Goal: Entertainment & Leisure: Browse casually

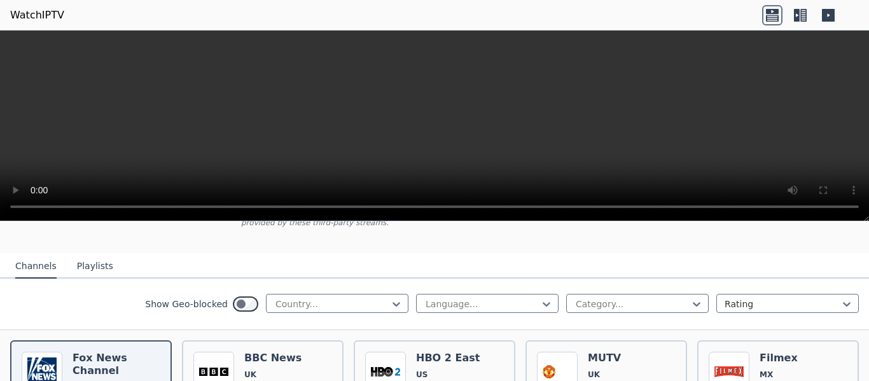
scroll to position [127, 0]
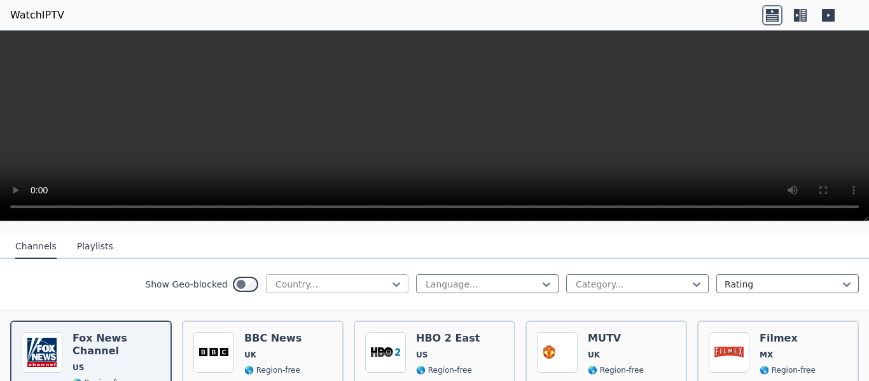
click at [359, 278] on div at bounding box center [332, 284] width 116 height 13
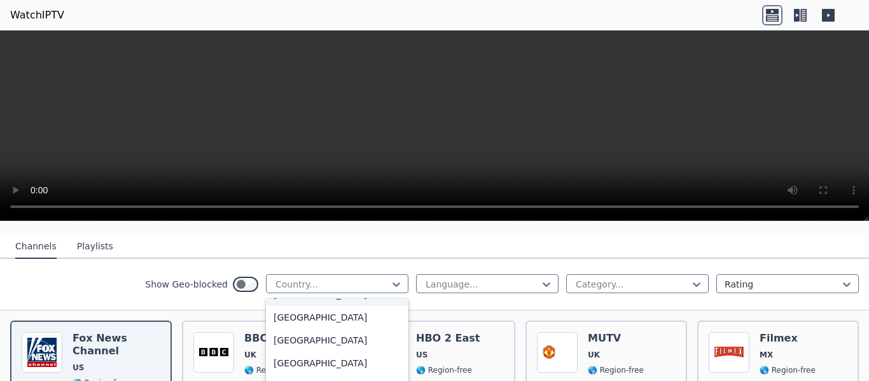
scroll to position [700, 0]
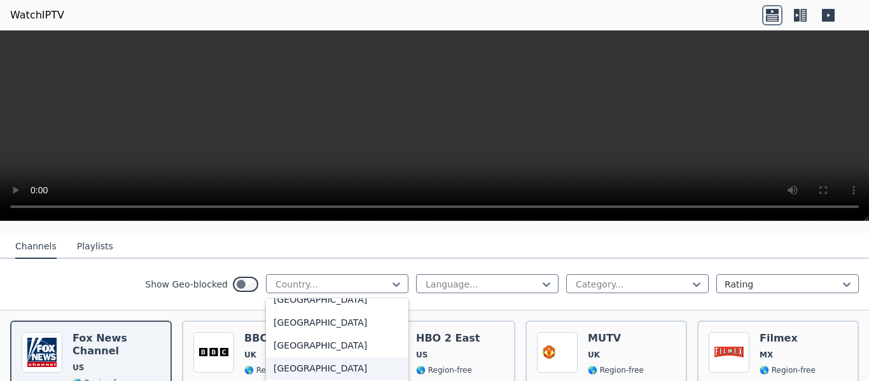
click at [280, 357] on div "[GEOGRAPHIC_DATA]" at bounding box center [337, 368] width 143 height 23
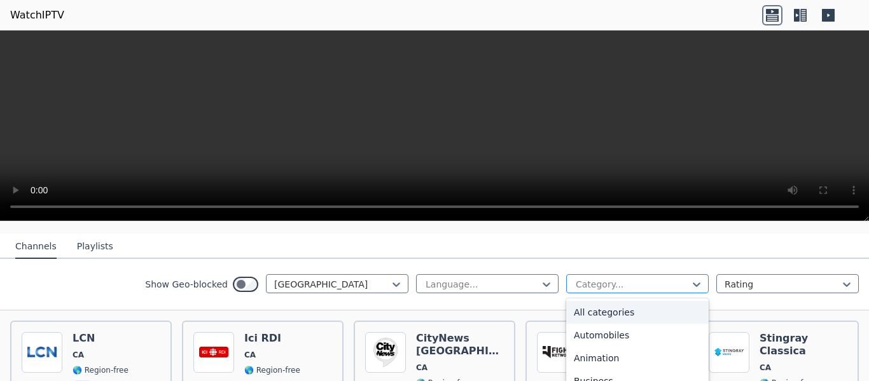
click at [617, 278] on div at bounding box center [633, 284] width 116 height 13
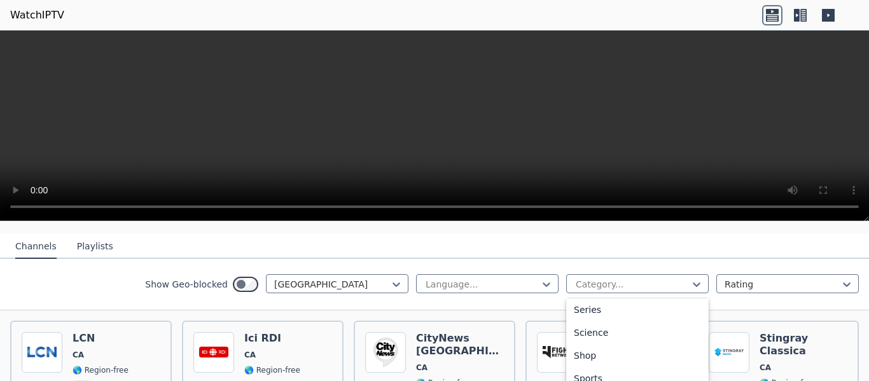
scroll to position [509, 0]
click at [575, 342] on div "Sports" at bounding box center [637, 353] width 143 height 23
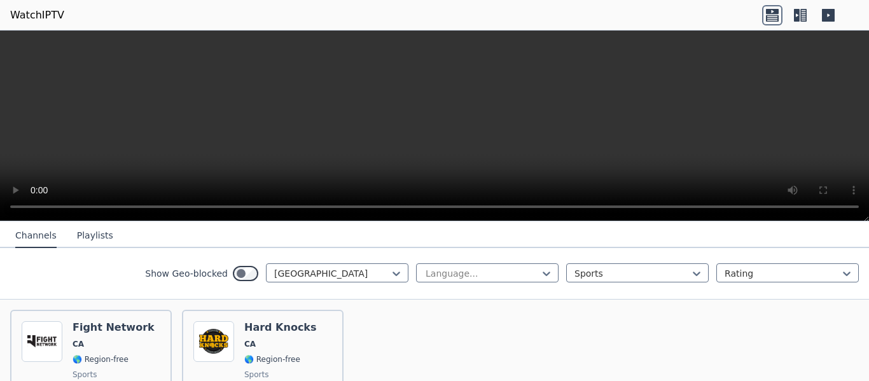
scroll to position [161, 0]
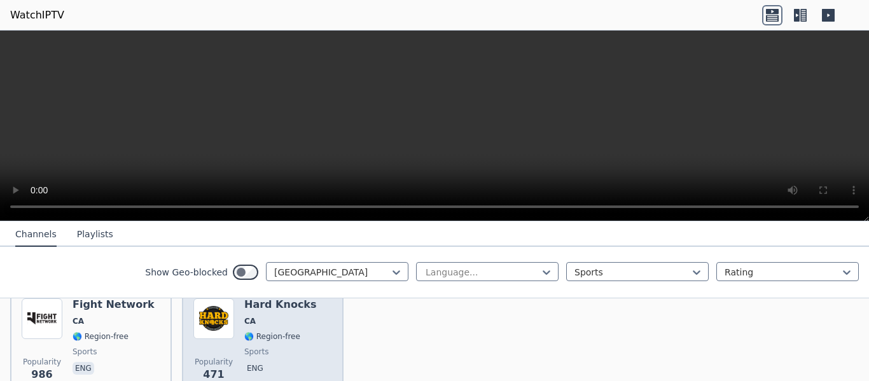
click at [247, 332] on span "🌎 Region-free" at bounding box center [272, 337] width 56 height 10
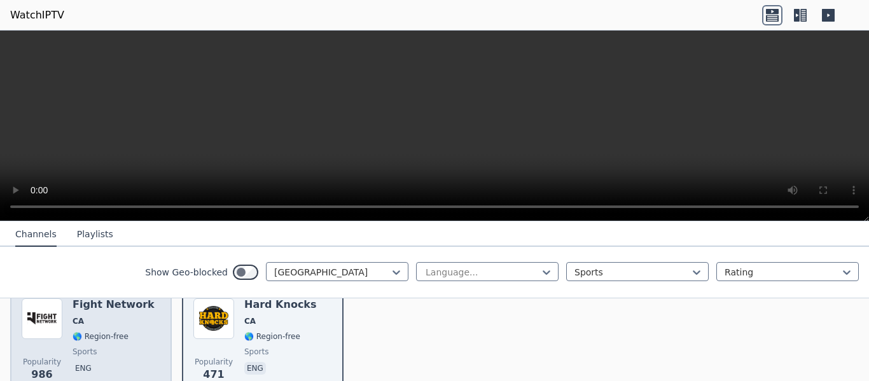
click at [86, 362] on p "eng" at bounding box center [84, 368] width 22 height 13
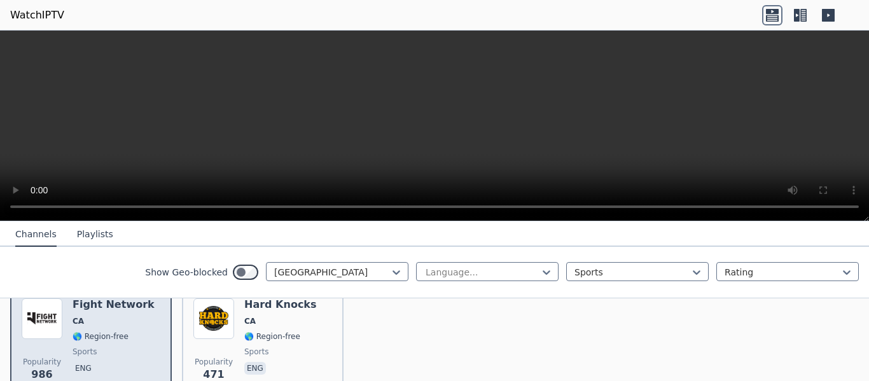
click at [63, 327] on div "Popularity 986 Fight Network CA 🌎 Region-free sports eng" at bounding box center [91, 345] width 139 height 92
click at [108, 347] on span "sports" at bounding box center [114, 352] width 82 height 10
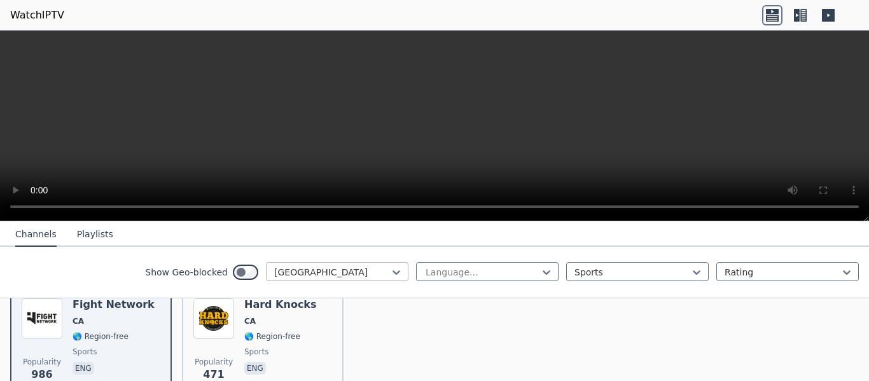
click at [322, 267] on div at bounding box center [332, 272] width 116 height 13
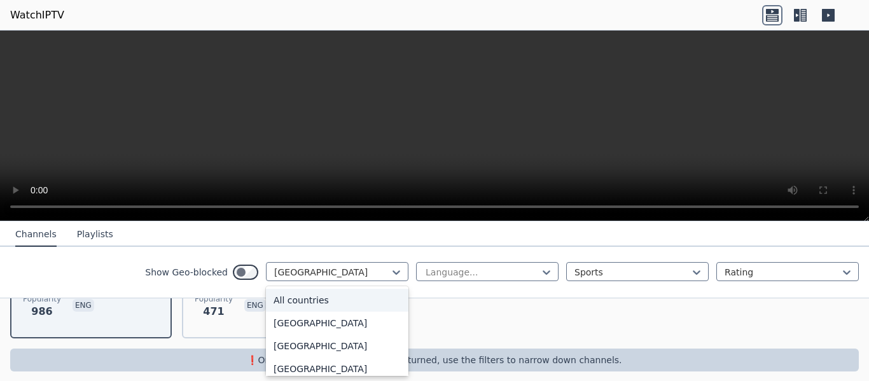
scroll to position [0, 0]
click at [311, 305] on div "All countries" at bounding box center [337, 300] width 143 height 23
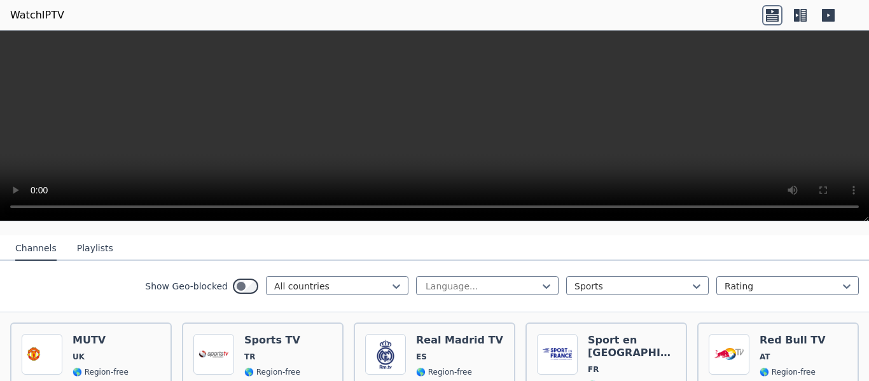
scroll to position [127, 0]
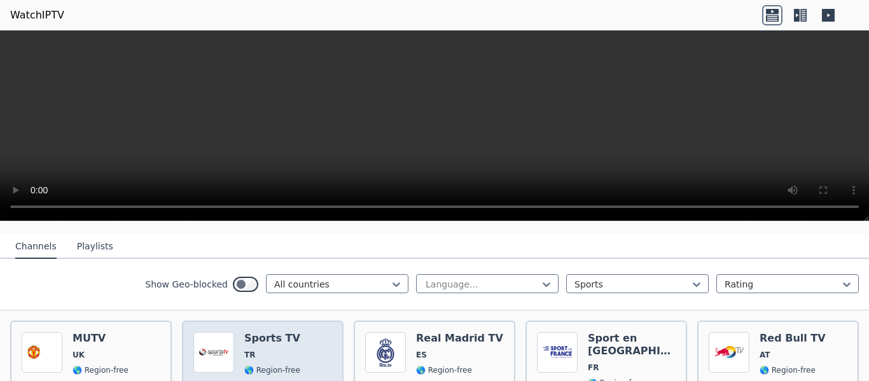
click at [276, 350] on span "TR" at bounding box center [272, 355] width 56 height 10
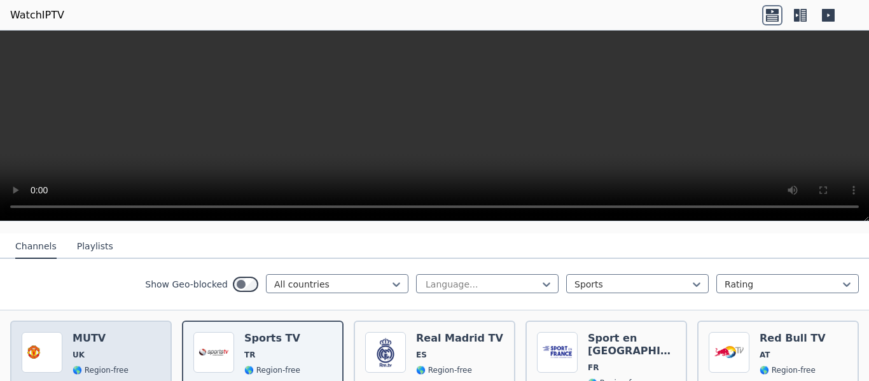
click at [52, 344] on img at bounding box center [42, 352] width 41 height 41
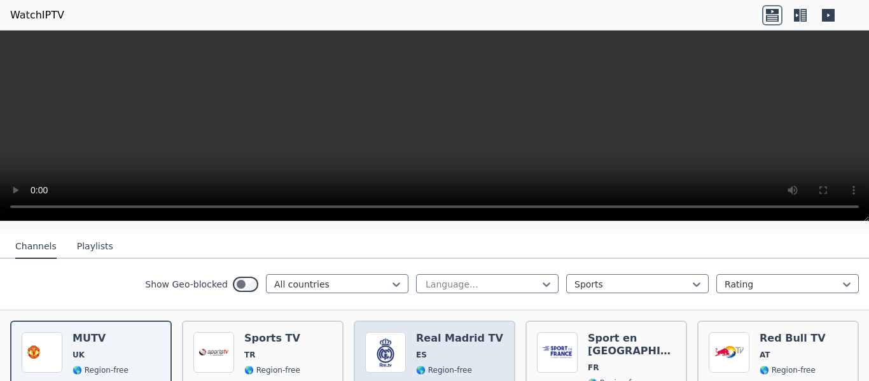
click at [428, 350] on span "ES" at bounding box center [459, 355] width 87 height 10
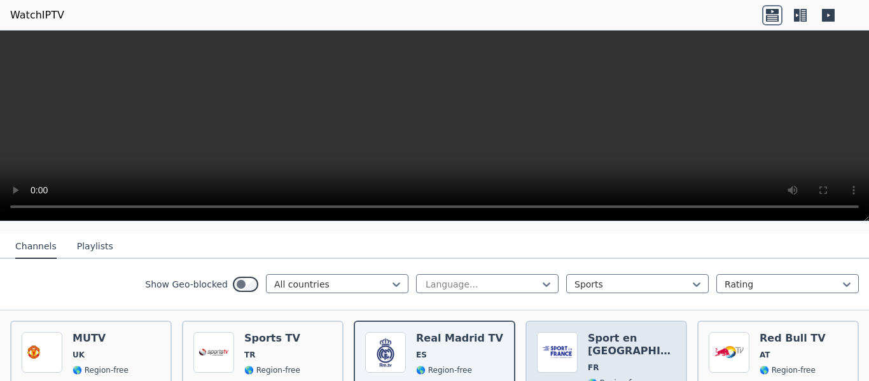
click at [598, 363] on span "FR" at bounding box center [632, 368] width 88 height 10
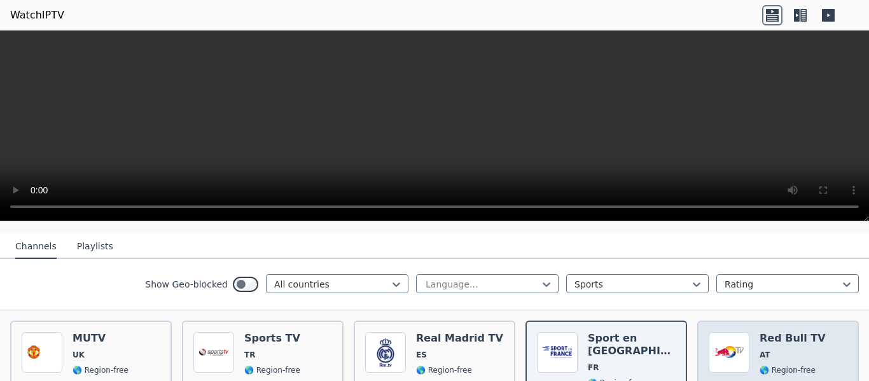
click at [771, 365] on span "🌎 Region-free" at bounding box center [788, 370] width 56 height 10
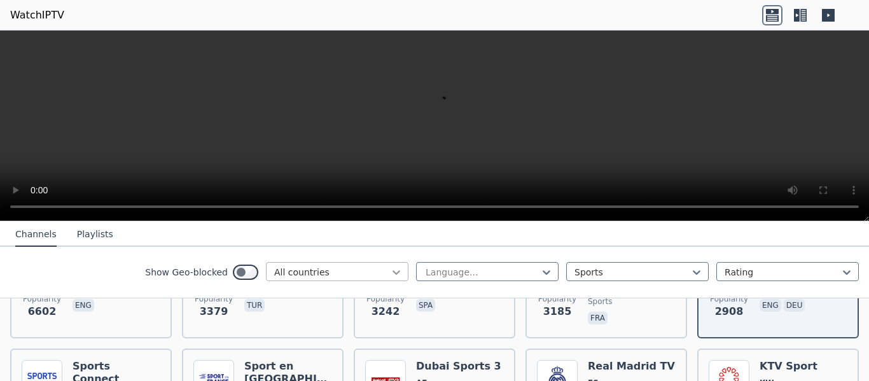
scroll to position [255, 0]
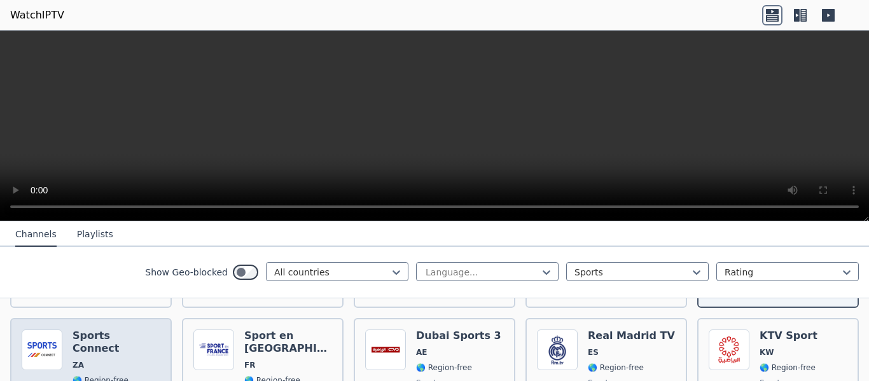
click at [82, 331] on h6 "Sports Connect" at bounding box center [117, 342] width 88 height 25
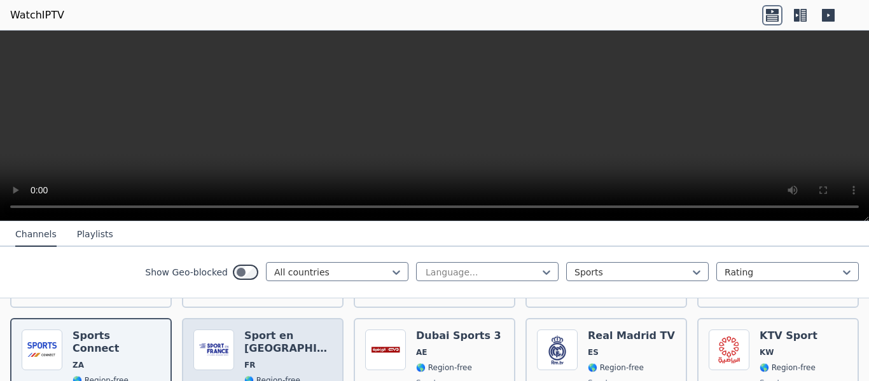
click at [264, 330] on h6 "Sport en [GEOGRAPHIC_DATA]" at bounding box center [288, 342] width 88 height 25
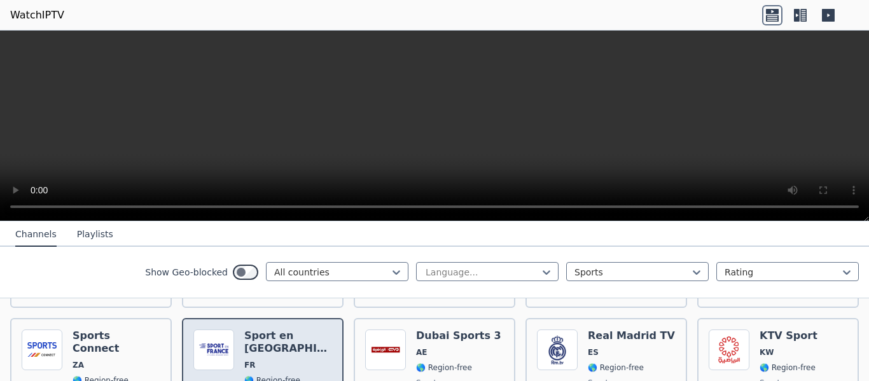
click at [264, 330] on h6 "Sport en [GEOGRAPHIC_DATA]" at bounding box center [288, 342] width 88 height 25
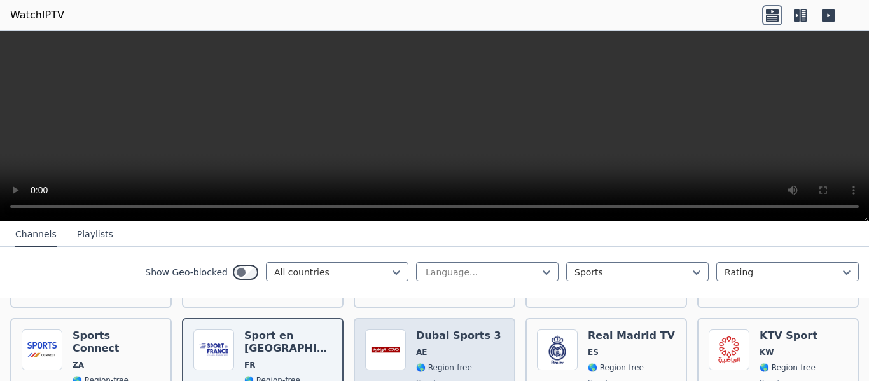
click at [447, 348] on span "AE" at bounding box center [458, 353] width 85 height 10
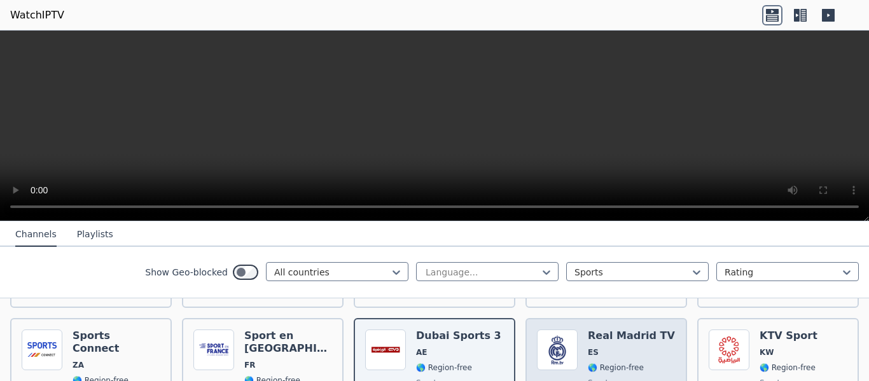
click at [630, 348] on span "ES" at bounding box center [631, 353] width 87 height 10
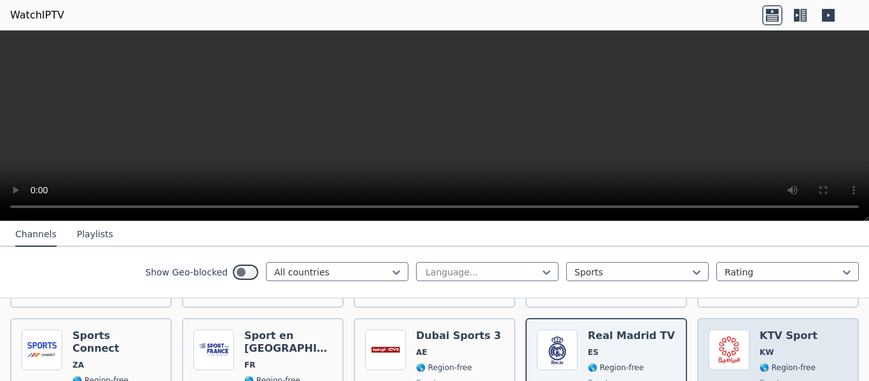
click at [740, 337] on img at bounding box center [729, 350] width 41 height 41
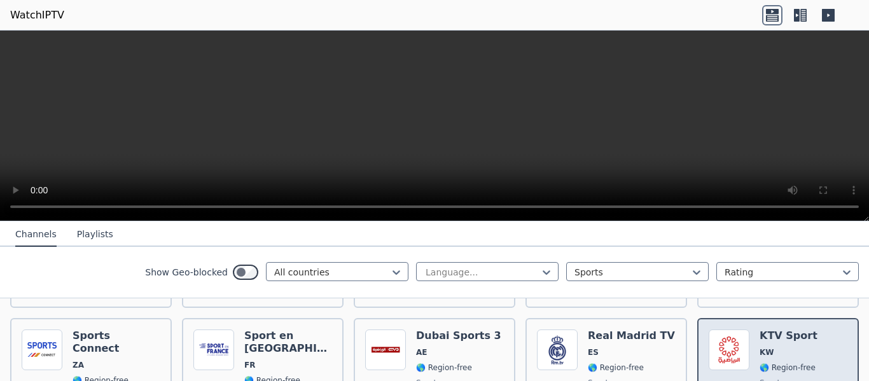
click at [778, 348] on span "KW" at bounding box center [789, 353] width 58 height 10
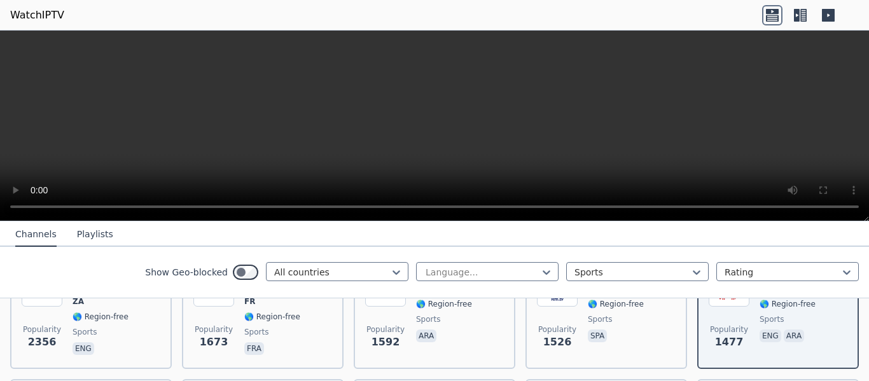
scroll to position [382, 0]
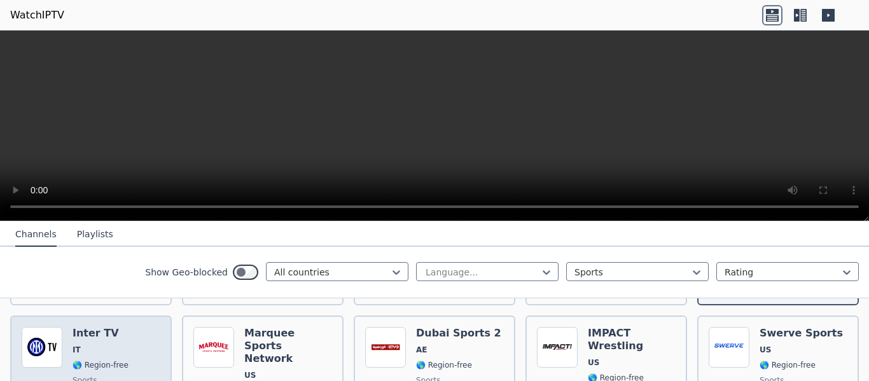
click at [92, 360] on span "🌎 Region-free" at bounding box center [101, 365] width 56 height 10
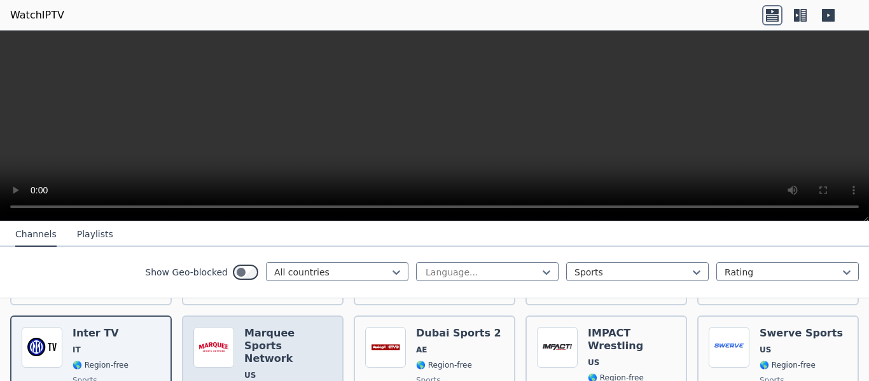
click at [270, 344] on div "Marquee Sports Network US 🌎 Region-free sports eng" at bounding box center [288, 379] width 88 height 104
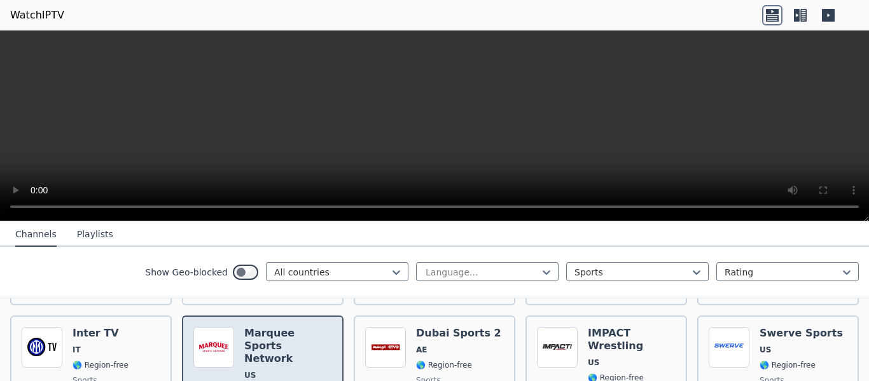
click at [270, 344] on div "Marquee Sports Network US 🌎 Region-free sports eng" at bounding box center [288, 379] width 88 height 104
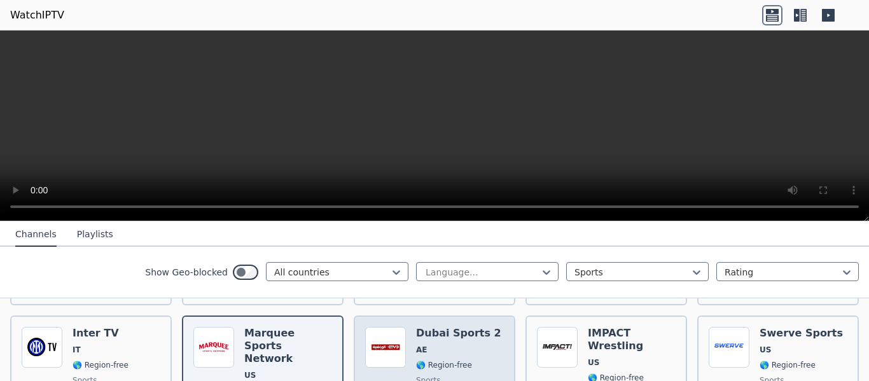
click at [469, 345] on span "AE" at bounding box center [458, 350] width 85 height 10
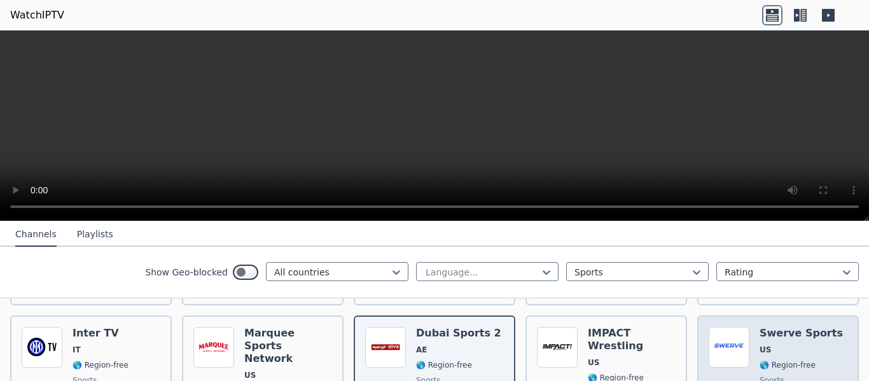
click at [760, 345] on span "US" at bounding box center [765, 350] width 11 height 10
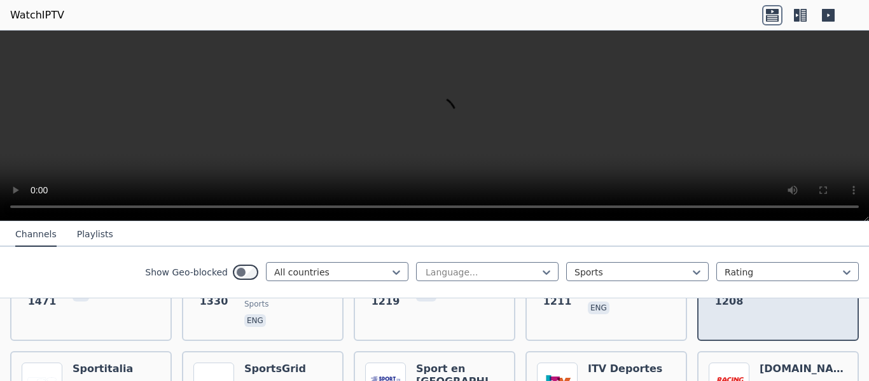
scroll to position [509, 0]
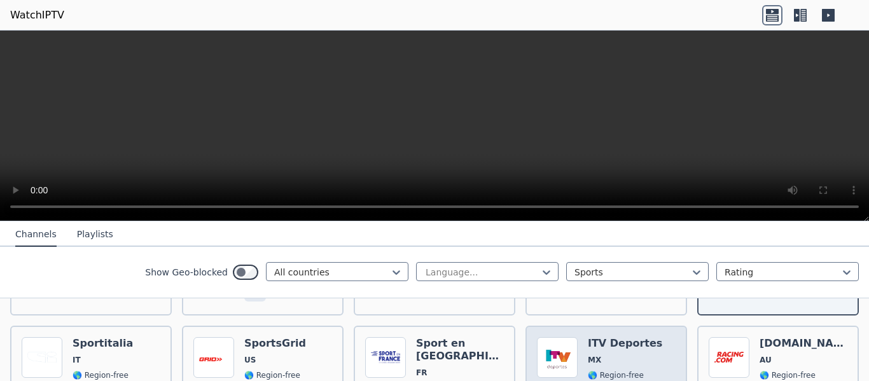
click at [626, 355] on span "MX" at bounding box center [630, 360] width 85 height 10
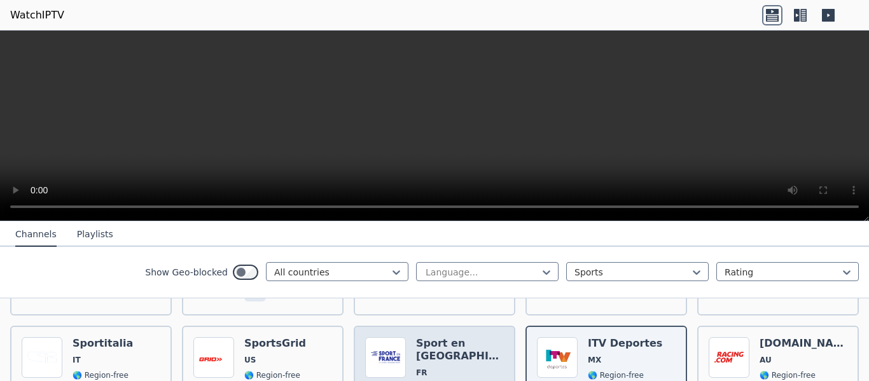
click at [446, 342] on div "Sport en [GEOGRAPHIC_DATA] FR 🌎 Region-free sports fra" at bounding box center [460, 384] width 88 height 94
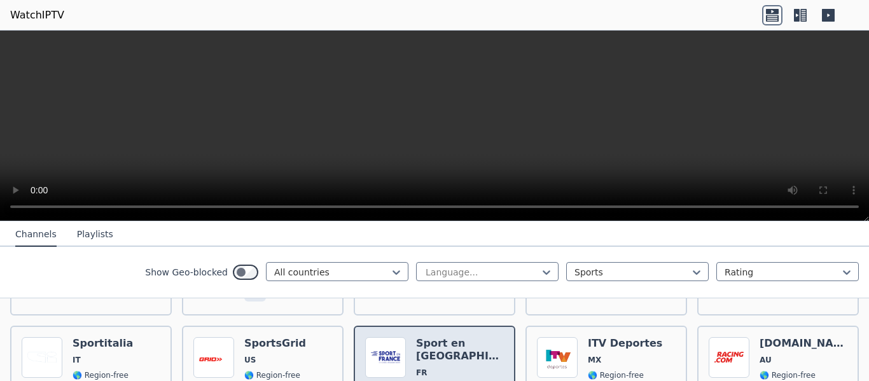
click at [446, 342] on div "Sport en [GEOGRAPHIC_DATA] FR 🌎 Region-free sports fra" at bounding box center [460, 384] width 88 height 94
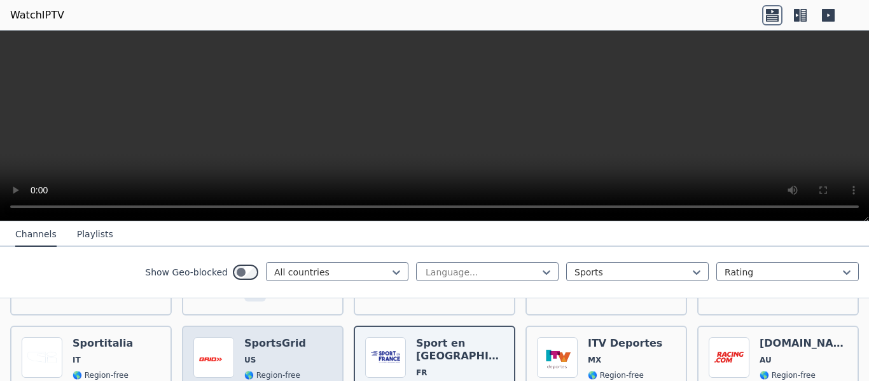
click at [269, 355] on span "US" at bounding box center [275, 360] width 62 height 10
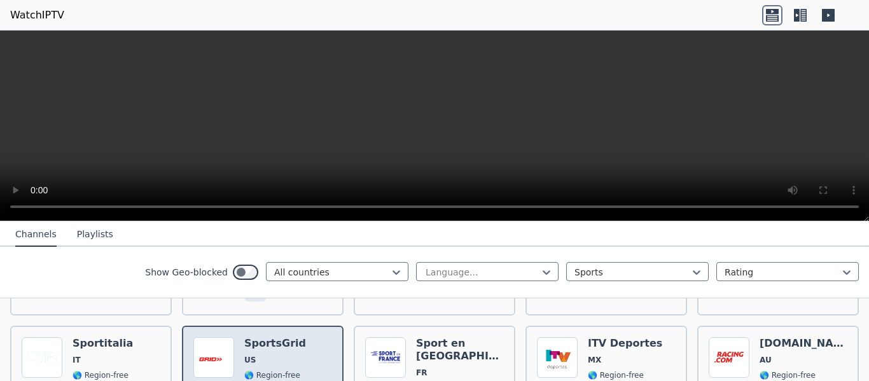
click at [269, 355] on span "US" at bounding box center [275, 360] width 62 height 10
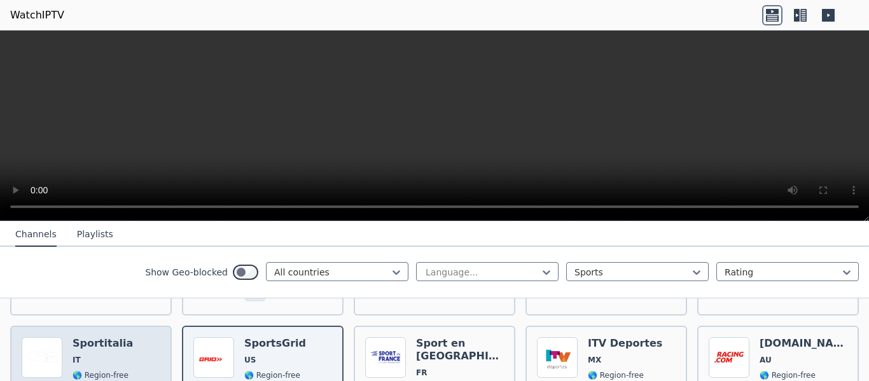
click at [132, 341] on div "Popularity 1135 Sportitalia IT 🌎 Region-free sports ita" at bounding box center [91, 384] width 139 height 94
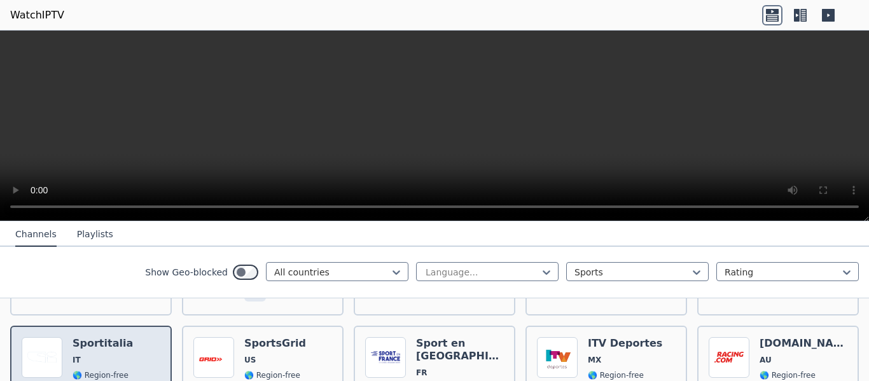
click at [132, 341] on div "Popularity 1135 Sportitalia IT 🌎 Region-free sports ita" at bounding box center [91, 384] width 139 height 94
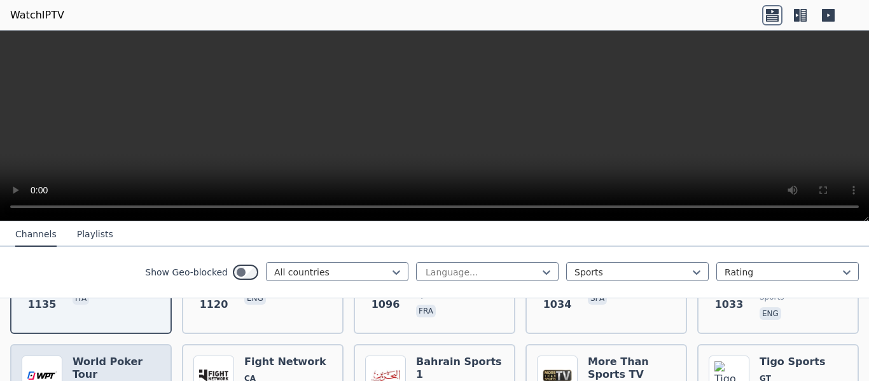
scroll to position [636, 0]
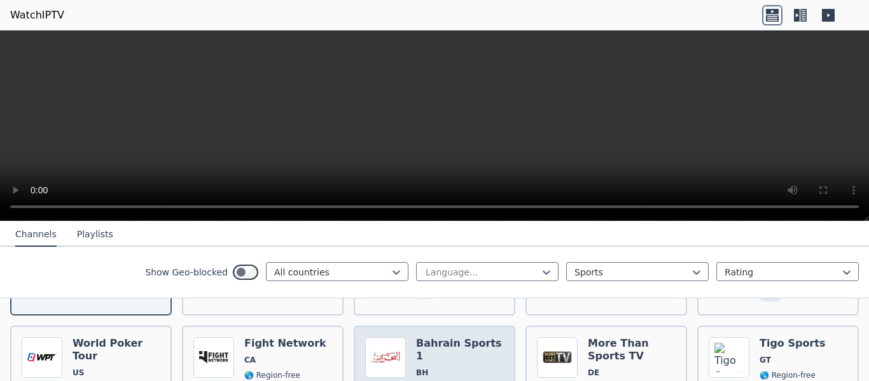
click at [440, 368] on span "BH" at bounding box center [460, 373] width 88 height 10
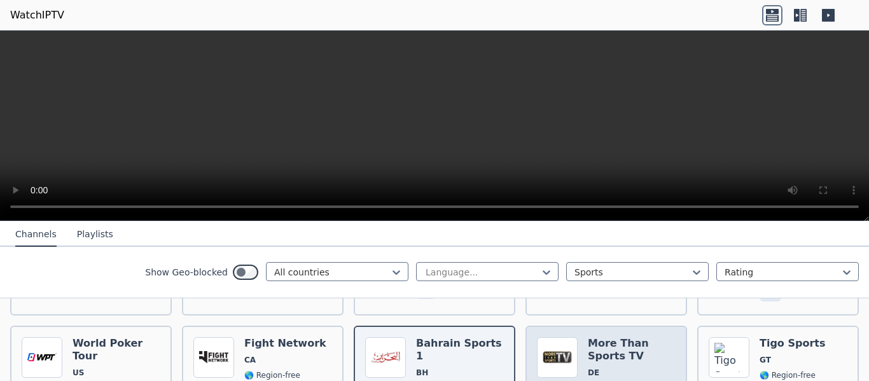
click at [634, 368] on span "DE" at bounding box center [632, 373] width 88 height 10
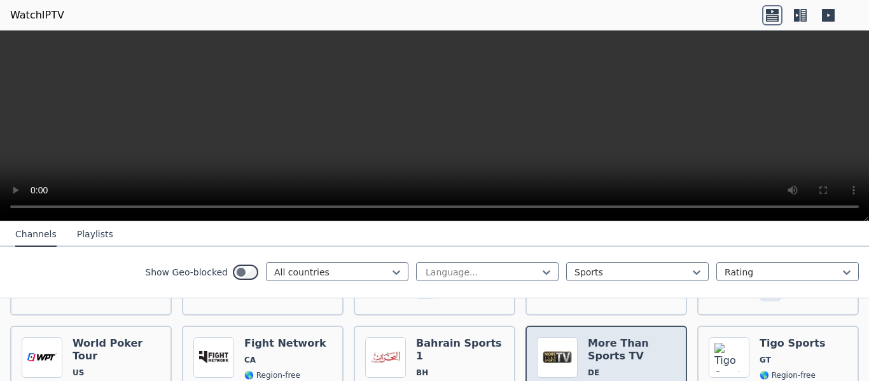
click at [634, 368] on span "DE" at bounding box center [632, 373] width 88 height 10
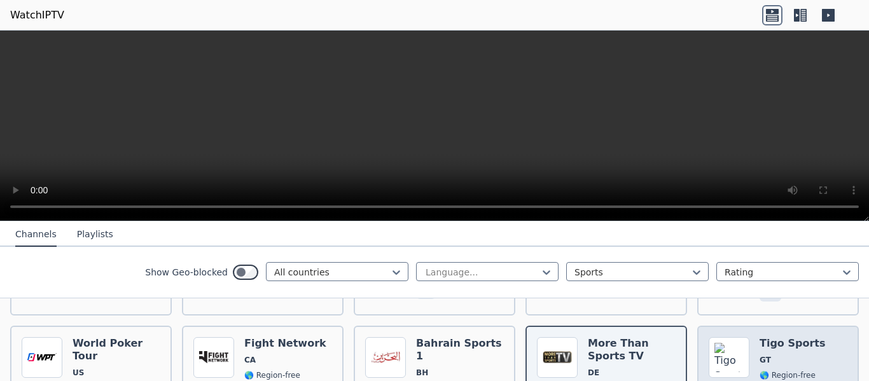
click at [798, 337] on h6 "Tigo Sports" at bounding box center [793, 343] width 66 height 13
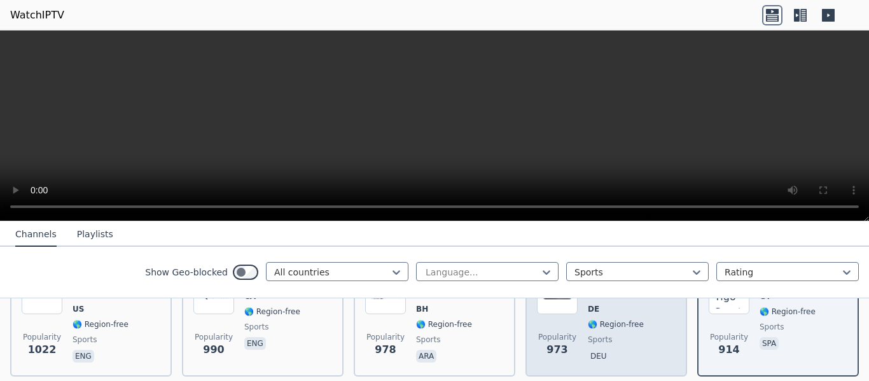
scroll to position [764, 0]
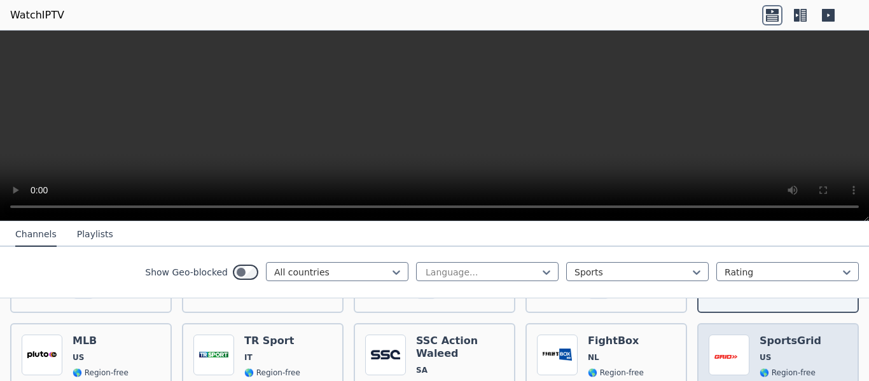
click at [795, 353] on span "US" at bounding box center [791, 358] width 62 height 10
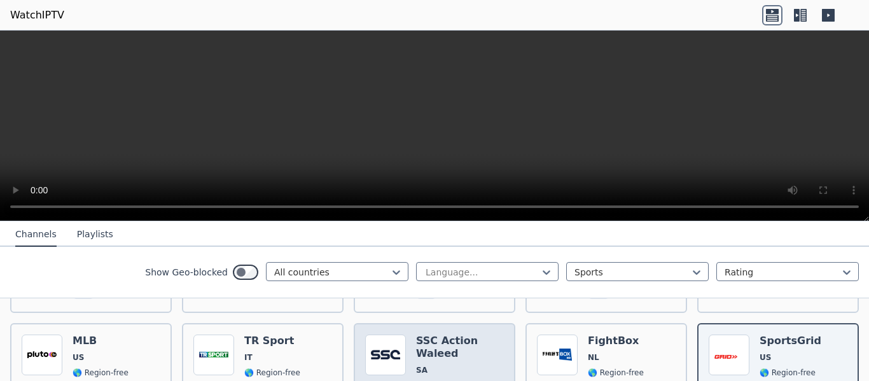
click at [483, 335] on h6 "SSC Action Waleed" at bounding box center [460, 347] width 88 height 25
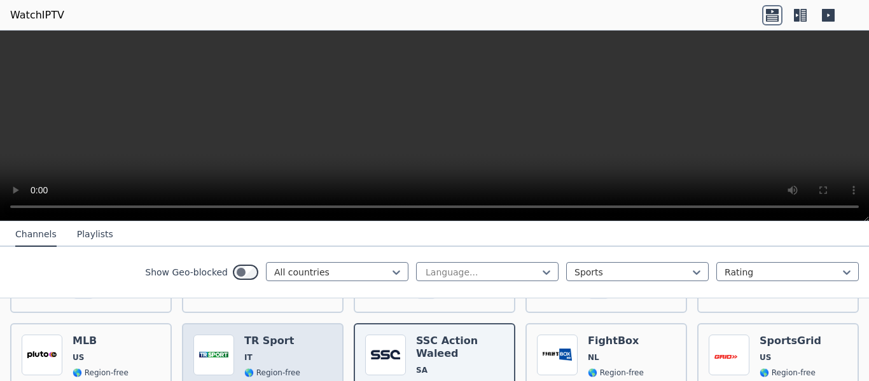
click at [290, 335] on div "TR Sport IT 🌎 Region-free sports ita" at bounding box center [272, 382] width 56 height 94
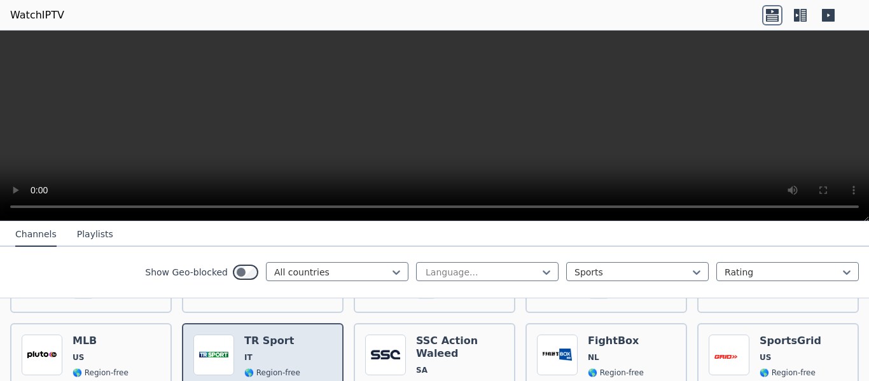
click at [290, 335] on div "TR Sport IT 🌎 Region-free sports ita" at bounding box center [272, 382] width 56 height 94
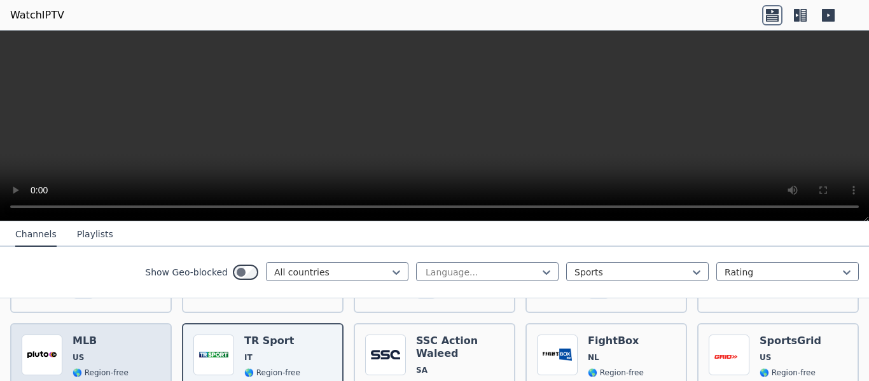
click at [113, 353] on span "US" at bounding box center [101, 358] width 56 height 10
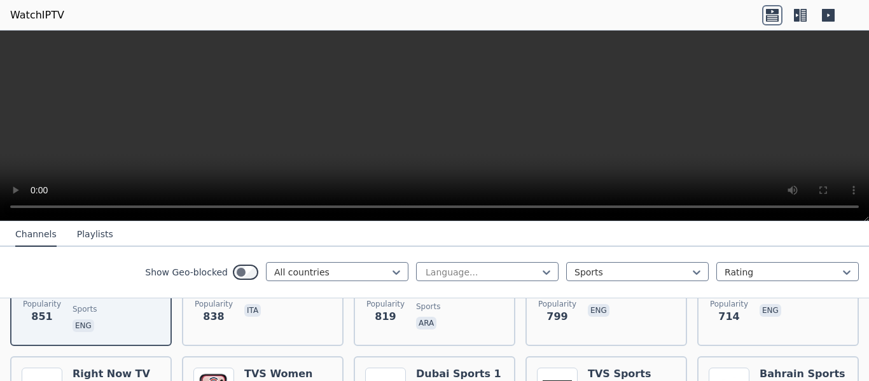
scroll to position [891, 0]
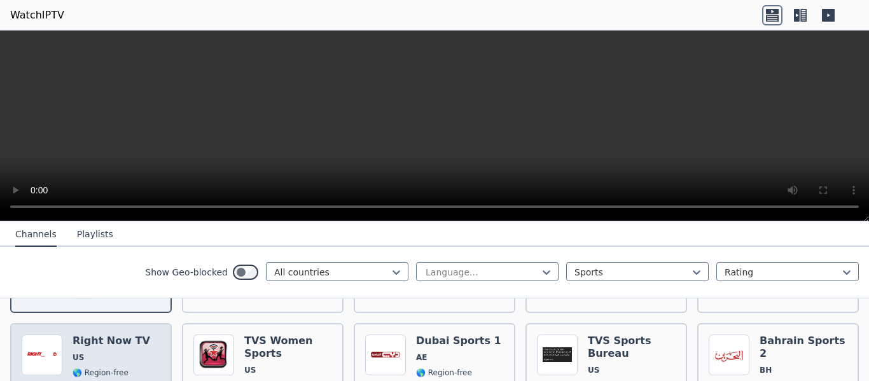
click at [113, 353] on span "US" at bounding box center [115, 358] width 85 height 10
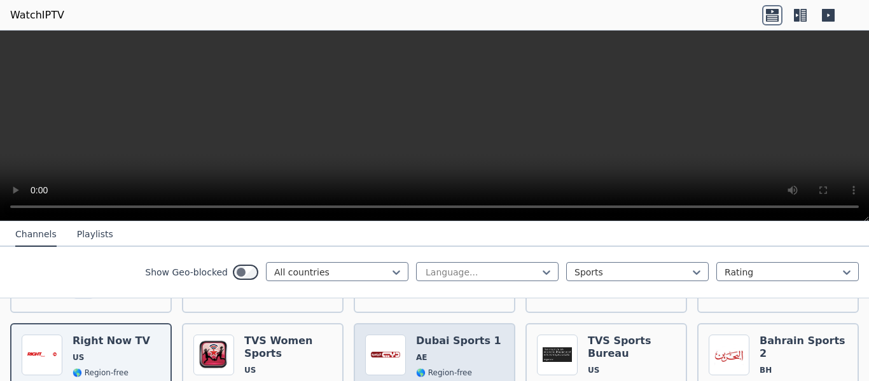
click at [449, 344] on div "Dubai Sports 1 AE 🌎 Region-free sports ara" at bounding box center [458, 381] width 85 height 92
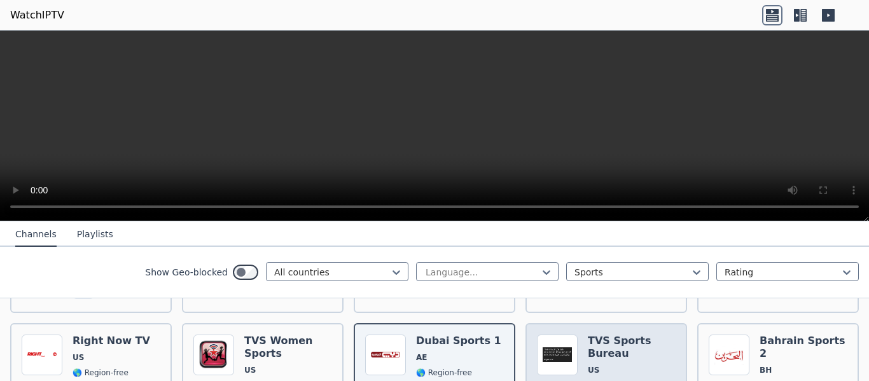
click at [642, 340] on div "TVS Sports Bureau US 🌎 Region-free sports eng" at bounding box center [632, 381] width 88 height 92
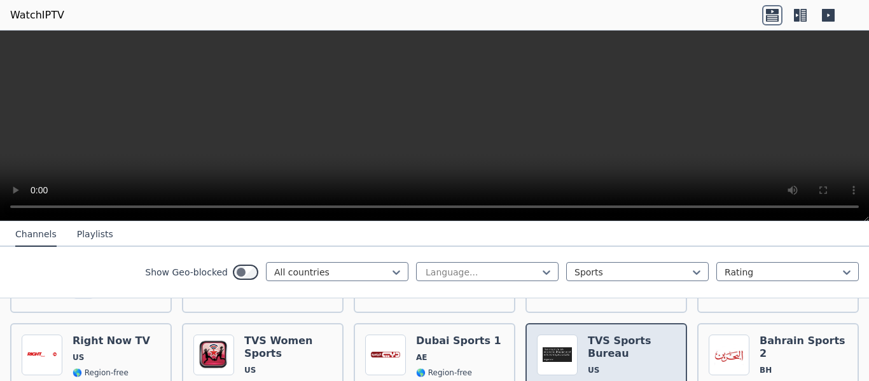
click at [642, 340] on div "TVS Sports Bureau US 🌎 Region-free sports eng" at bounding box center [632, 381] width 88 height 92
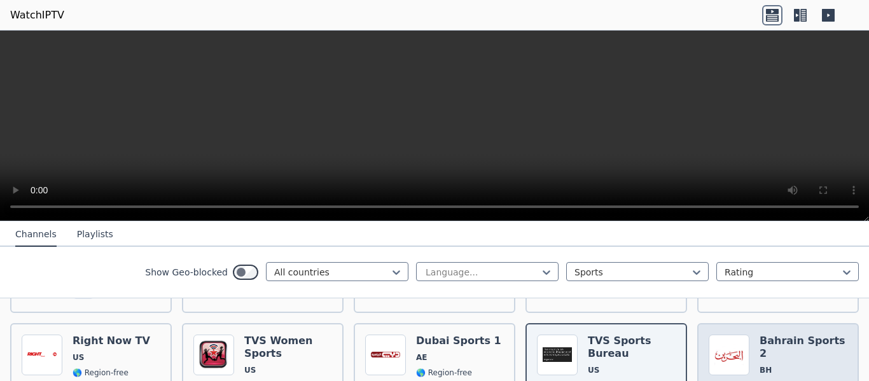
click at [820, 341] on div "Bahrain Sports 2 BH 🌎 Region-free sports ara" at bounding box center [804, 381] width 88 height 92
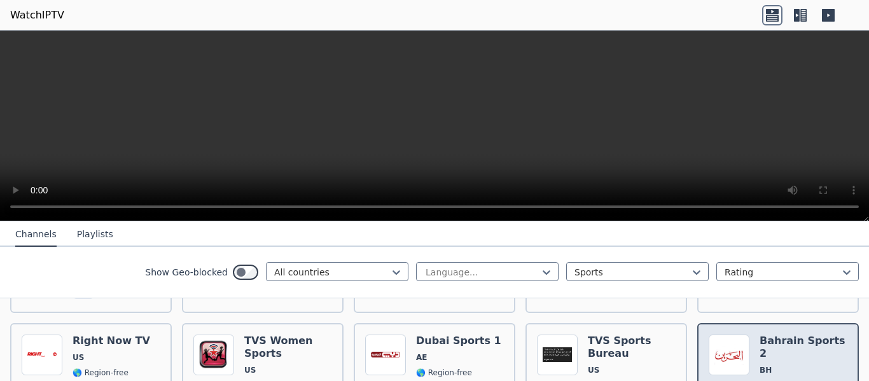
click at [820, 341] on div "Bahrain Sports 2 BH 🌎 Region-free sports ara" at bounding box center [804, 381] width 88 height 92
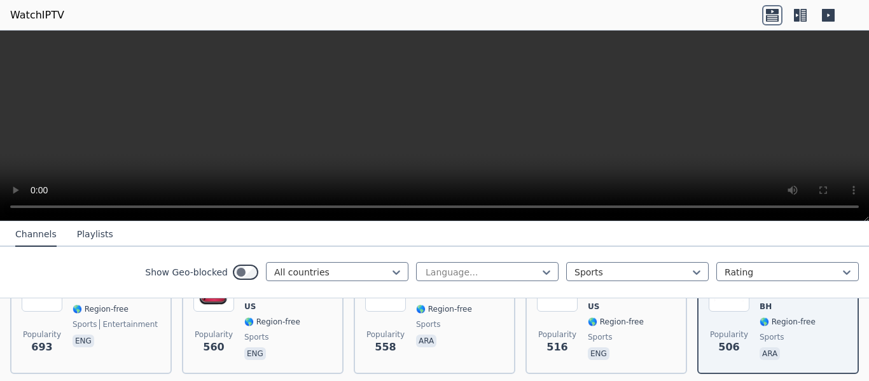
scroll to position [1018, 0]
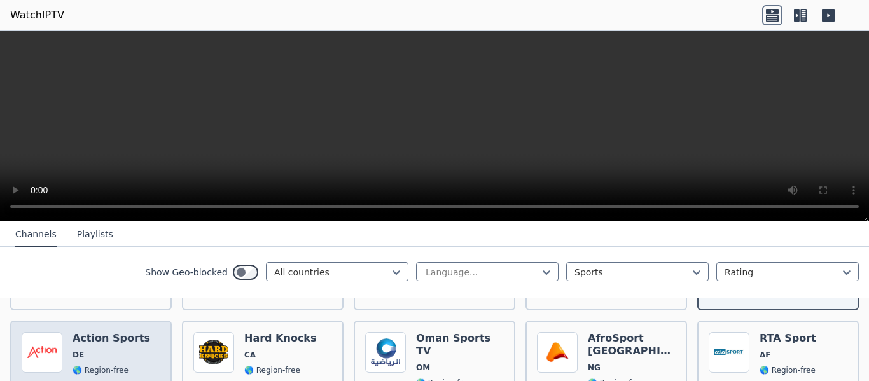
click at [98, 332] on h6 "Action Sports" at bounding box center [112, 338] width 78 height 13
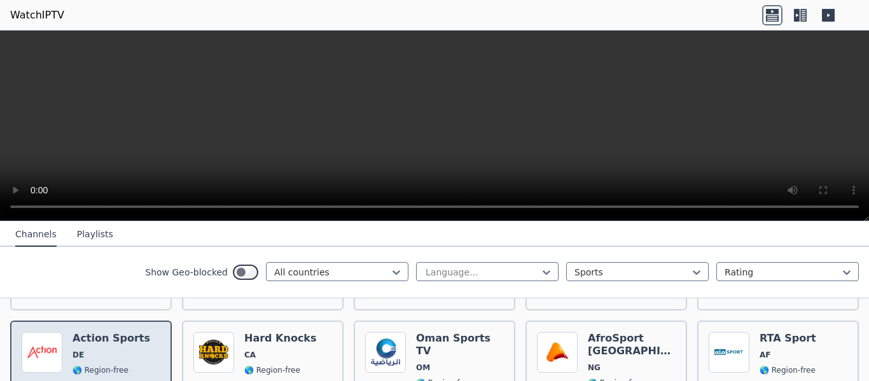
click at [108, 350] on span "DE" at bounding box center [112, 355] width 78 height 10
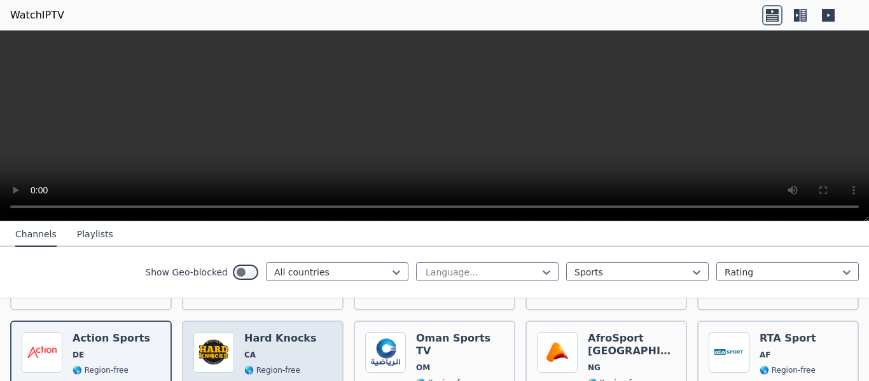
click at [289, 332] on div "Hard Knocks CA 🌎 Region-free sports eng" at bounding box center [280, 379] width 73 height 94
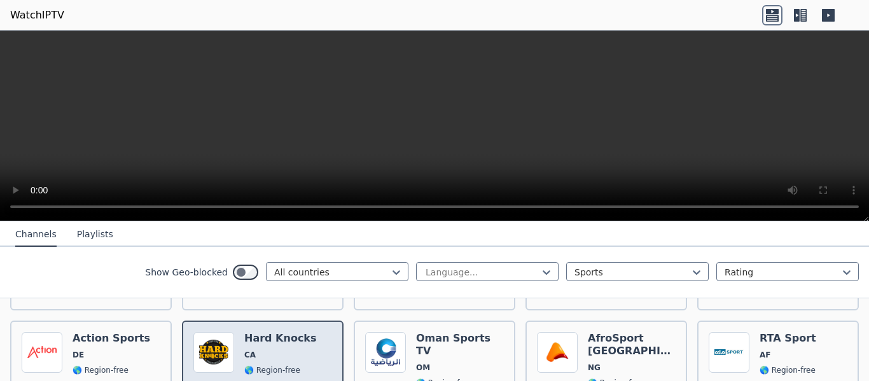
click at [289, 332] on div "Hard Knocks CA 🌎 Region-free sports eng" at bounding box center [280, 379] width 73 height 94
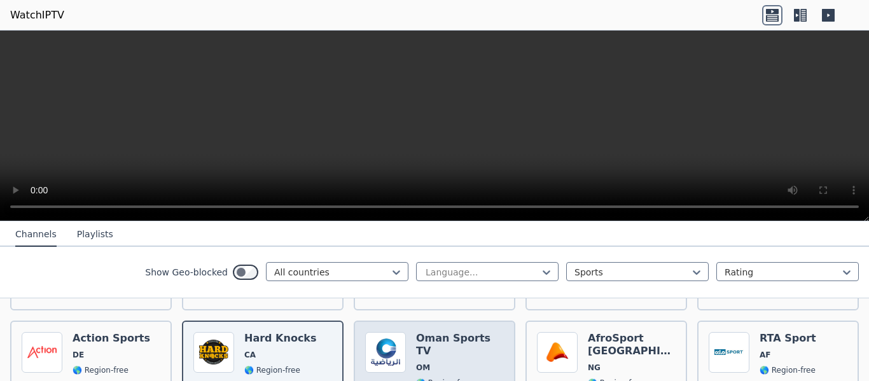
click at [468, 363] on span "OM" at bounding box center [460, 368] width 88 height 10
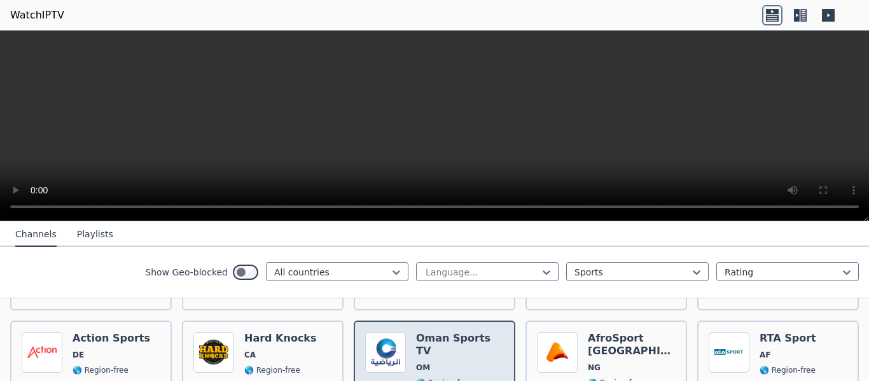
click at [468, 363] on span "OM" at bounding box center [460, 368] width 88 height 10
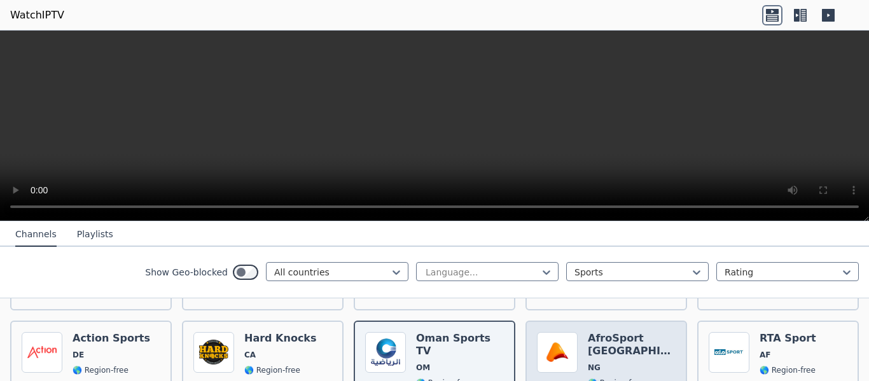
click at [628, 363] on span "NG" at bounding box center [632, 368] width 88 height 10
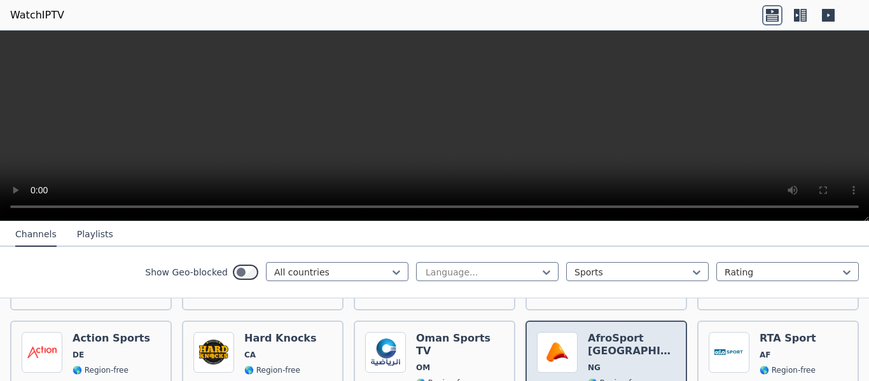
click at [628, 363] on span "NG" at bounding box center [632, 368] width 88 height 10
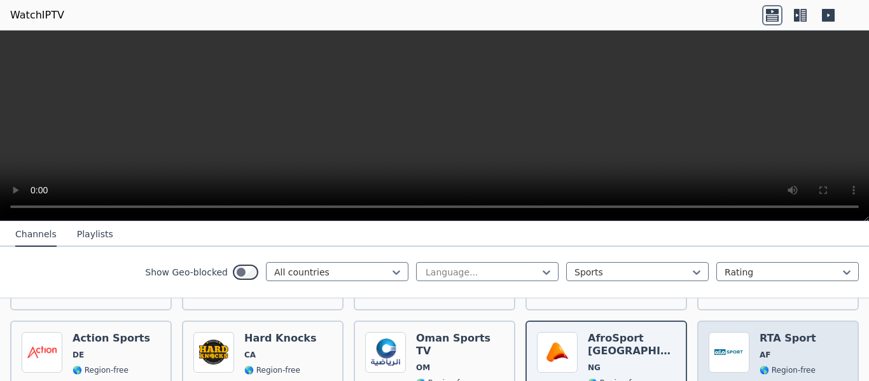
click at [766, 332] on h6 "RTA Sport" at bounding box center [788, 338] width 57 height 13
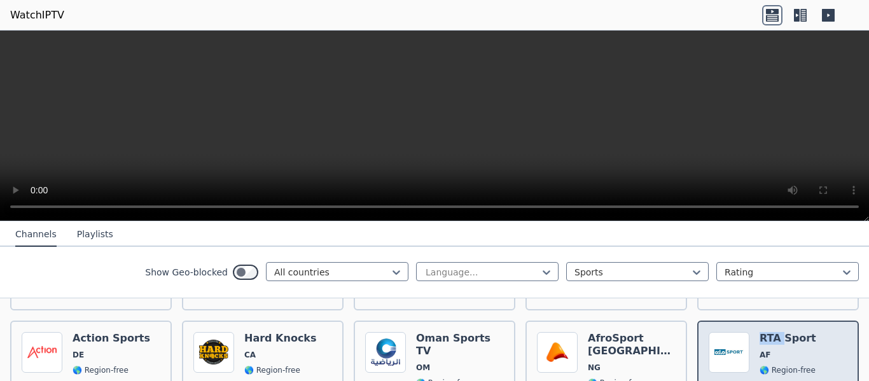
click at [766, 332] on h6 "RTA Sport" at bounding box center [788, 338] width 57 height 13
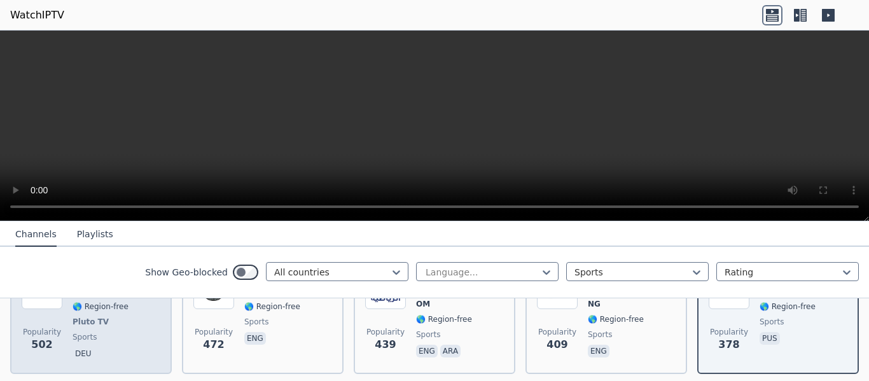
scroll to position [1146, 0]
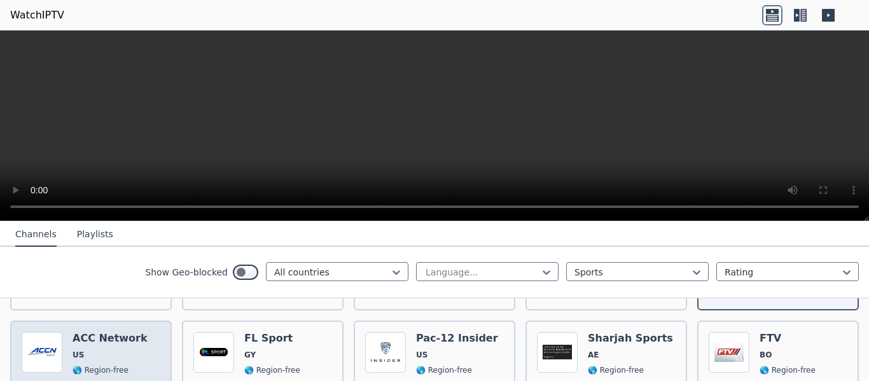
click at [109, 350] on span "US" at bounding box center [110, 355] width 75 height 10
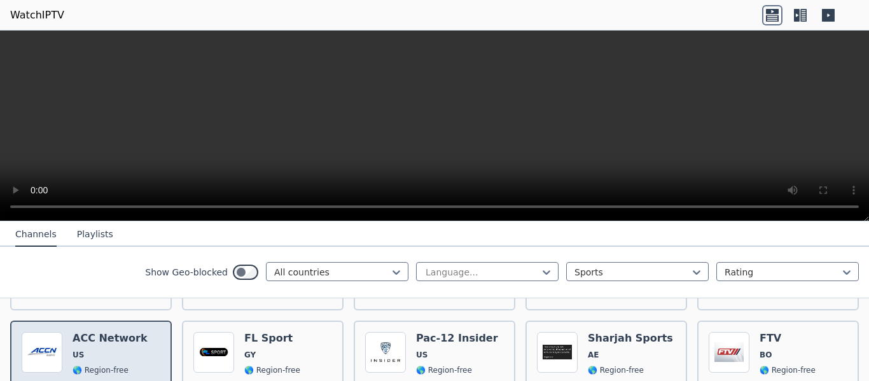
click at [109, 350] on span "US" at bounding box center [110, 355] width 75 height 10
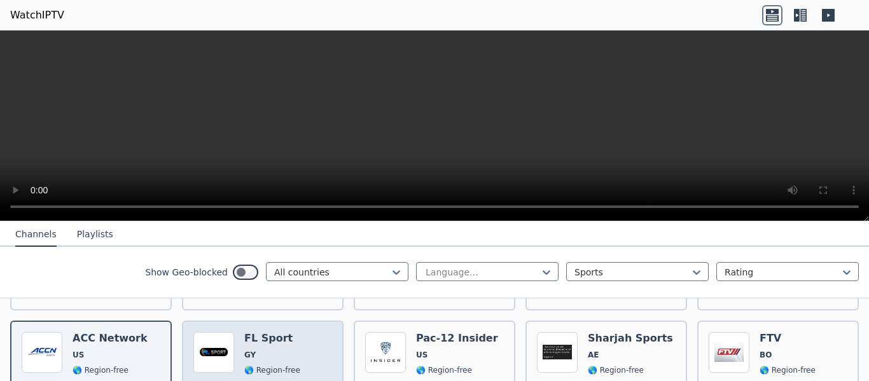
click at [299, 332] on div "Popularity 299 FL Sport GY 🌎 Region-free sports eng" at bounding box center [262, 379] width 139 height 94
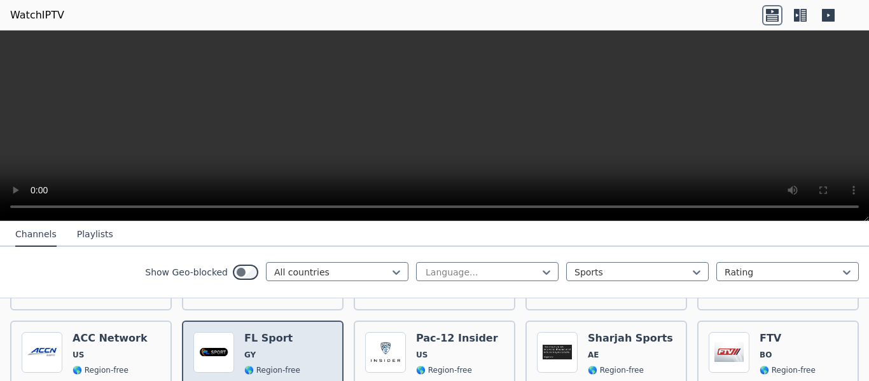
click at [299, 332] on div "Popularity 299 FL Sport GY 🌎 Region-free sports eng" at bounding box center [262, 379] width 139 height 94
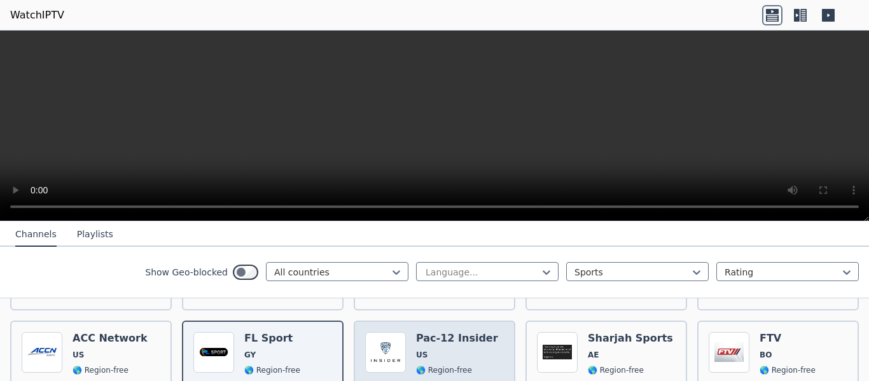
click at [469, 350] on span "US" at bounding box center [457, 355] width 82 height 10
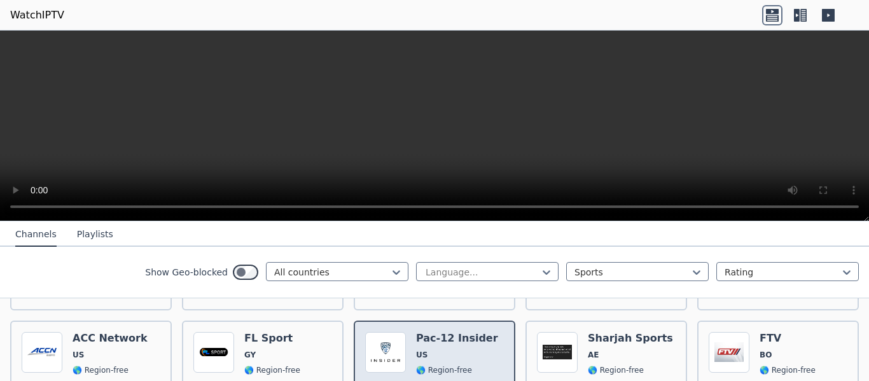
click at [469, 350] on span "US" at bounding box center [457, 355] width 82 height 10
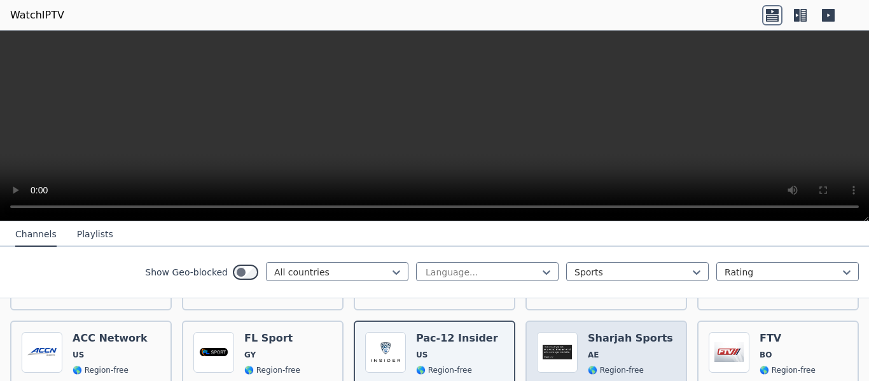
click at [625, 365] on span "🌎 Region-free" at bounding box center [616, 370] width 56 height 10
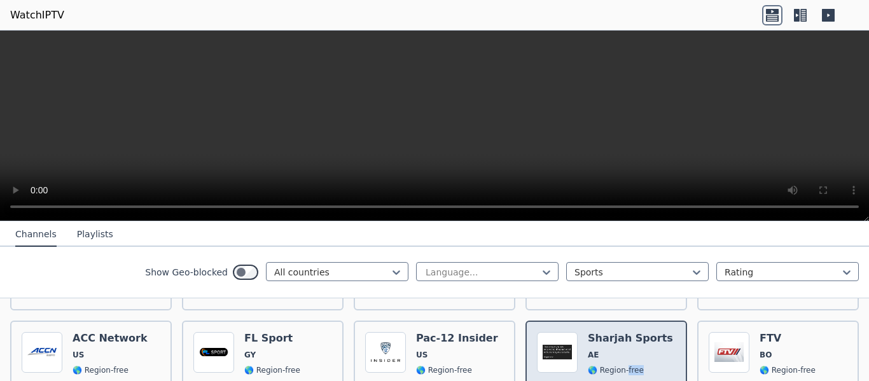
click at [625, 365] on span "🌎 Region-free" at bounding box center [616, 370] width 56 height 10
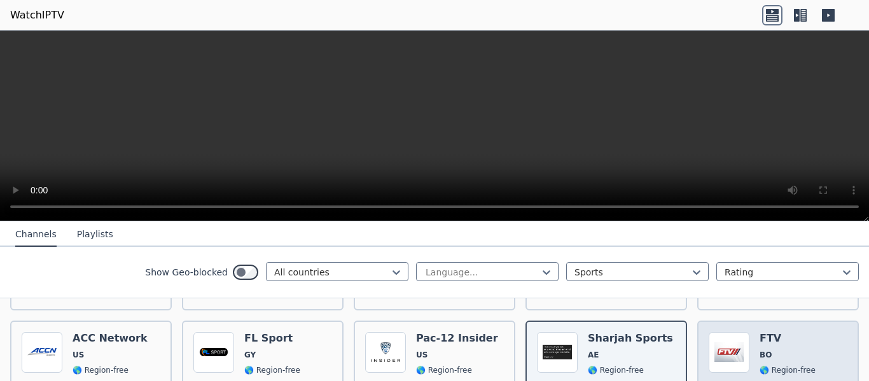
click at [792, 350] on span "BO" at bounding box center [800, 355] width 81 height 10
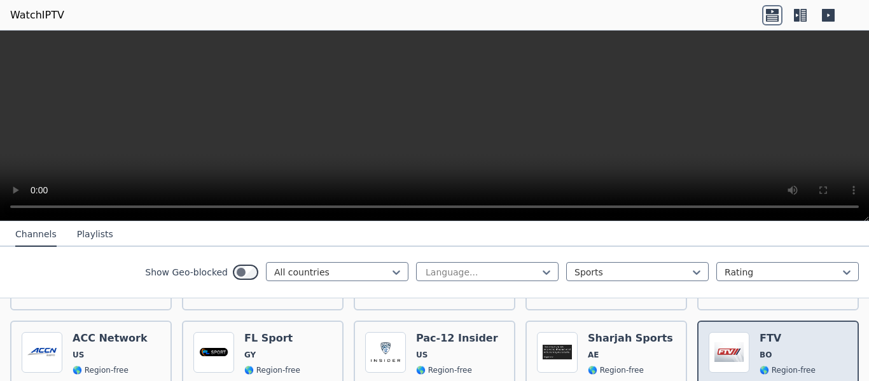
click at [792, 350] on span "BO" at bounding box center [800, 355] width 81 height 10
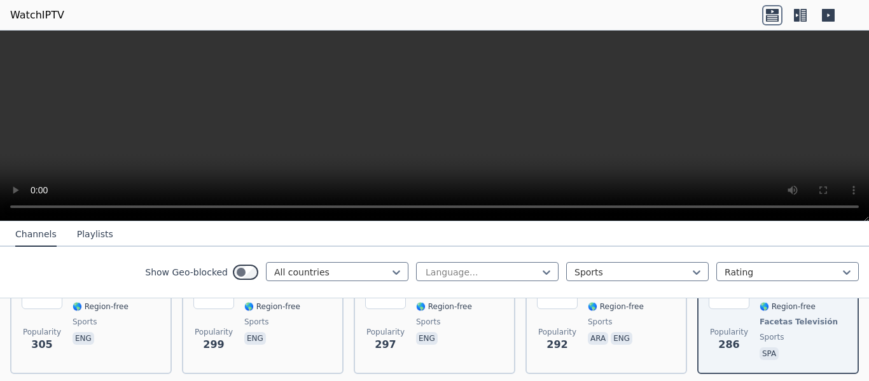
scroll to position [1273, 0]
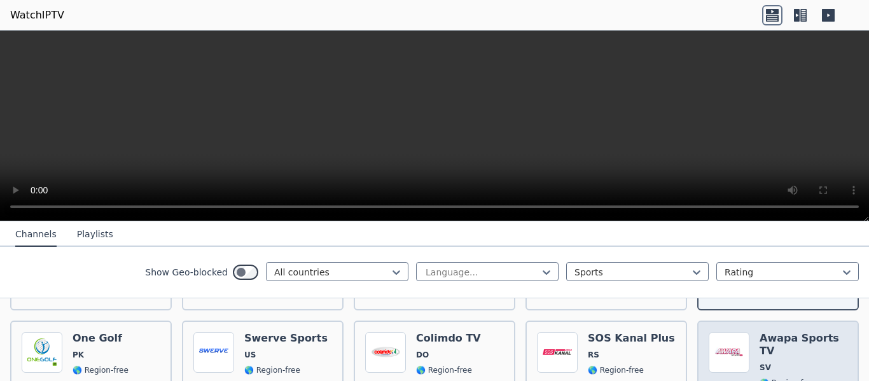
click at [817, 363] on span "SV" at bounding box center [804, 368] width 88 height 10
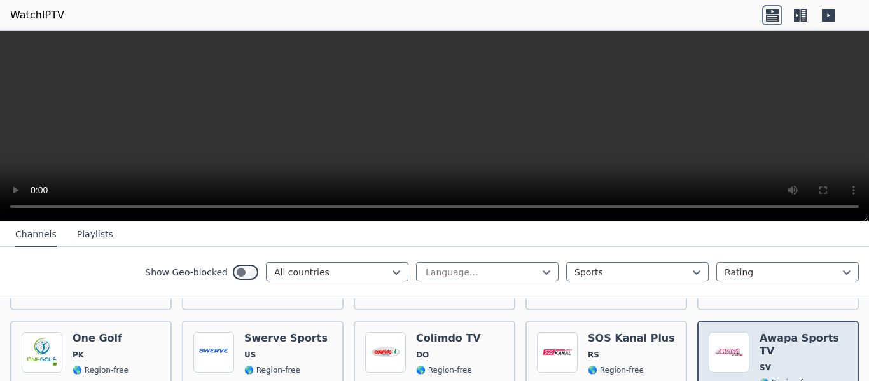
click at [817, 363] on span "SV" at bounding box center [804, 368] width 88 height 10
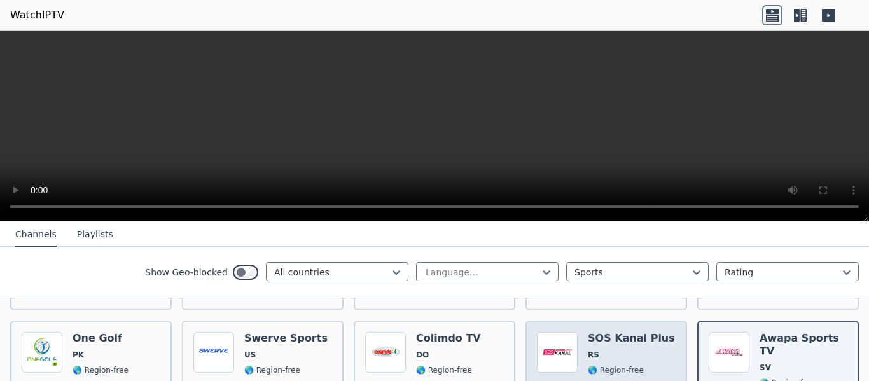
click at [652, 346] on div "Popularity 245 SOS Kanal Plus RS 🌎 Region-free sports srp" at bounding box center [606, 378] width 139 height 92
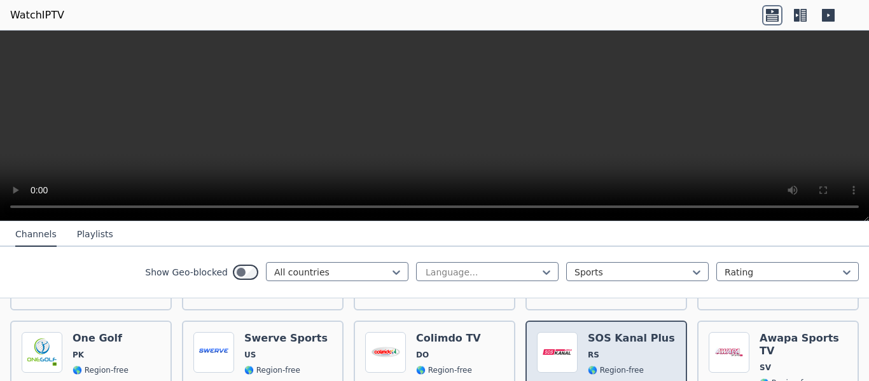
click at [651, 346] on div "Popularity 245 SOS Kanal Plus RS 🌎 Region-free sports srp" at bounding box center [606, 378] width 139 height 92
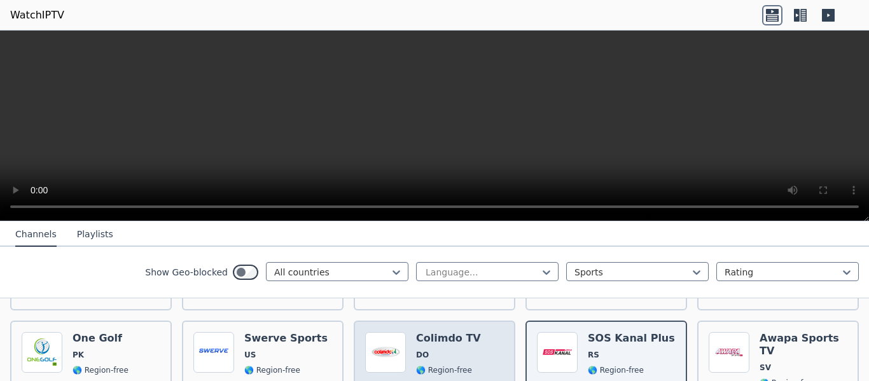
click at [470, 335] on div "Popularity 246 Colimdo TV DO 🌎 Region-free sports spa" at bounding box center [434, 378] width 139 height 92
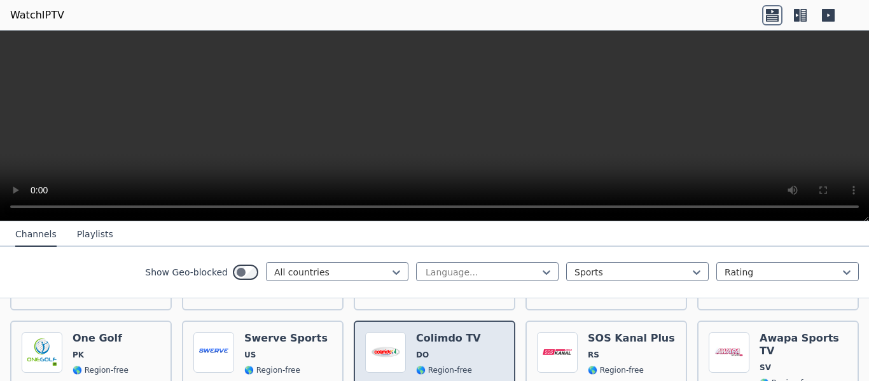
click at [470, 335] on div "Popularity 246 Colimdo TV DO 🌎 Region-free sports spa" at bounding box center [434, 378] width 139 height 92
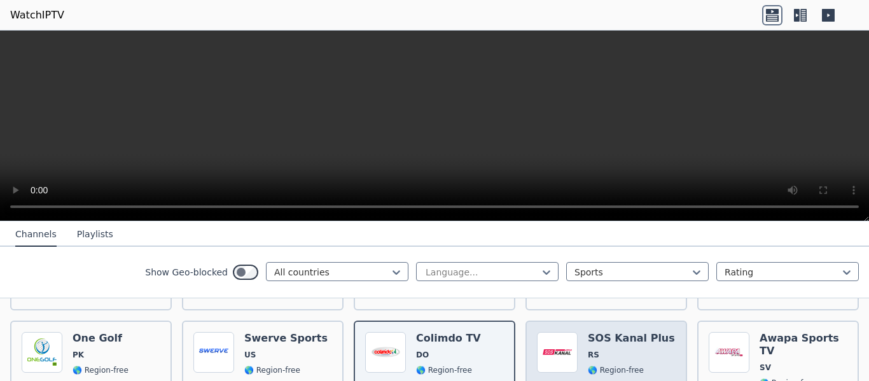
click at [625, 350] on span "RS" at bounding box center [631, 355] width 87 height 10
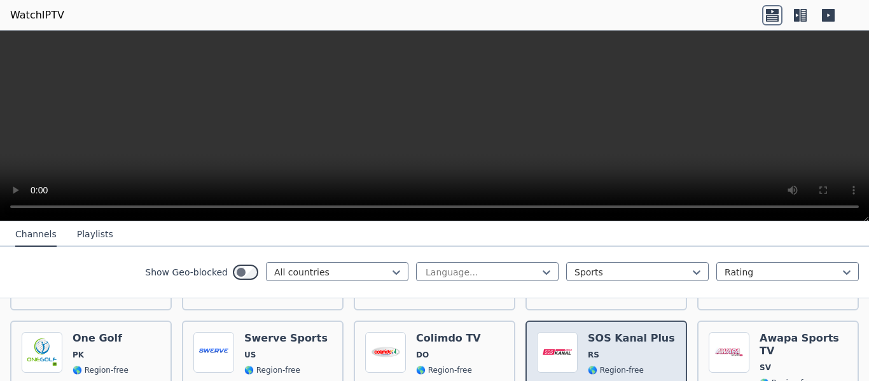
click at [625, 350] on span "RS" at bounding box center [631, 355] width 87 height 10
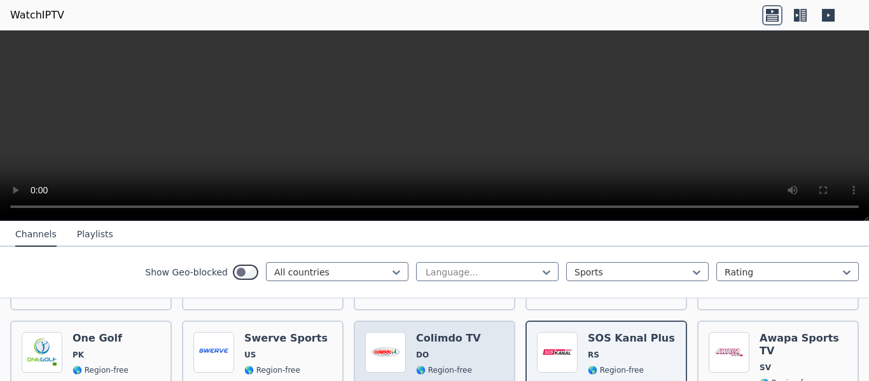
click at [448, 350] on span "DO" at bounding box center [448, 355] width 65 height 10
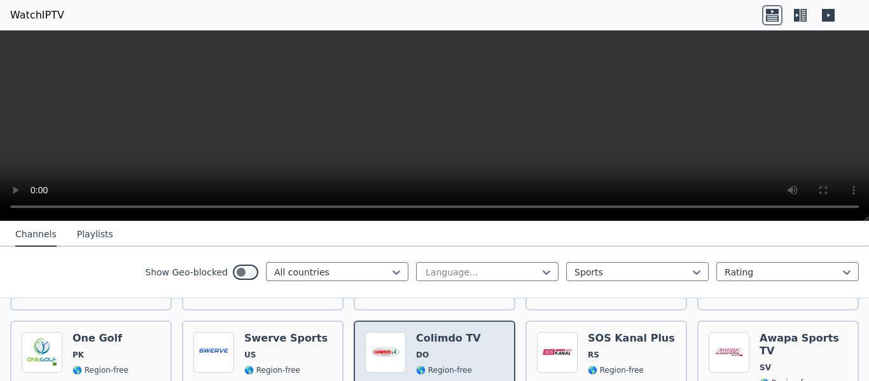
click at [448, 350] on span "DO" at bounding box center [448, 355] width 65 height 10
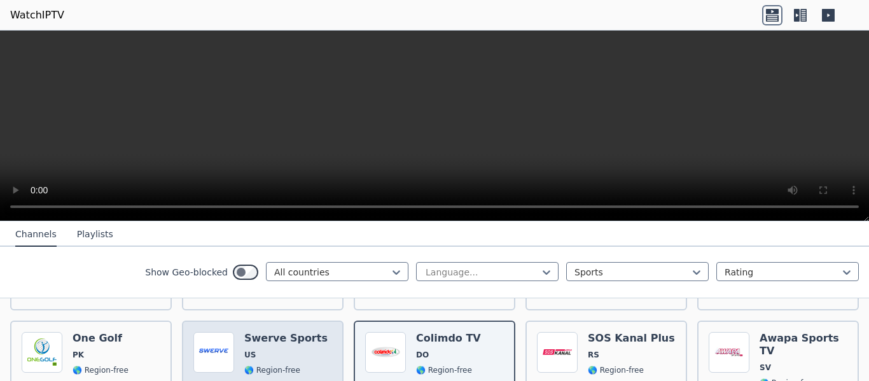
click at [288, 350] on span "US" at bounding box center [285, 355] width 83 height 10
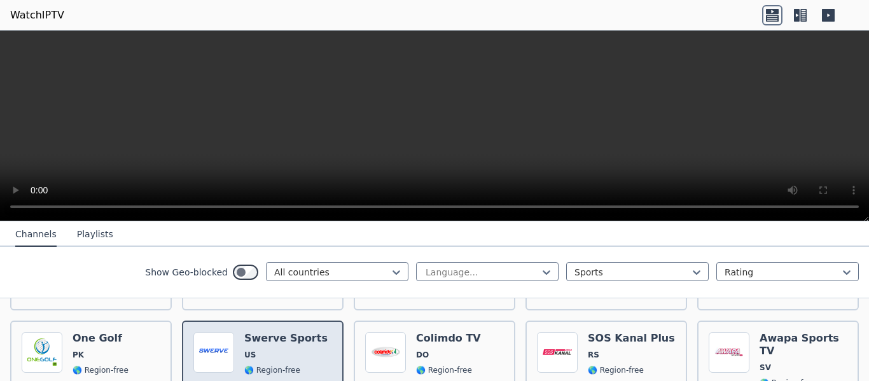
click at [288, 350] on span "US" at bounding box center [285, 355] width 83 height 10
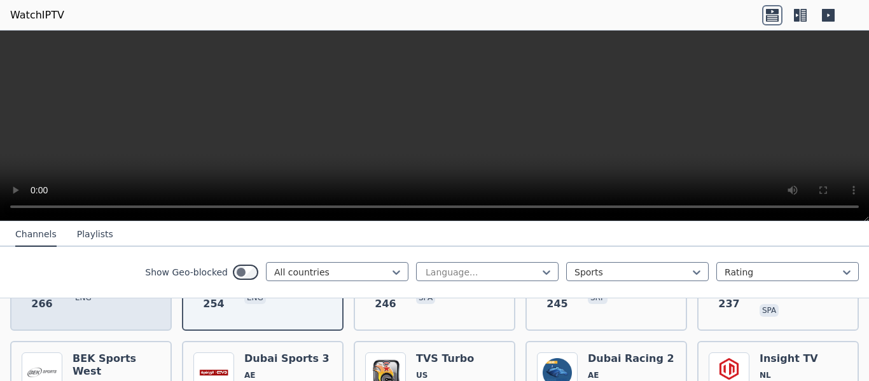
scroll to position [1400, 0]
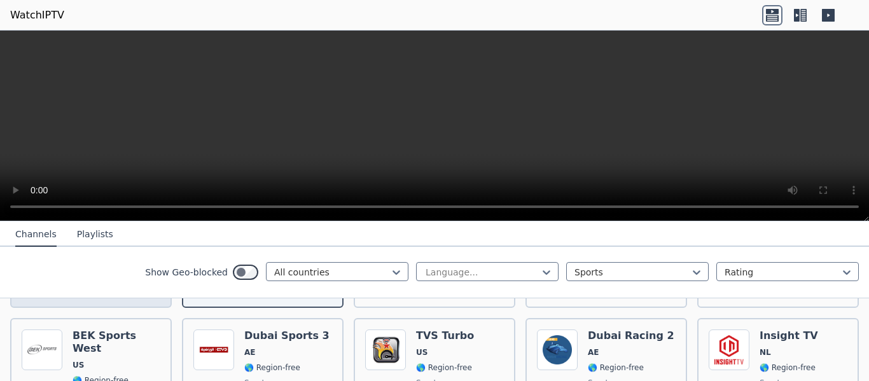
click at [130, 360] on span "US" at bounding box center [117, 365] width 88 height 10
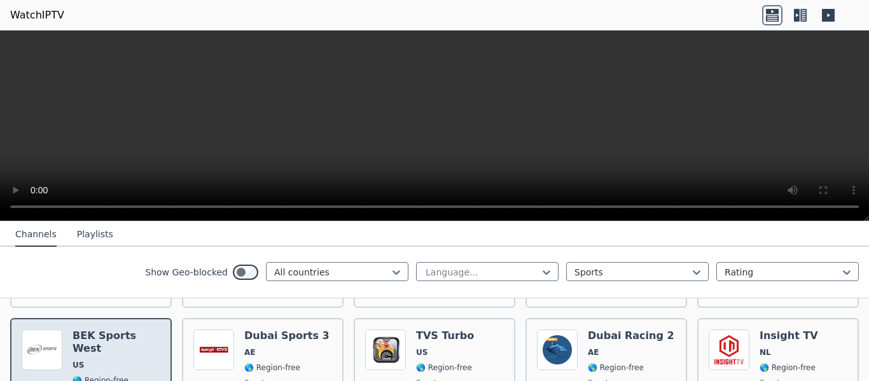
click at [130, 360] on span "US" at bounding box center [117, 365] width 88 height 10
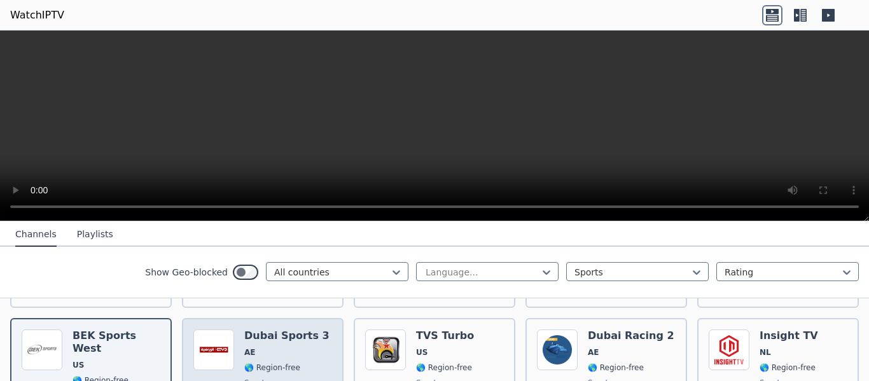
click at [305, 337] on div "Dubai Sports 3 AE 🌎 Region-free sports ara" at bounding box center [286, 376] width 85 height 92
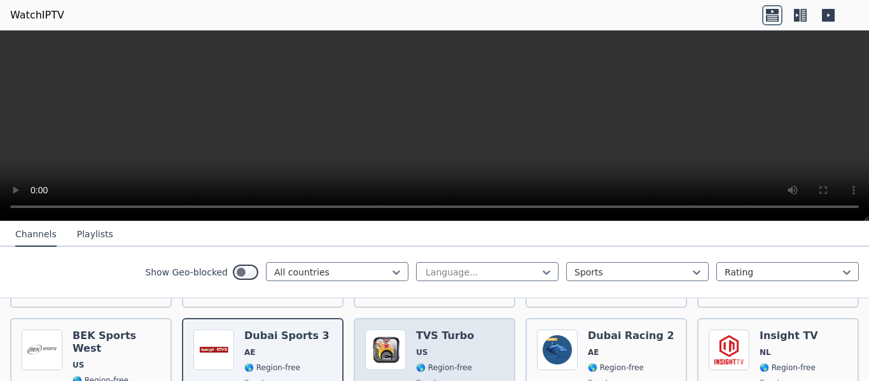
click at [470, 336] on div "Popularity 236 TVS Turbo US 🌎 Region-free sports eng" at bounding box center [434, 376] width 139 height 92
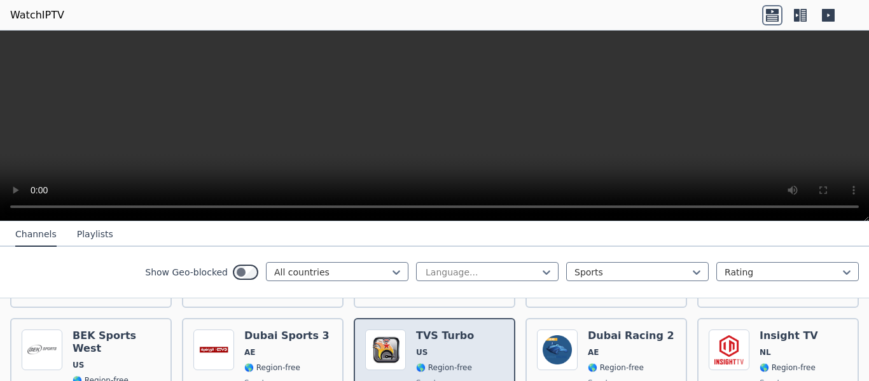
click at [470, 336] on div "Popularity 236 TVS Turbo US 🌎 Region-free sports eng" at bounding box center [434, 376] width 139 height 92
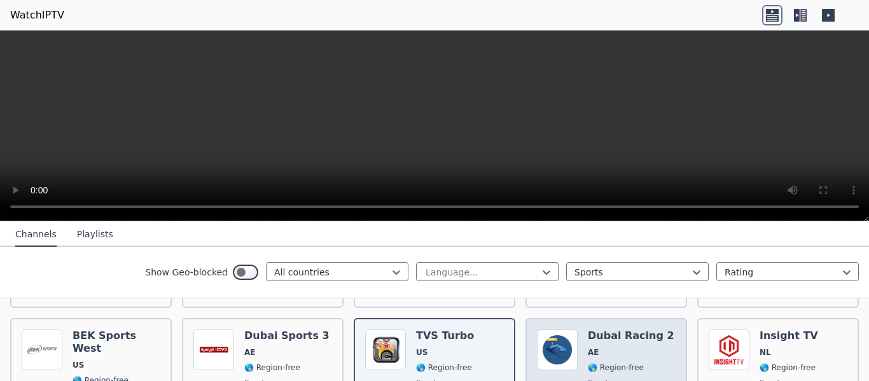
click at [661, 337] on div "Popularity 233 Dubai Racing 2 AE 🌎 Region-free sports ara eng" at bounding box center [606, 376] width 139 height 92
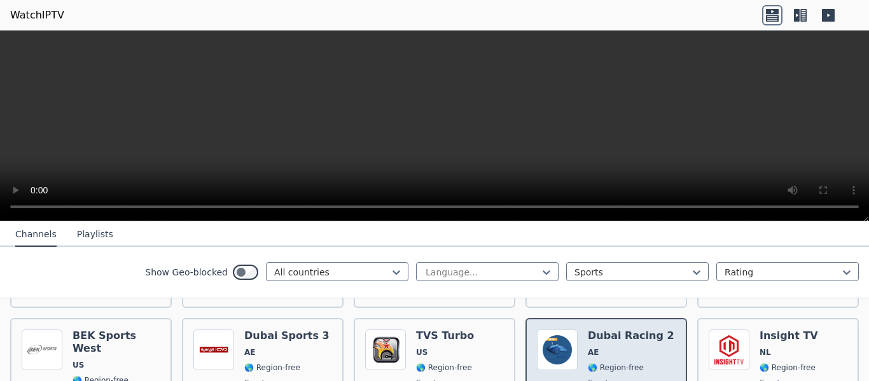
click at [661, 337] on div "Popularity 233 Dubai Racing 2 AE 🌎 Region-free sports ara eng" at bounding box center [606, 376] width 139 height 92
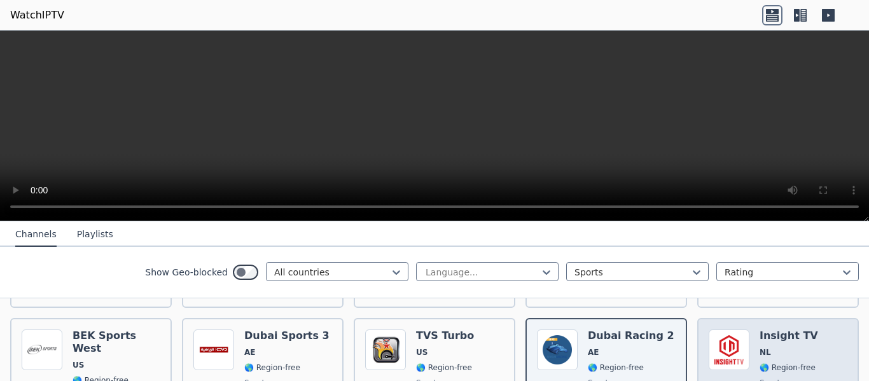
click at [813, 330] on div "Popularity 233 Insight TV NL 🌎 Region-free sports eng" at bounding box center [778, 376] width 139 height 92
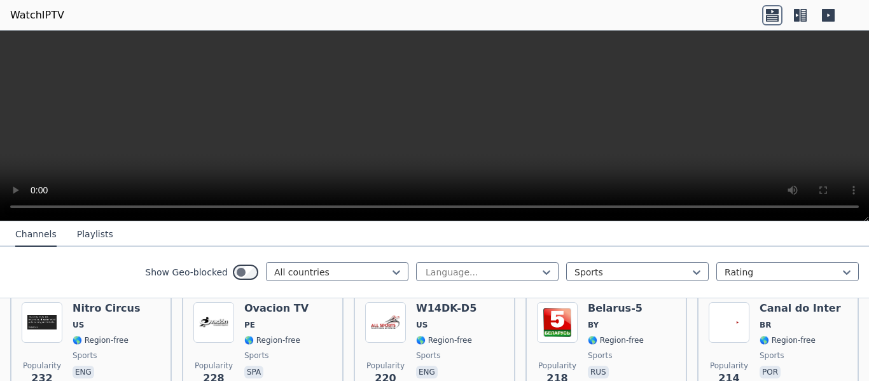
scroll to position [1528, 0]
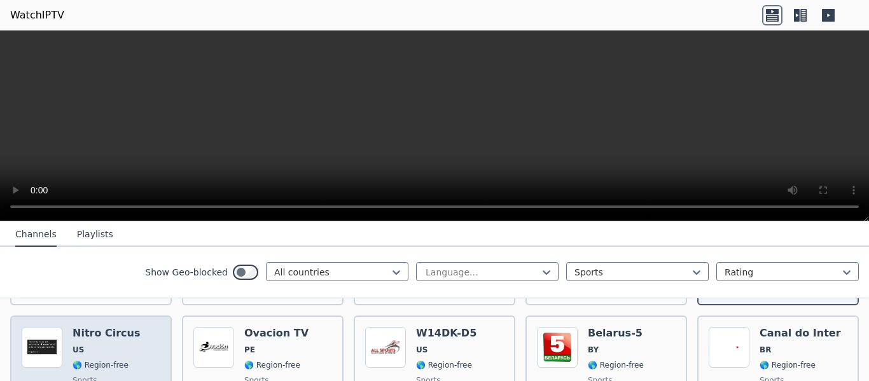
click at [147, 327] on div "Popularity 232 Nitro Circus US 🌎 Region-free sports eng" at bounding box center [91, 373] width 139 height 92
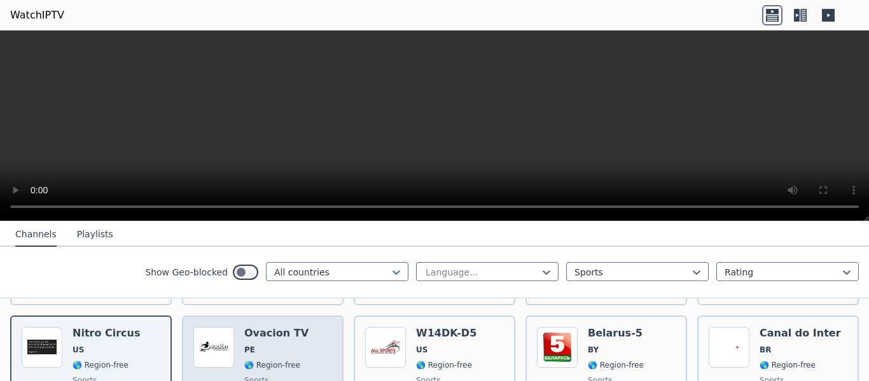
click at [307, 329] on div "Popularity 228 Ovacion TV PE 🌎 Region-free sports spa" at bounding box center [262, 373] width 139 height 92
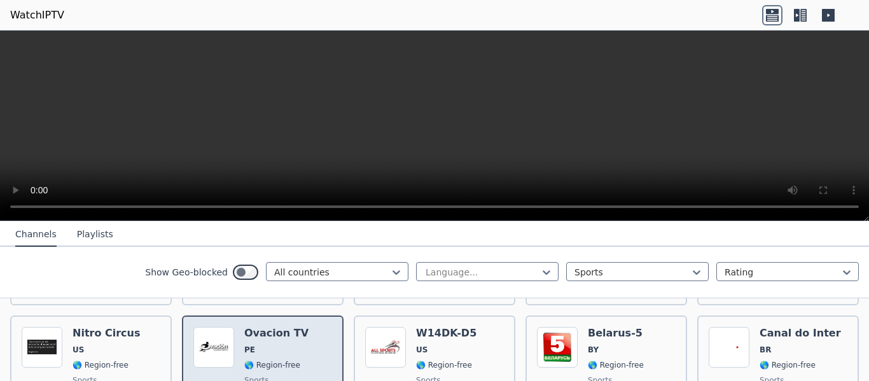
click at [307, 329] on div "Popularity 228 Ovacion TV PE 🌎 Region-free sports spa" at bounding box center [262, 373] width 139 height 92
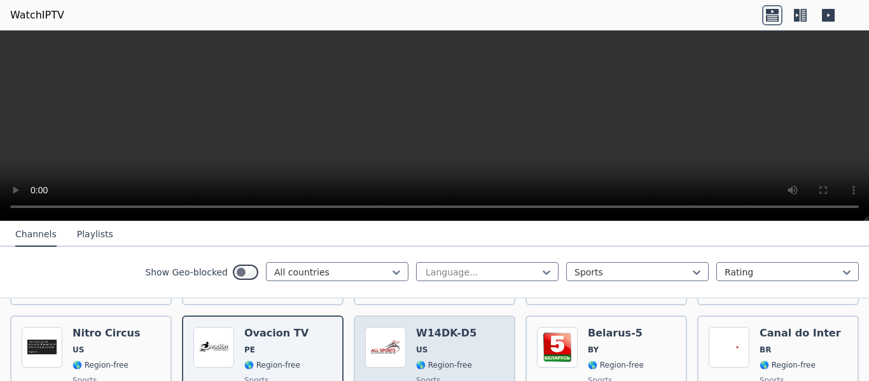
click at [487, 342] on div "Popularity 220 W14DK-D5 US 🌎 Region-free sports eng" at bounding box center [434, 373] width 139 height 92
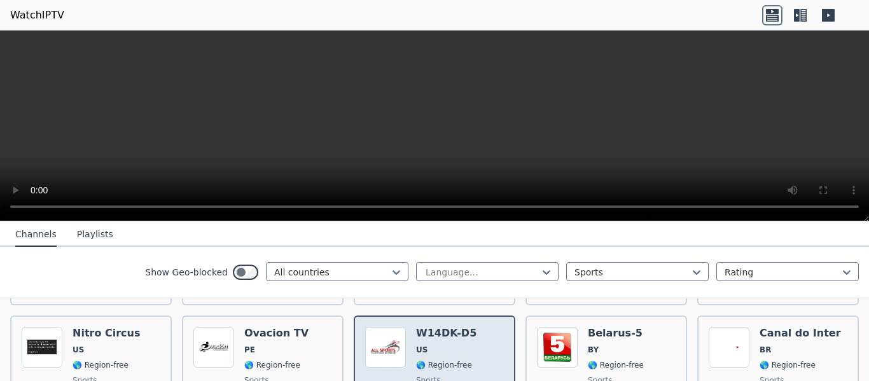
click at [487, 342] on div "Popularity 220 W14DK-D5 US 🌎 Region-free sports eng" at bounding box center [434, 373] width 139 height 92
click at [486, 341] on div "Popularity 220 W14DK-D5 US 🌎 Region-free sports eng" at bounding box center [434, 373] width 139 height 92
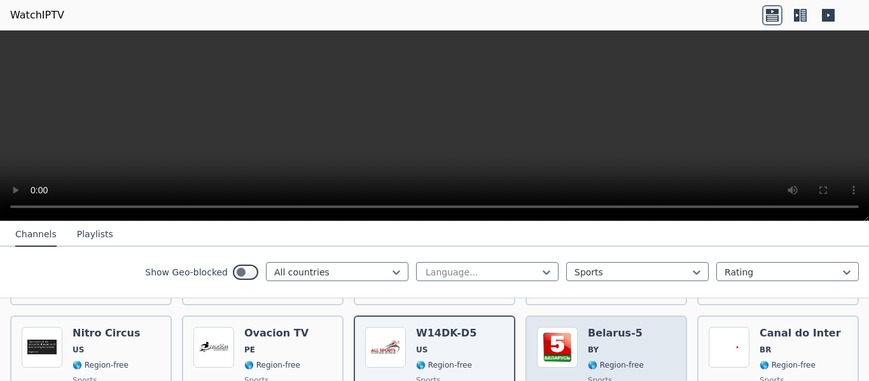
click at [622, 327] on div "Belarus-5 BY 🌎 Region-free sports rus" at bounding box center [616, 373] width 56 height 92
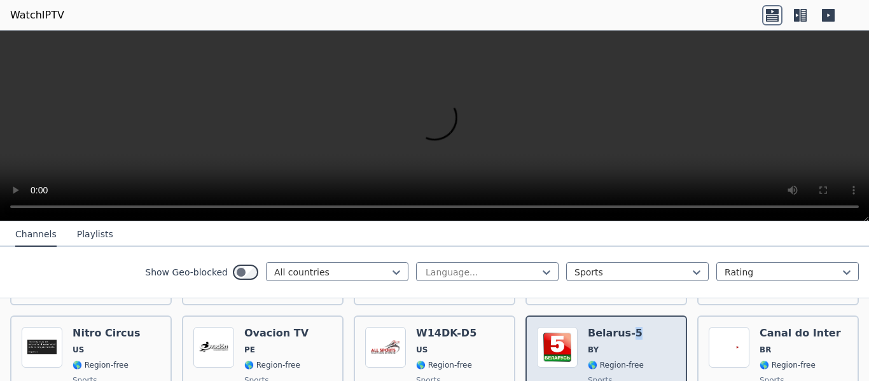
click at [622, 327] on div "Belarus-5 BY 🌎 Region-free sports rus" at bounding box center [616, 373] width 56 height 92
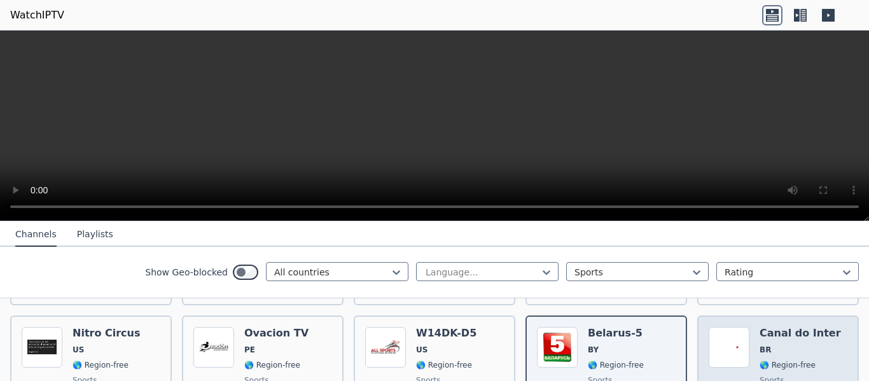
click at [827, 330] on div "Popularity 214 Canal do Inter BR 🌎 Region-free sports por" at bounding box center [778, 373] width 139 height 92
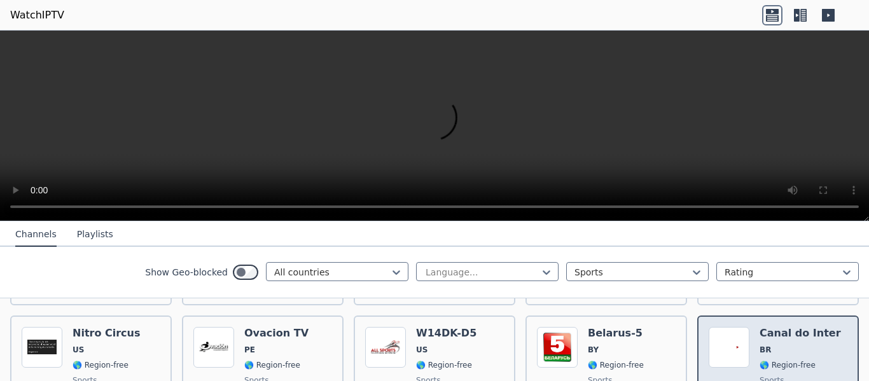
click at [827, 330] on div "Popularity 214 Canal do Inter BR 🌎 Region-free sports por" at bounding box center [778, 373] width 139 height 92
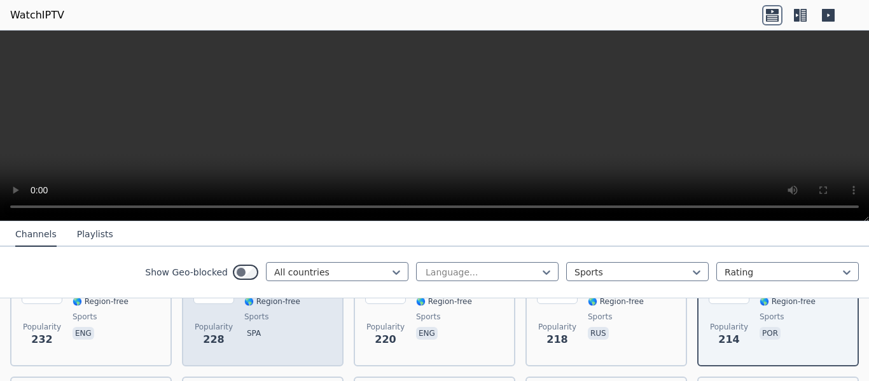
scroll to position [1655, 0]
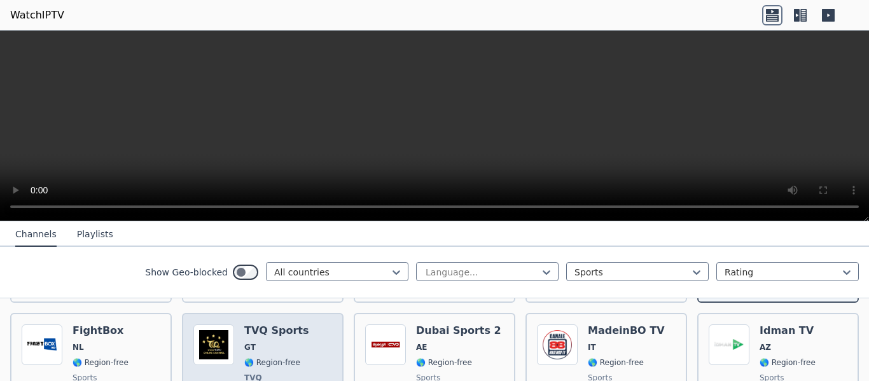
click at [284, 342] on span "GT" at bounding box center [276, 347] width 65 height 10
click at [298, 325] on div "Popularity 203 TVQ Sports GT 🌎 Region-free TVQ sports spa" at bounding box center [262, 372] width 139 height 94
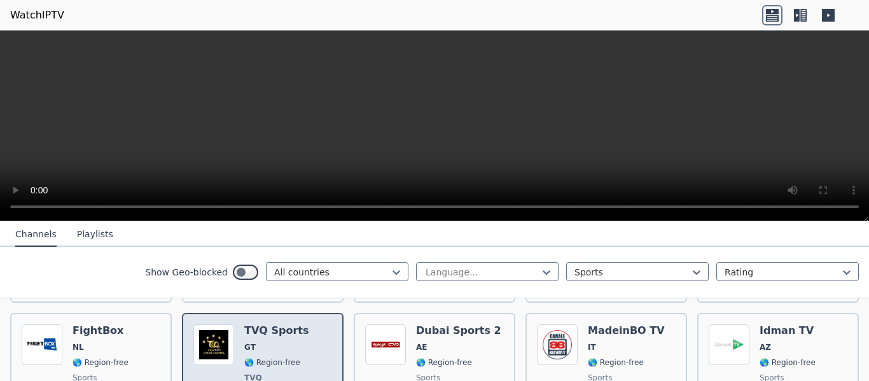
click at [298, 325] on div "Popularity 203 TVQ Sports GT 🌎 Region-free TVQ sports spa" at bounding box center [262, 372] width 139 height 94
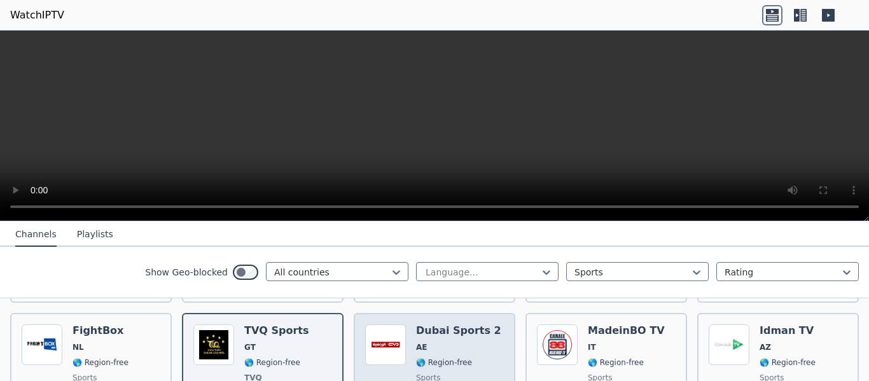
click at [477, 325] on div "Dubai Sports 2 AE 🌎 Region-free sports ara" at bounding box center [458, 372] width 85 height 94
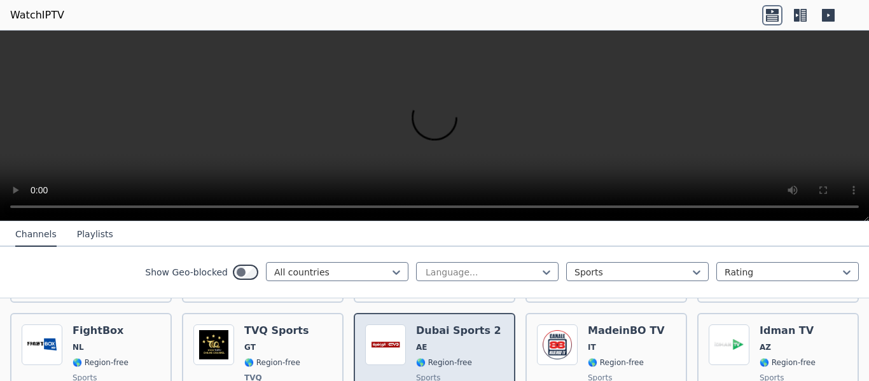
click at [477, 325] on div "Dubai Sports 2 AE 🌎 Region-free sports ara" at bounding box center [458, 372] width 85 height 94
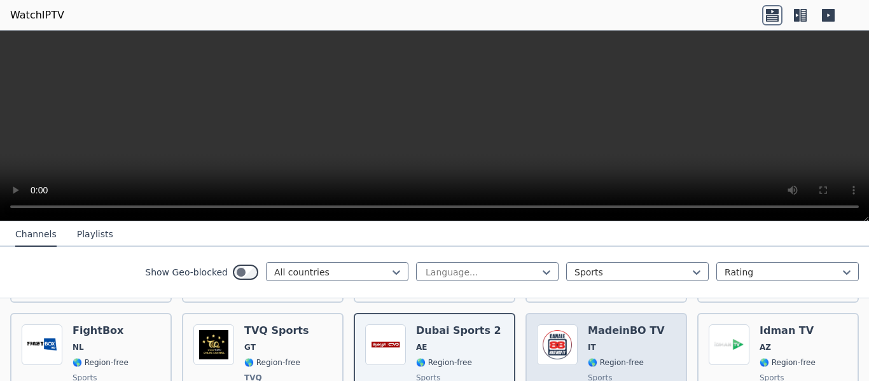
click at [656, 325] on div "Popularity 193 MadeinBO TV IT 🌎 Region-free sports ita" at bounding box center [606, 372] width 139 height 94
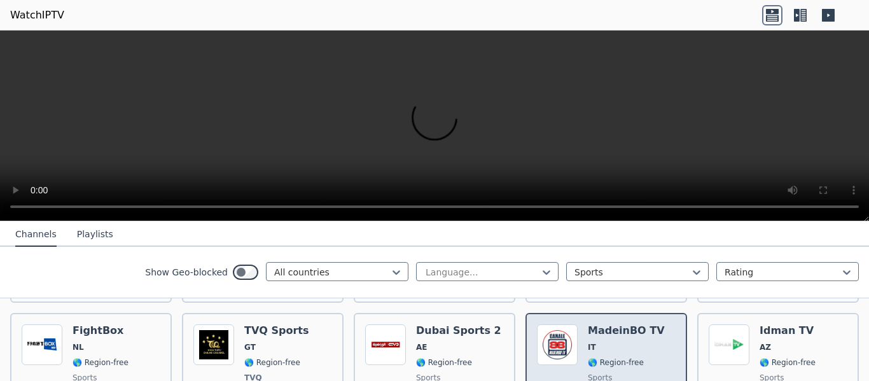
click at [656, 325] on div "Popularity 193 MadeinBO TV IT 🌎 Region-free sports ita" at bounding box center [606, 372] width 139 height 94
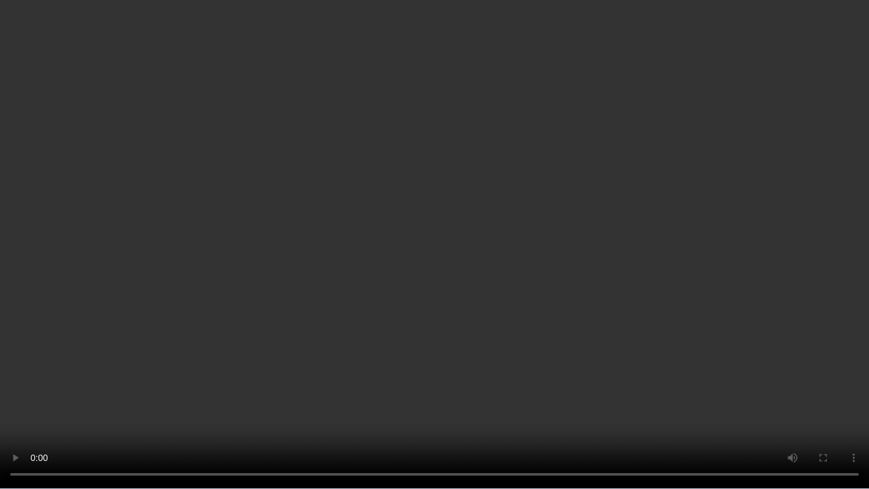
click at [214, 267] on video at bounding box center [434, 244] width 869 height 489
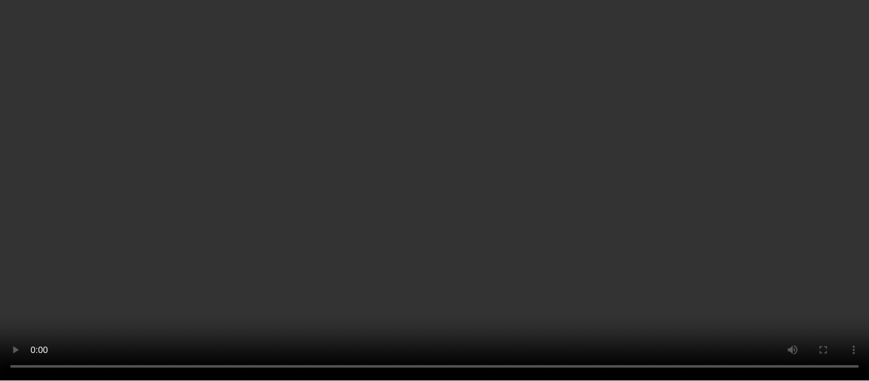
scroll to position [1782, 0]
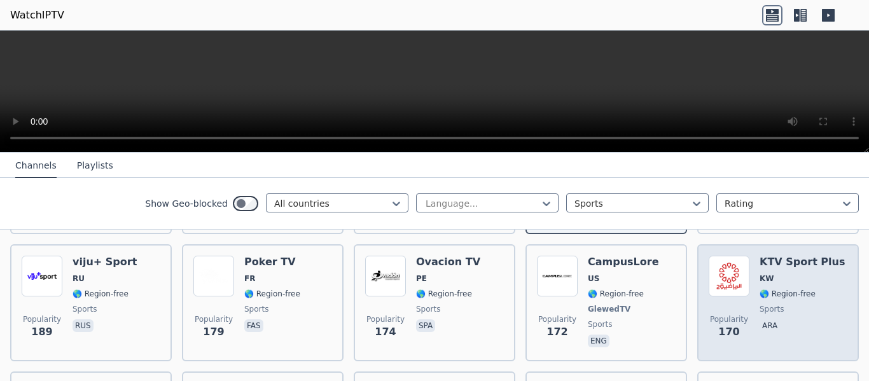
click at [808, 304] on span "sports" at bounding box center [802, 309] width 85 height 10
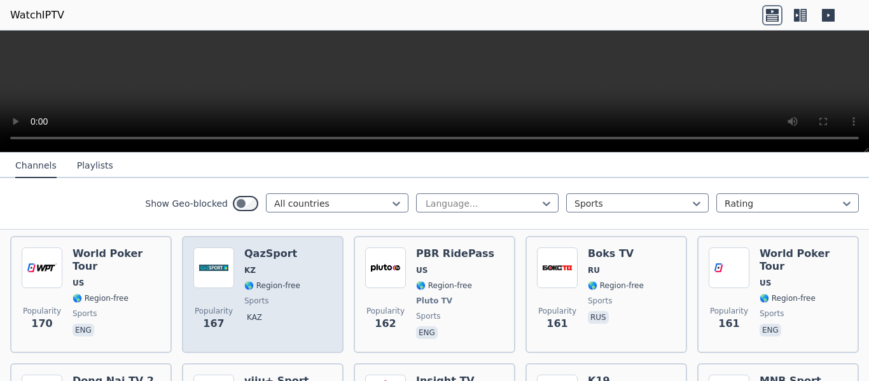
scroll to position [1909, 0]
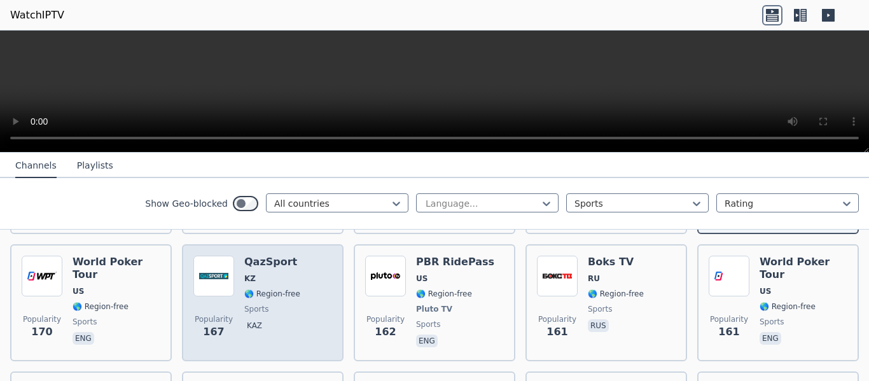
click at [293, 288] on div "Popularity 167 QazSport KZ 🌎 Region-free sports kaz" at bounding box center [262, 303] width 139 height 94
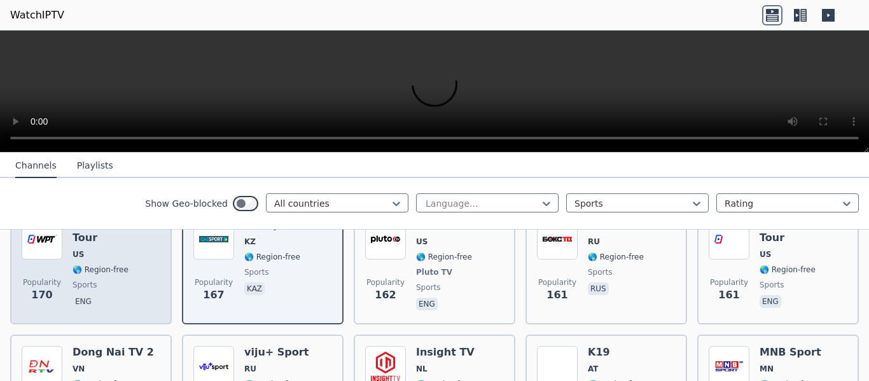
scroll to position [1973, 0]
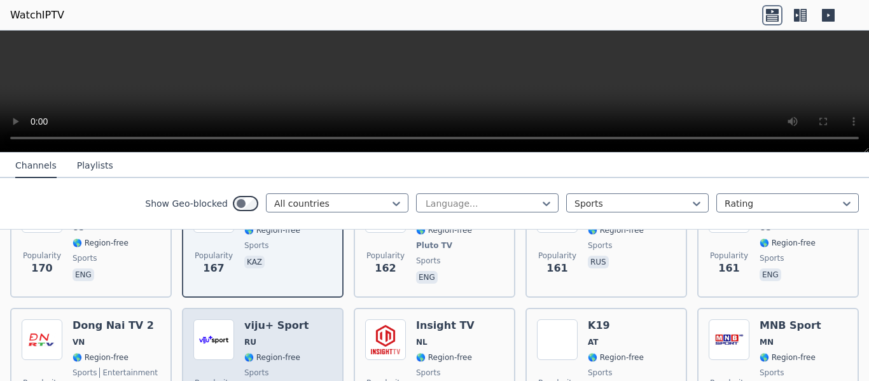
click at [299, 320] on div "Popularity 158 viju+ Sport RU 🌎 Region-free sports rus" at bounding box center [262, 366] width 139 height 92
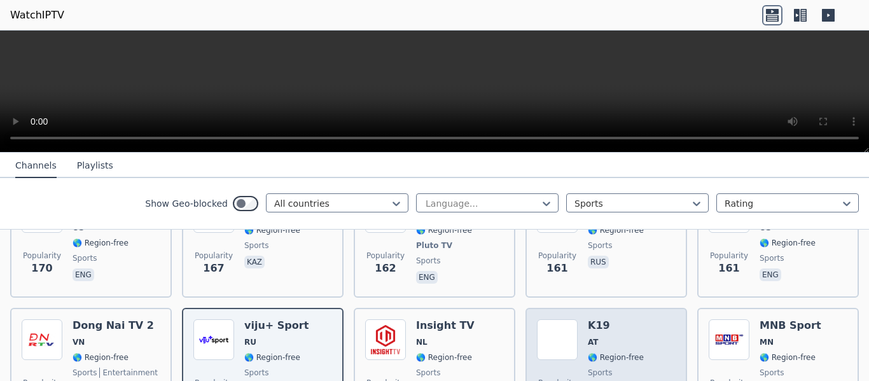
click at [655, 320] on div "Popularity 152 K19 AT 🌎 Region-free sports deu" at bounding box center [606, 366] width 139 height 92
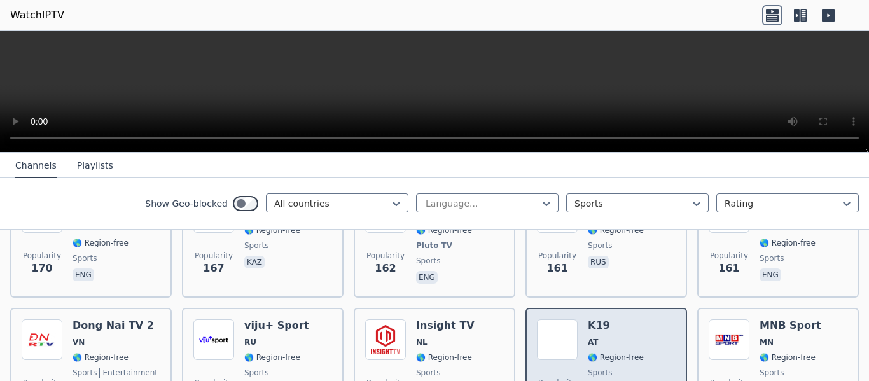
click at [655, 320] on div "Popularity 152 K19 AT 🌎 Region-free sports deu" at bounding box center [606, 366] width 139 height 92
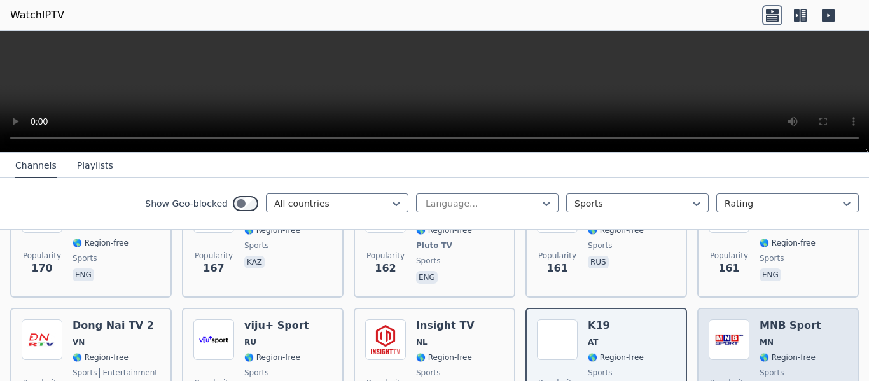
click at [803, 327] on div "MNB Sport MN 🌎 Region-free sports mon" at bounding box center [791, 366] width 62 height 92
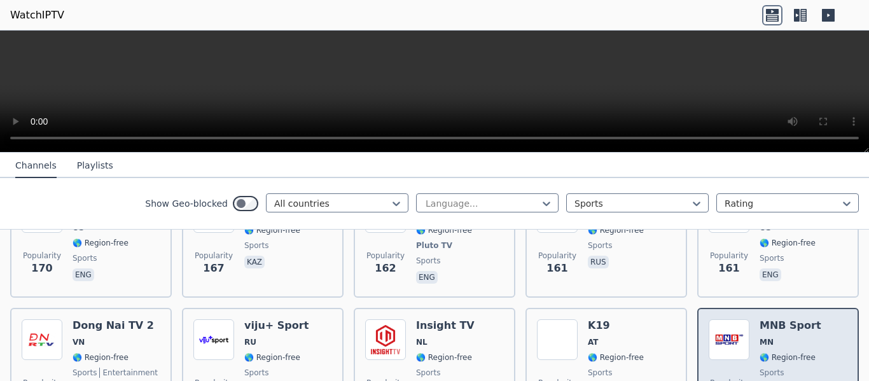
click at [803, 327] on div "MNB Sport MN 🌎 Region-free sports mon" at bounding box center [791, 366] width 62 height 92
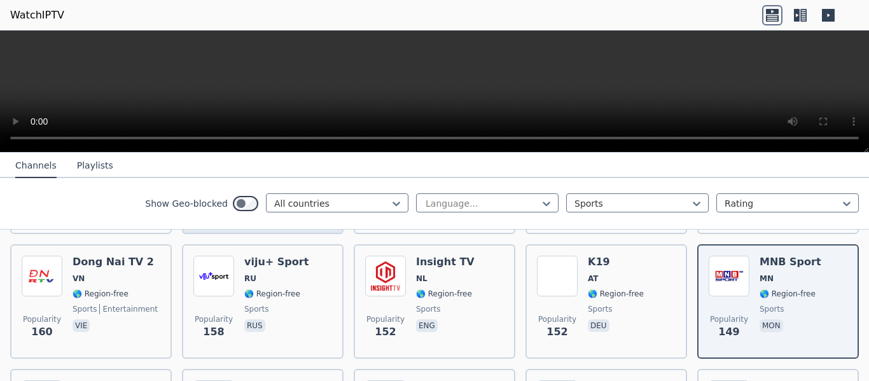
scroll to position [2100, 0]
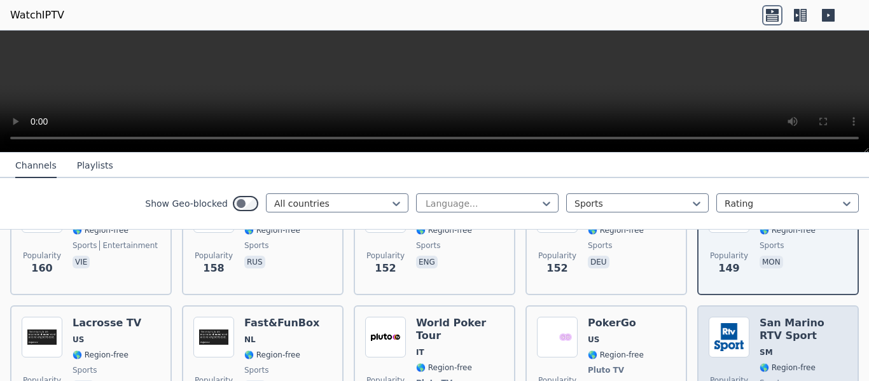
click at [763, 317] on h6 "San Marino RTV Sport" at bounding box center [804, 329] width 88 height 25
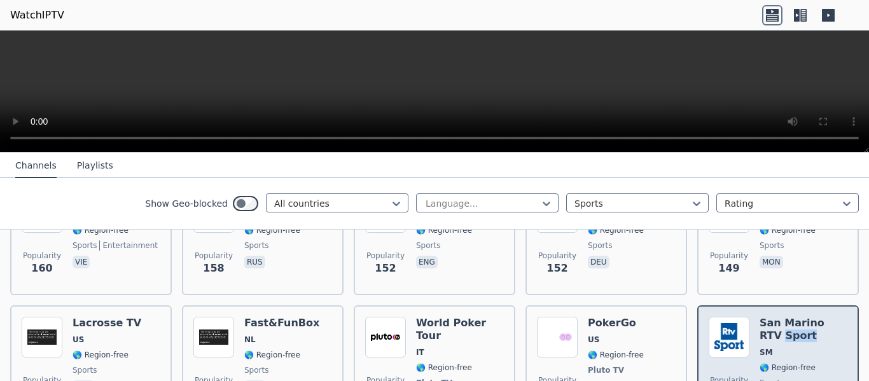
click at [764, 317] on h6 "San Marino RTV Sport" at bounding box center [804, 329] width 88 height 25
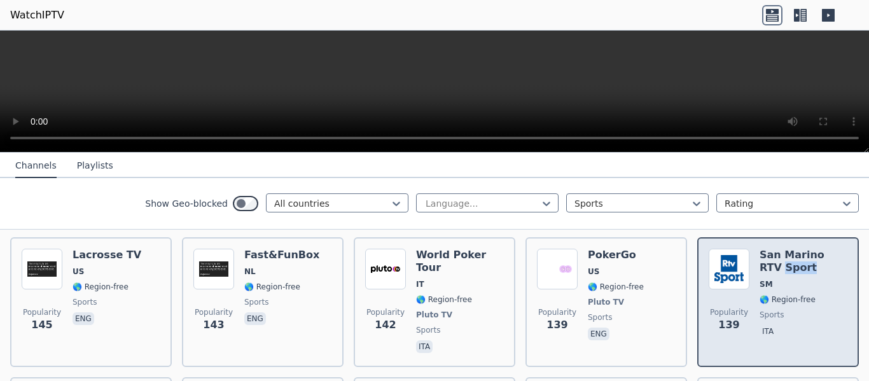
scroll to position [2228, 0]
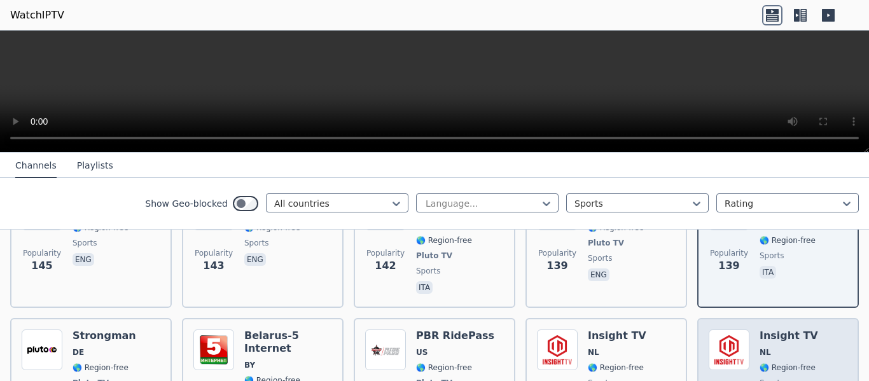
click at [787, 330] on div "Insight TV NL 🌎 Region-free sports eng" at bounding box center [789, 377] width 59 height 94
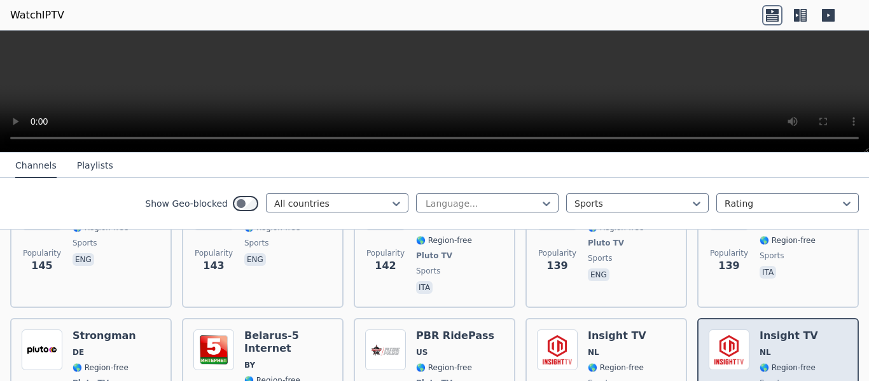
click at [787, 330] on div "Insight TV NL 🌎 Region-free sports eng" at bounding box center [789, 377] width 59 height 94
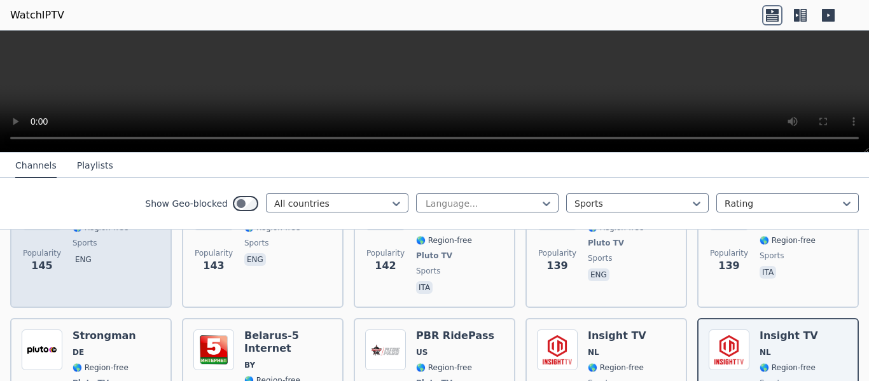
scroll to position [2291, 0]
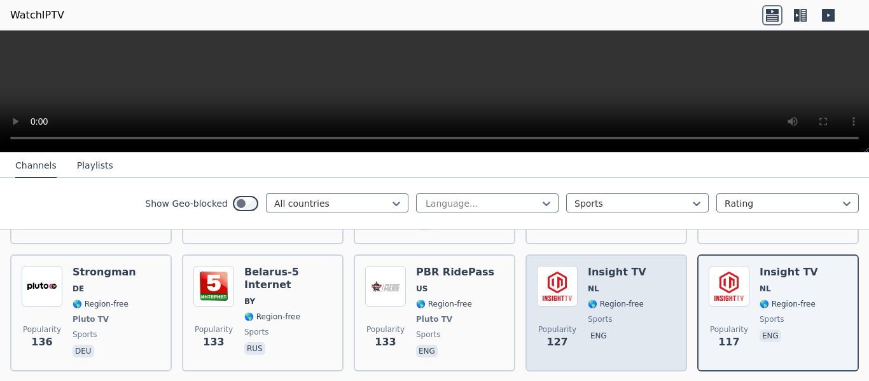
click at [650, 288] on div "Popularity 127 Insight TV NL 🌎 Region-free sports eng" at bounding box center [606, 313] width 139 height 94
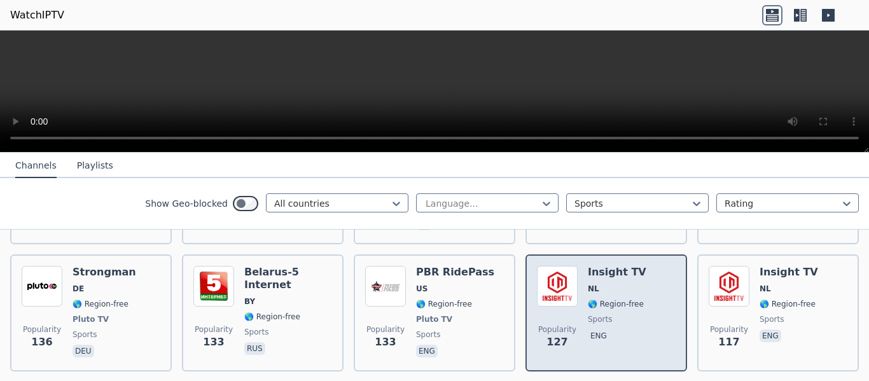
click at [650, 288] on div "Popularity 127 Insight TV NL 🌎 Region-free sports eng" at bounding box center [606, 313] width 139 height 94
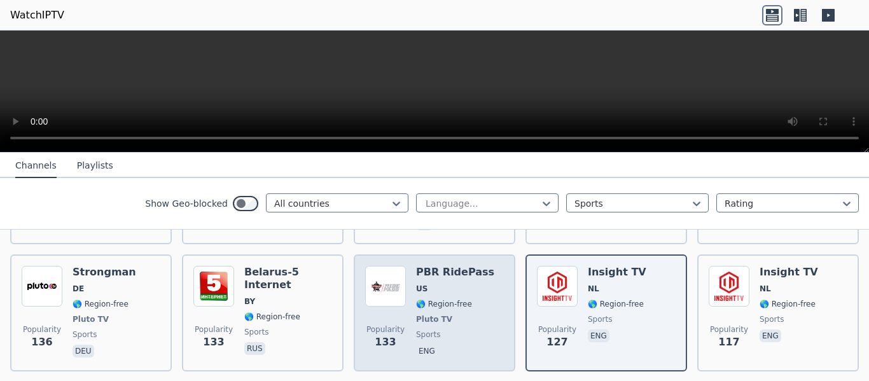
click at [484, 274] on div "Popularity 133 PBR RidePass US 🌎 Region-free Pluto TV sports eng" at bounding box center [434, 313] width 139 height 94
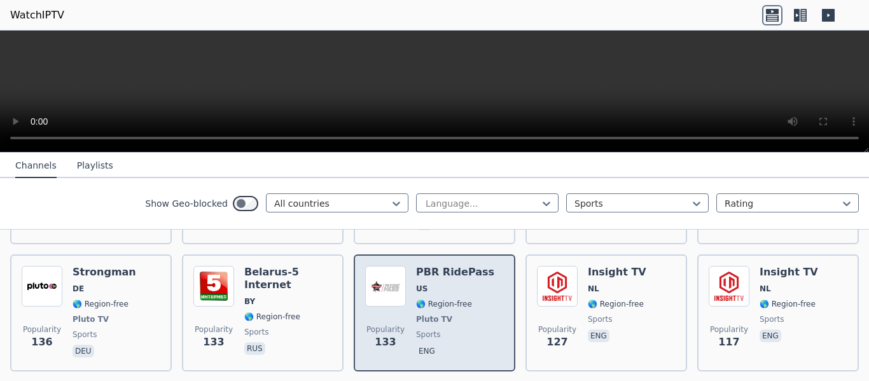
click at [484, 274] on div "Popularity 133 PBR RidePass US 🌎 Region-free Pluto TV sports eng" at bounding box center [434, 313] width 139 height 94
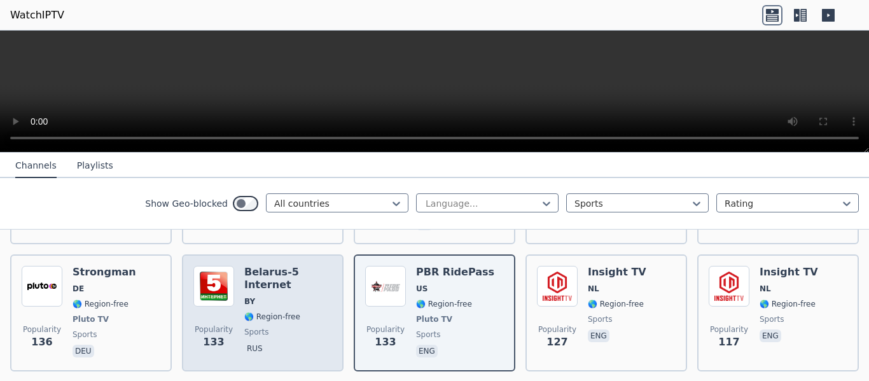
click at [302, 291] on div "[GEOGRAPHIC_DATA]-5 Internet BY 🌎 Region-free sports rus" at bounding box center [288, 313] width 88 height 94
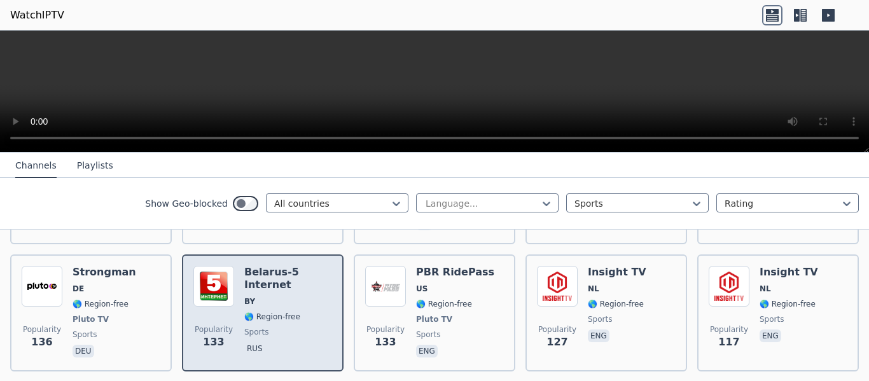
click at [302, 291] on div "[GEOGRAPHIC_DATA]-5 Internet BY 🌎 Region-free sports rus" at bounding box center [288, 313] width 88 height 94
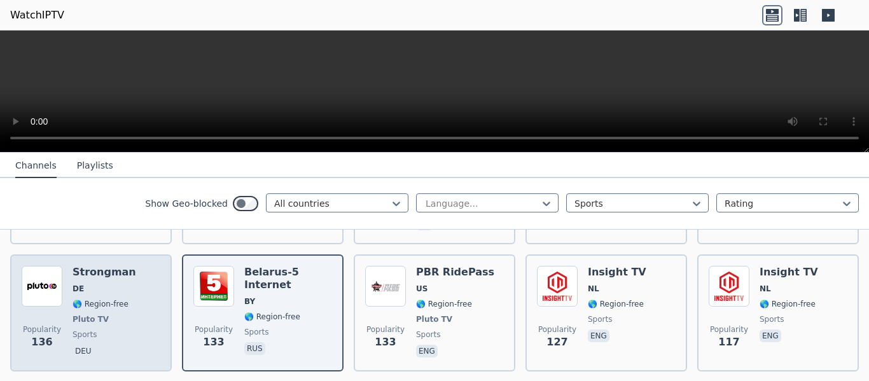
click at [149, 296] on div "Popularity 136 Strongman DE 🌎 Region-free Pluto TV sports deu" at bounding box center [91, 313] width 139 height 94
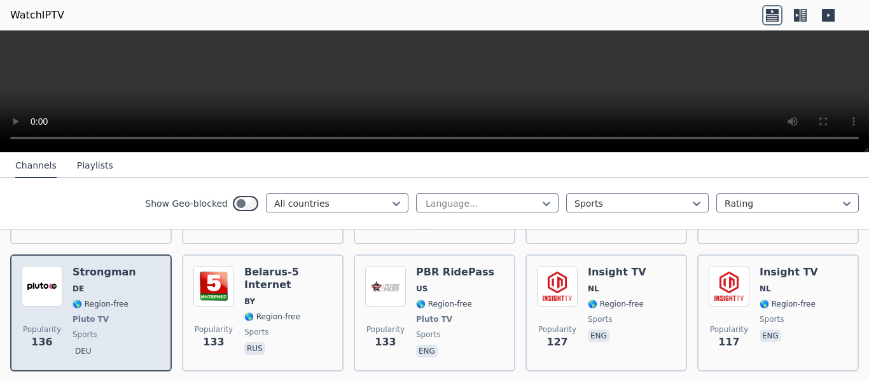
click at [149, 296] on div "Popularity 136 Strongman DE 🌎 Region-free Pluto TV sports deu" at bounding box center [91, 313] width 139 height 94
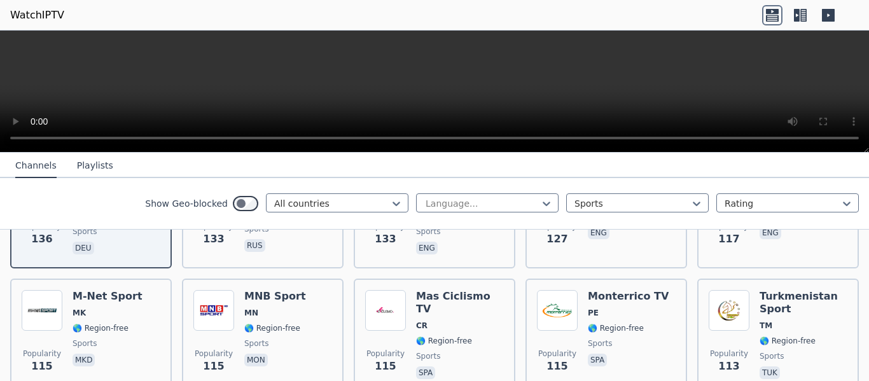
scroll to position [2419, 0]
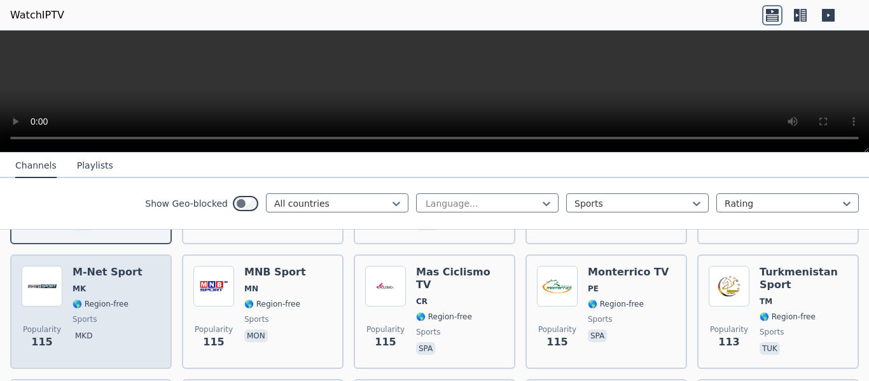
click at [158, 255] on div "Popularity 115 M-Net Sport MK 🌎 Region-free sports mkd" at bounding box center [91, 312] width 162 height 115
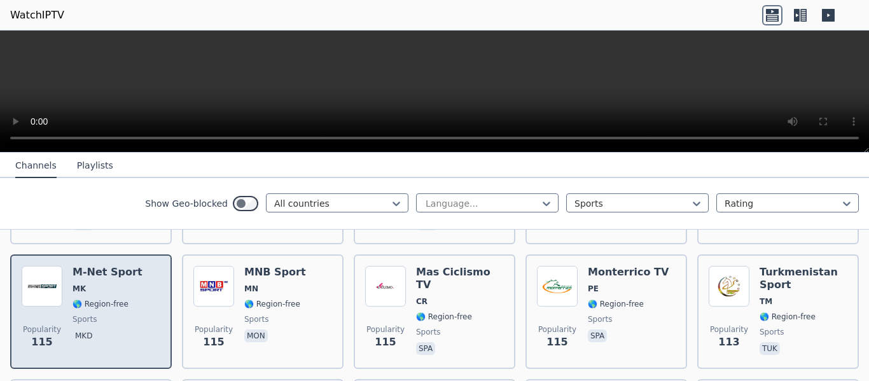
click at [158, 255] on div "Popularity 115 M-Net Sport MK 🌎 Region-free sports mkd" at bounding box center [91, 312] width 162 height 115
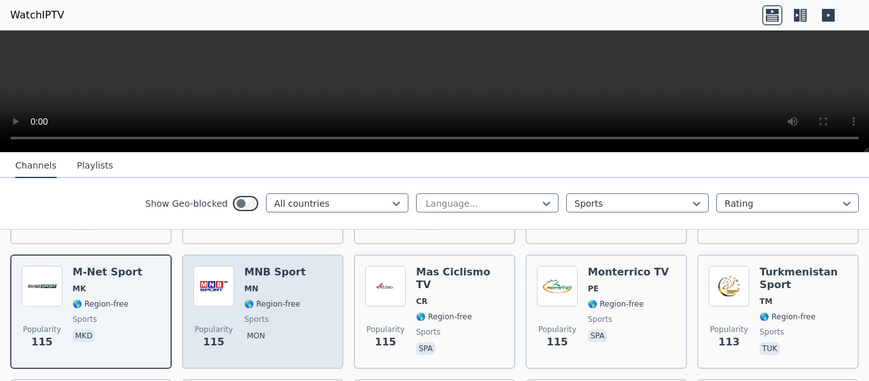
click at [327, 293] on div "Popularity 115 MNB Sport MN 🌎 Region-free sports mon" at bounding box center [262, 312] width 139 height 92
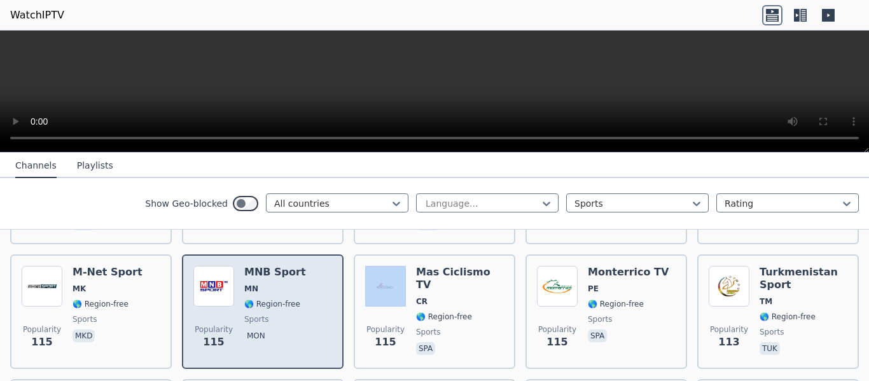
click at [327, 293] on div "Popularity 115 MNB Sport MN 🌎 Region-free sports mon" at bounding box center [262, 312] width 139 height 92
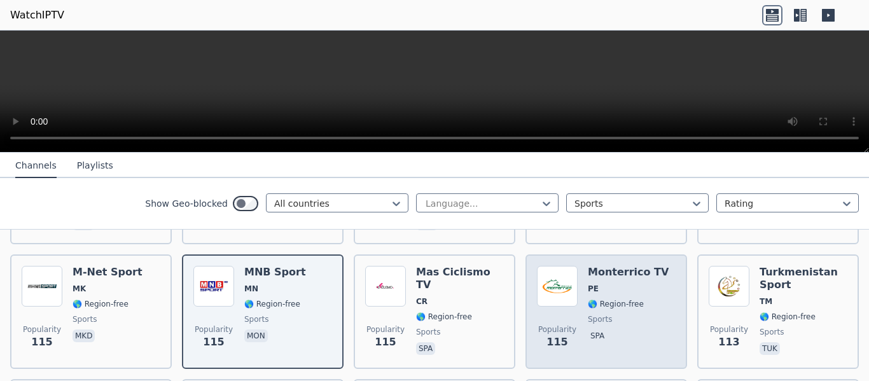
click at [635, 330] on span "spa" at bounding box center [628, 337] width 81 height 15
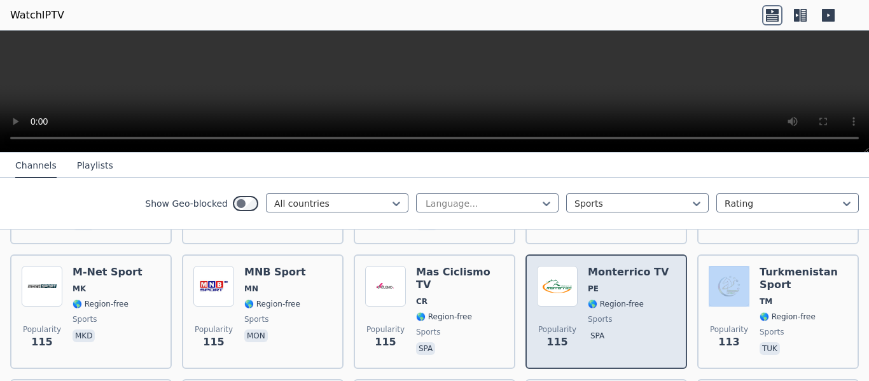
click at [635, 330] on span "spa" at bounding box center [628, 337] width 81 height 15
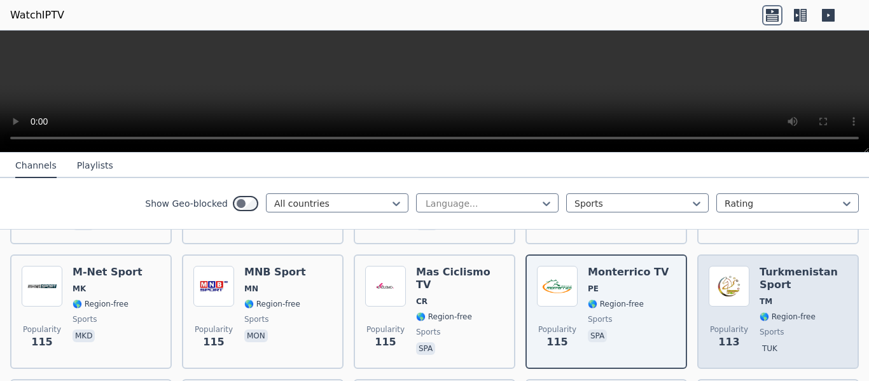
click at [824, 297] on span "TM" at bounding box center [804, 302] width 88 height 10
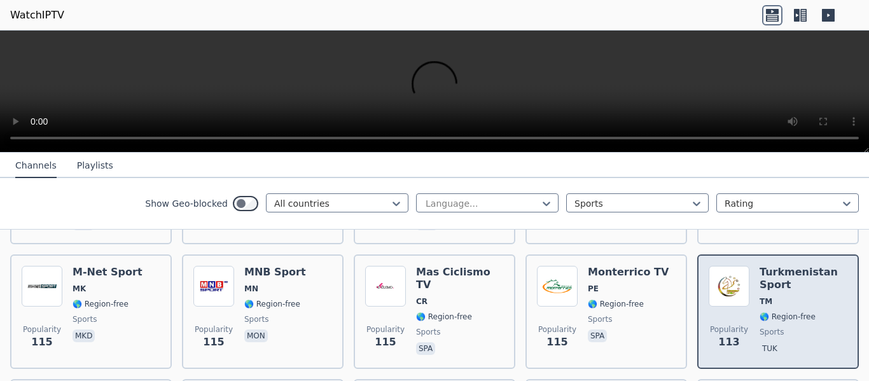
click at [824, 297] on span "TM" at bounding box center [804, 302] width 88 height 10
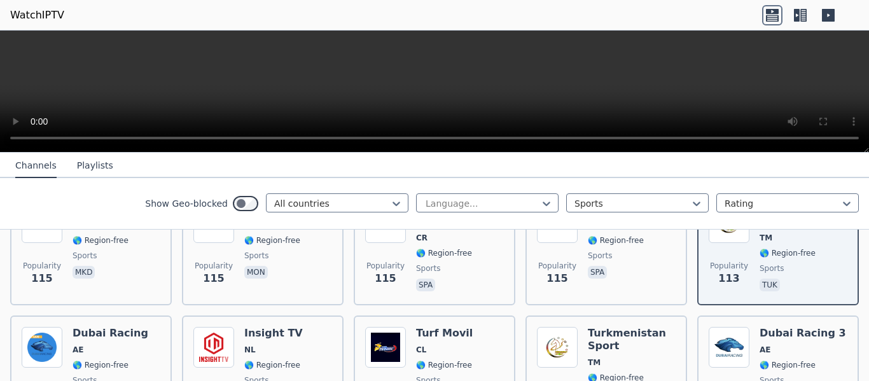
scroll to position [2546, 0]
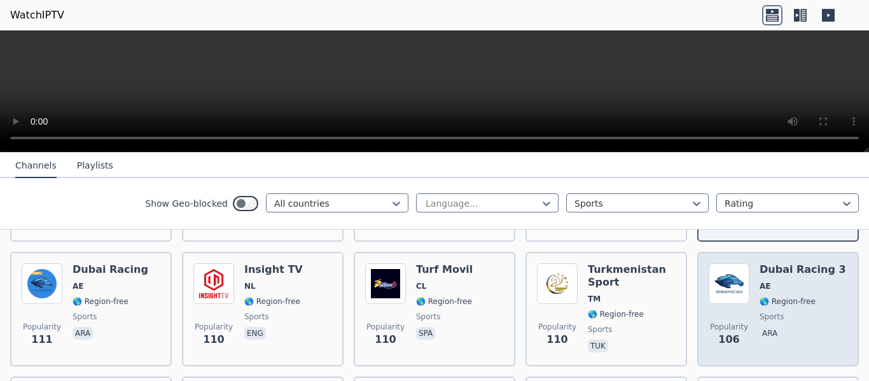
click at [808, 312] on span "sports" at bounding box center [803, 317] width 87 height 10
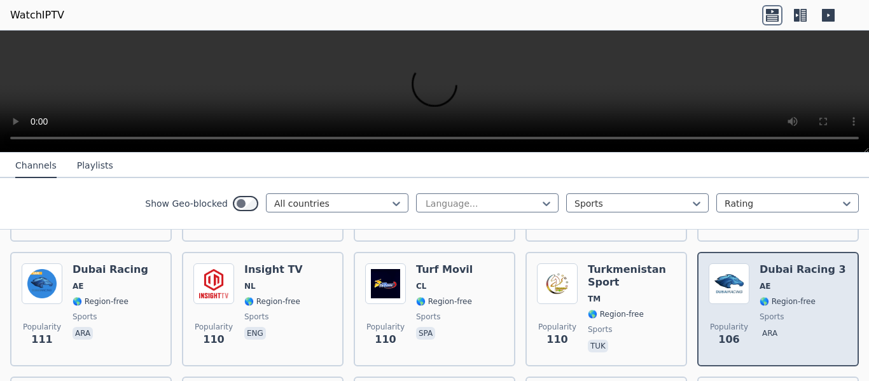
click at [808, 312] on span "sports" at bounding box center [803, 317] width 87 height 10
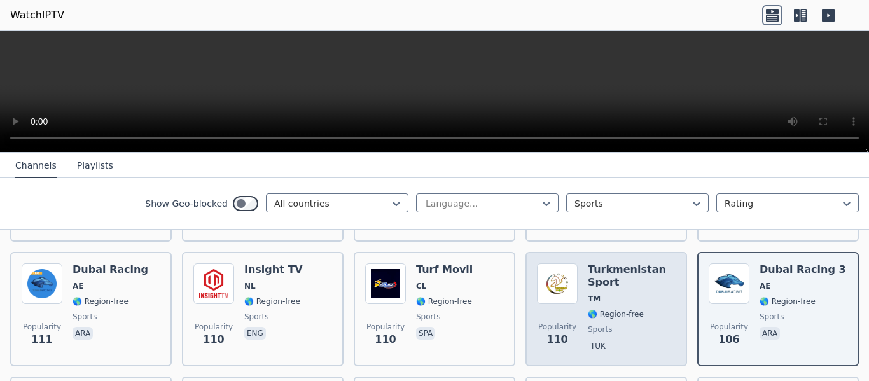
click at [642, 340] on span "tuk" at bounding box center [632, 347] width 88 height 15
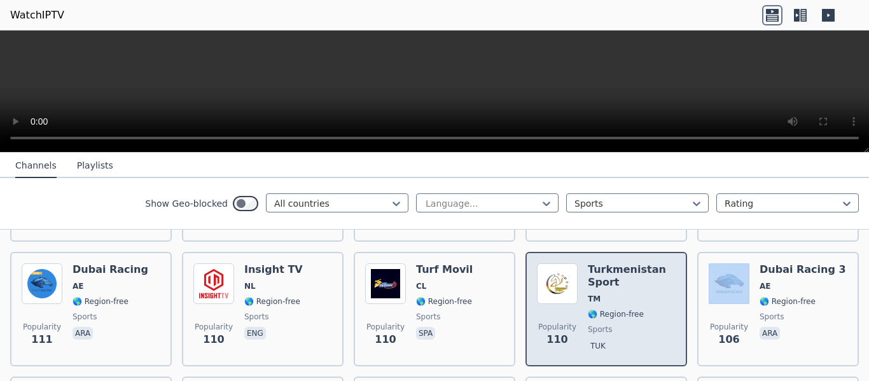
click at [642, 340] on span "tuk" at bounding box center [632, 347] width 88 height 15
click at [636, 263] on div "Turkmenistan Sport TM 🌎 Region-free sports tuk" at bounding box center [632, 309] width 88 height 92
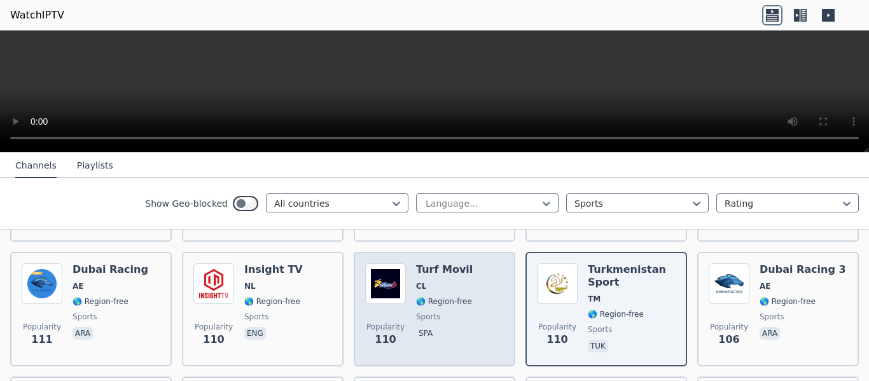
click at [484, 308] on div "Popularity 110 Turf Movil CL 🌎 Region-free sports spa" at bounding box center [434, 309] width 139 height 92
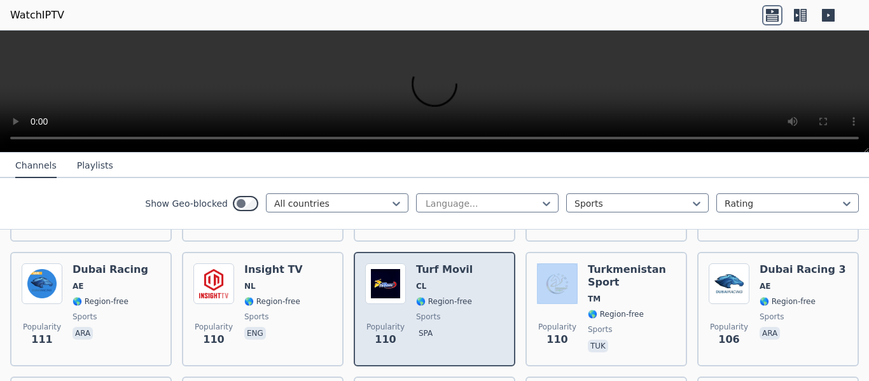
click at [484, 308] on div "Popularity 110 Turf Movil CL 🌎 Region-free sports spa" at bounding box center [434, 309] width 139 height 92
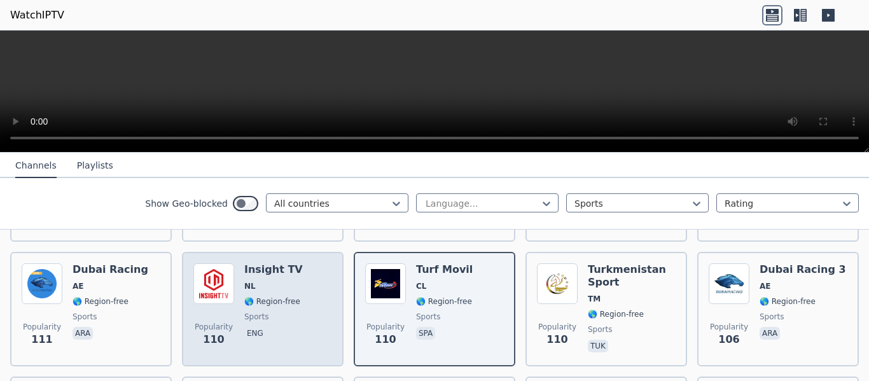
click at [268, 327] on span "eng" at bounding box center [273, 334] width 59 height 15
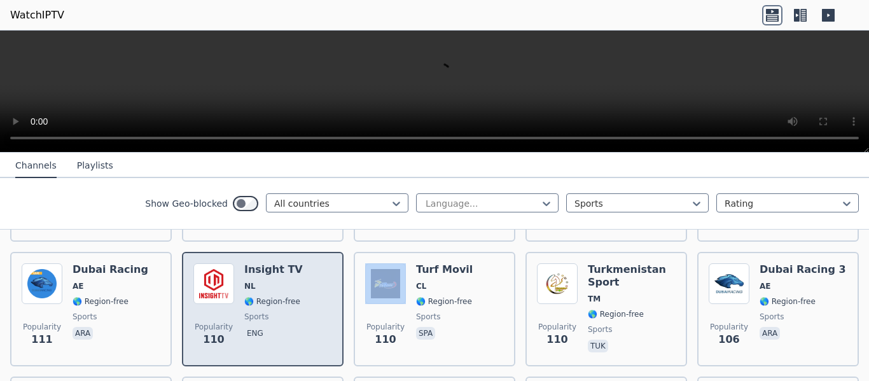
click at [268, 327] on span "eng" at bounding box center [273, 334] width 59 height 15
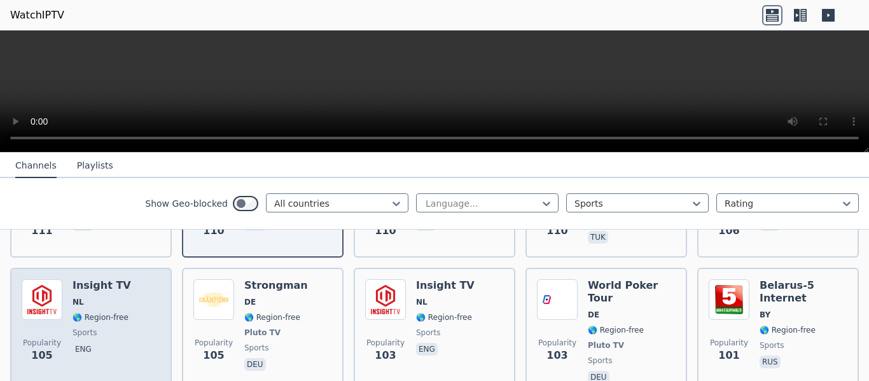
scroll to position [2673, 0]
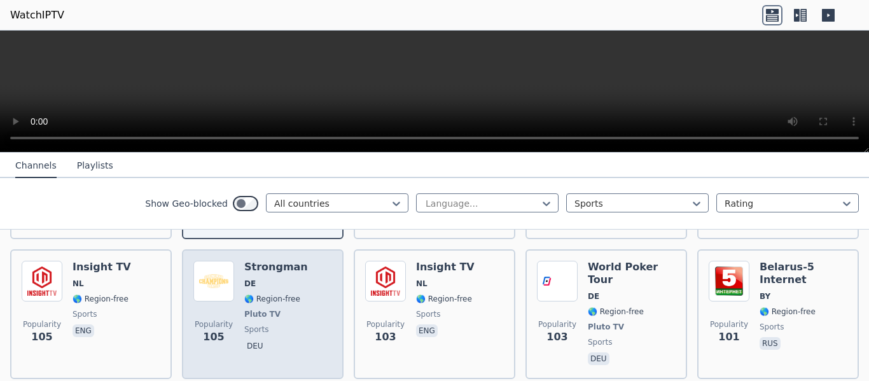
click at [317, 293] on div "Popularity 105 Strongman DE 🌎 Region-free Pluto TV sports deu" at bounding box center [262, 314] width 139 height 107
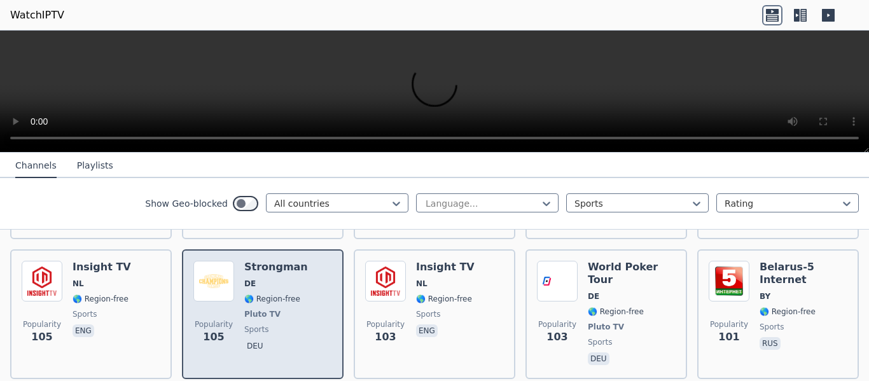
click at [317, 293] on div "Popularity 105 Strongman DE 🌎 Region-free Pluto TV sports deu" at bounding box center [262, 314] width 139 height 107
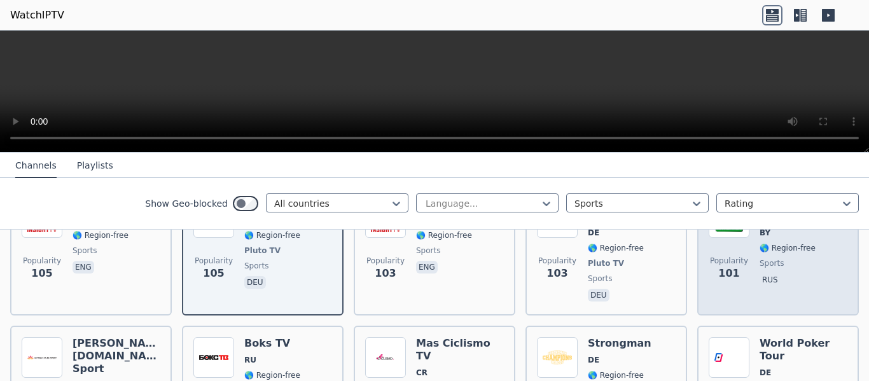
scroll to position [2800, 0]
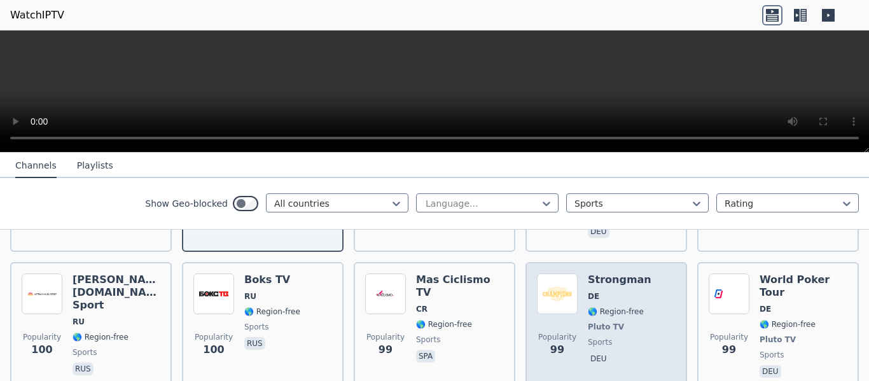
click at [636, 301] on div "Popularity 99 Strongman DE 🌎 Region-free Pluto TV sports deu" at bounding box center [606, 327] width 139 height 107
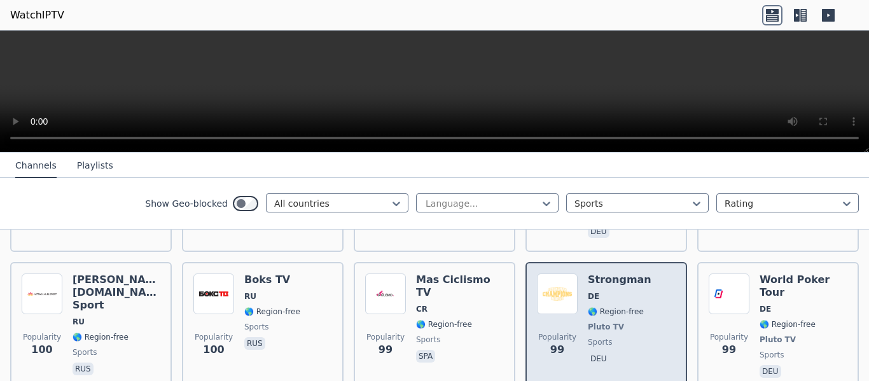
click at [637, 301] on div "Popularity 99 Strongman DE 🌎 Region-free Pluto TV sports deu" at bounding box center [606, 327] width 139 height 107
click at [636, 300] on div "Popularity 99 Strongman DE 🌎 Region-free Pluto TV sports deu" at bounding box center [606, 327] width 139 height 107
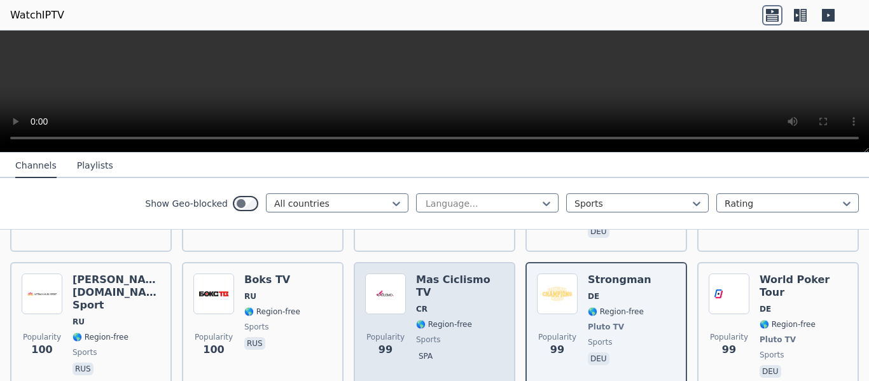
click at [451, 350] on span "spa" at bounding box center [460, 357] width 88 height 15
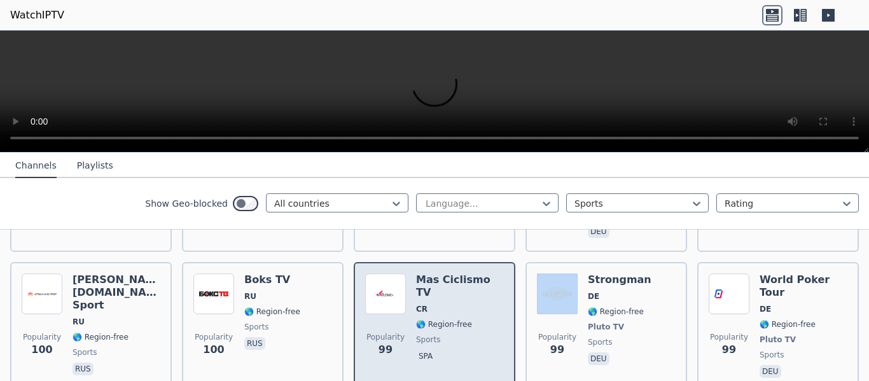
click at [451, 350] on span "spa" at bounding box center [460, 357] width 88 height 15
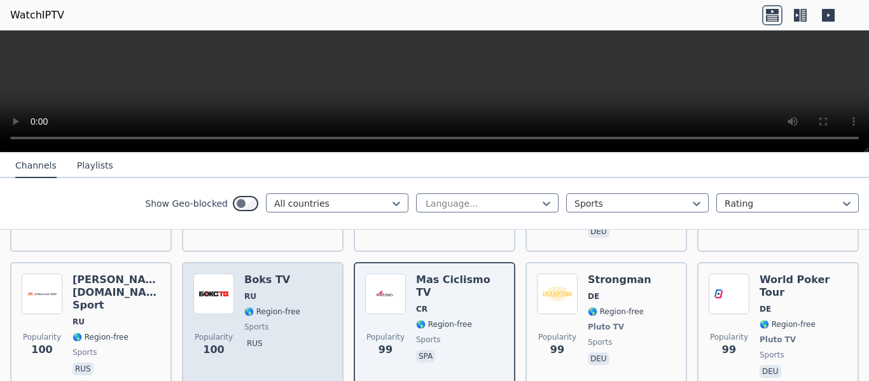
click at [288, 337] on span "rus" at bounding box center [272, 344] width 56 height 15
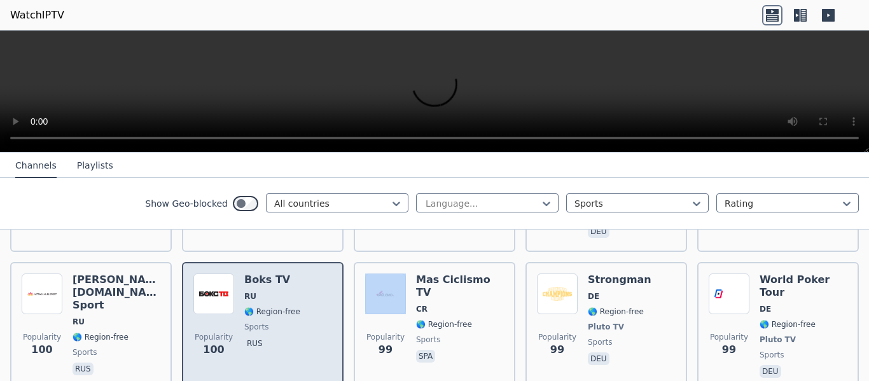
click at [288, 337] on span "rus" at bounding box center [272, 344] width 56 height 15
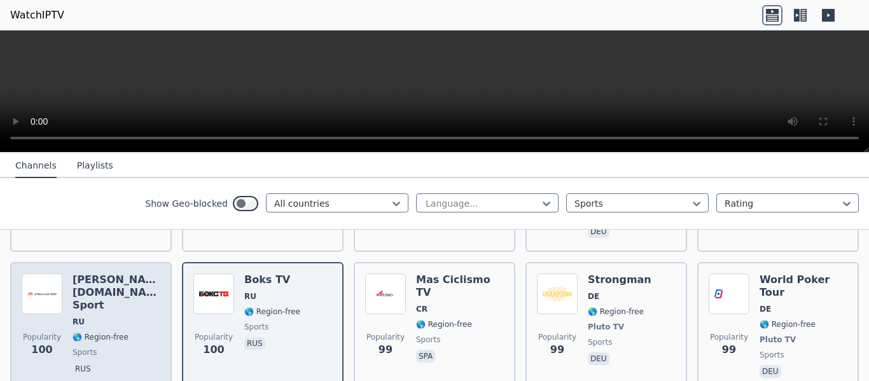
click at [123, 348] on span "sports" at bounding box center [117, 353] width 88 height 10
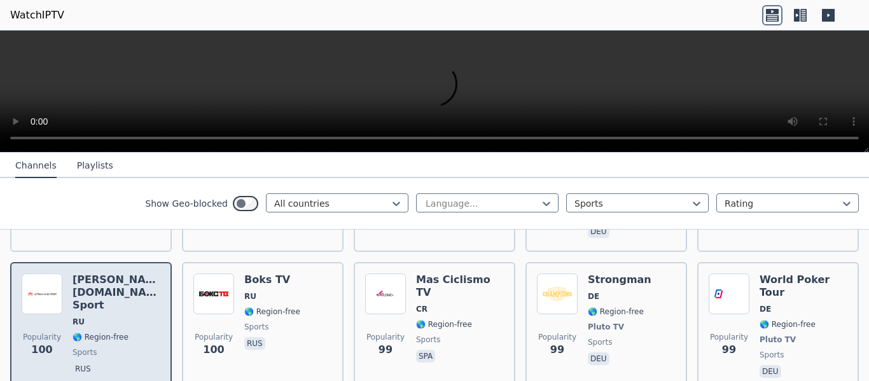
click at [123, 348] on span "sports" at bounding box center [117, 353] width 88 height 10
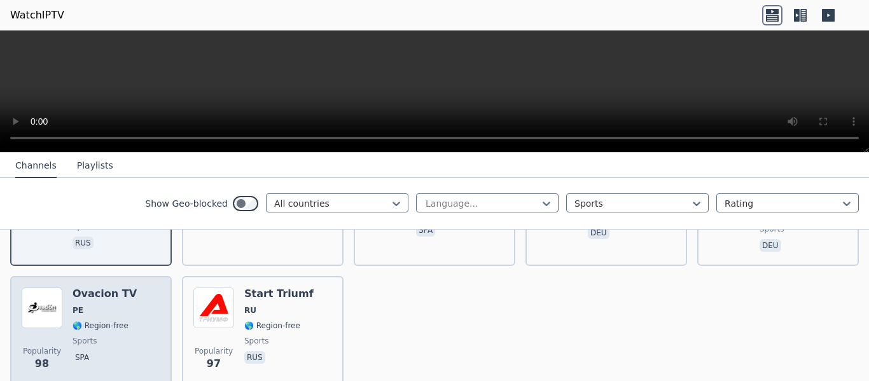
scroll to position [2928, 0]
click at [110, 288] on div "Ovacion TV PE 🌎 Region-free sports spa" at bounding box center [105, 332] width 64 height 92
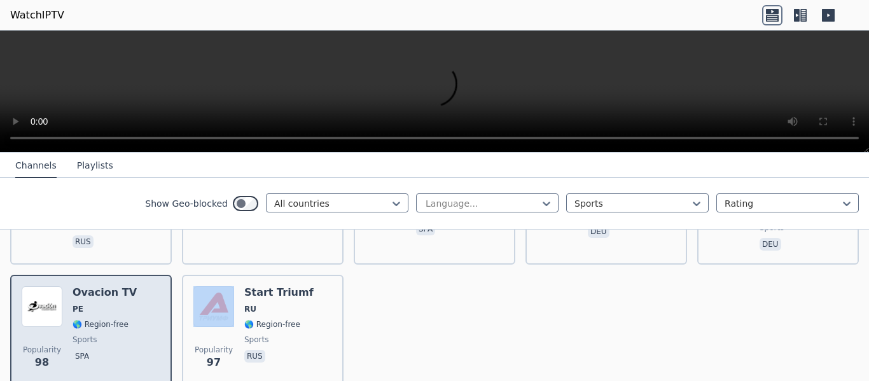
click at [110, 288] on div "Ovacion TV PE 🌎 Region-free sports spa" at bounding box center [105, 332] width 64 height 92
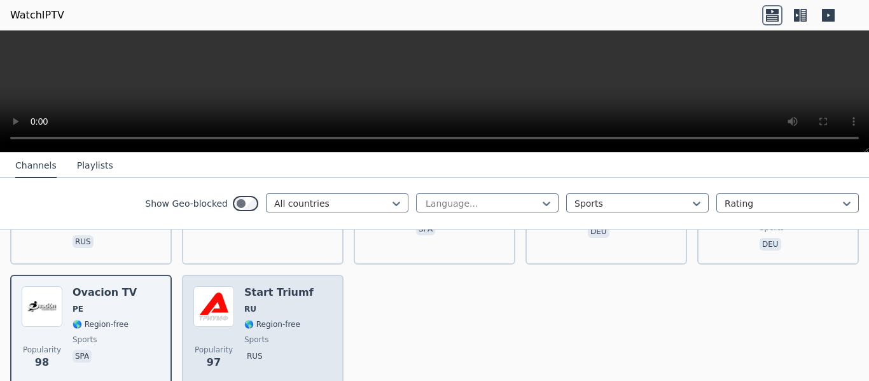
click at [285, 350] on span "rus" at bounding box center [278, 357] width 69 height 15
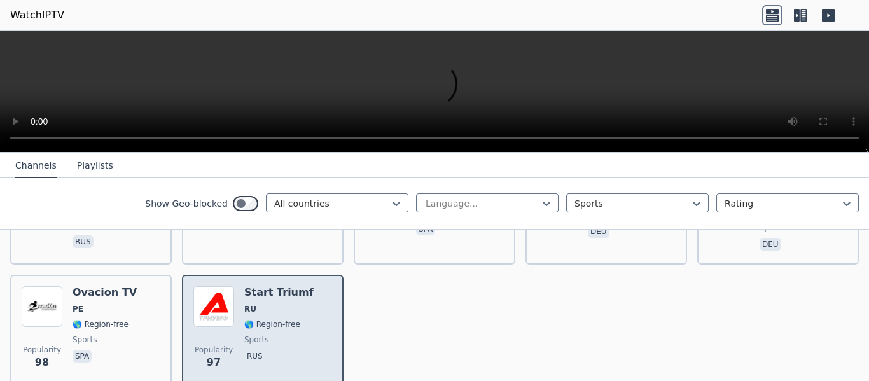
click at [285, 350] on span "rus" at bounding box center [278, 357] width 69 height 15
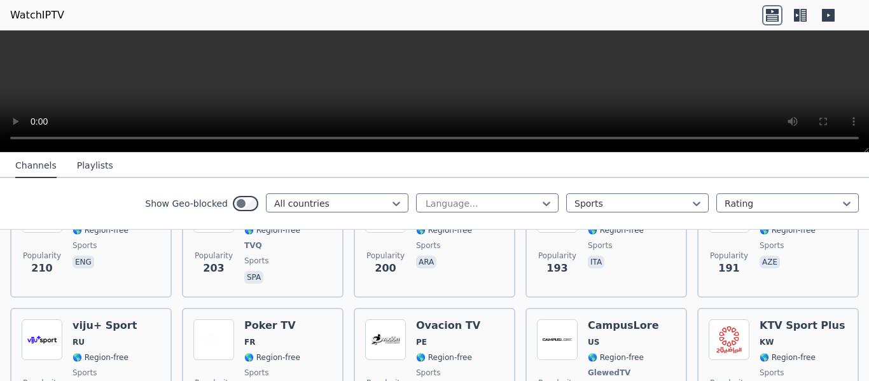
scroll to position [1655, 0]
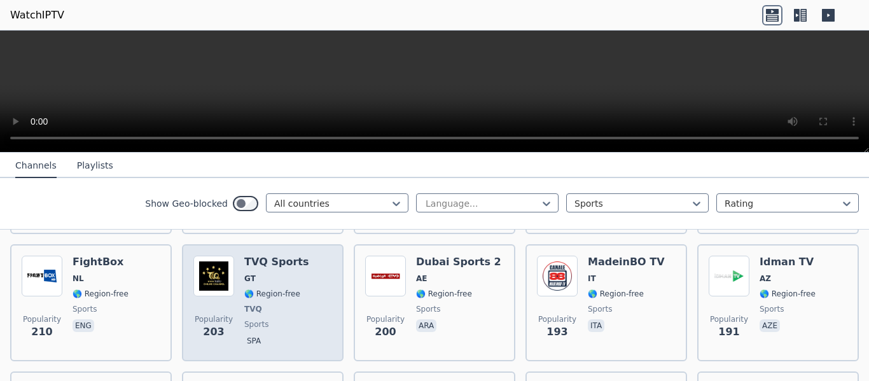
click at [298, 299] on div "Popularity 203 TVQ Sports GT 🌎 Region-free TVQ sports spa" at bounding box center [262, 303] width 139 height 94
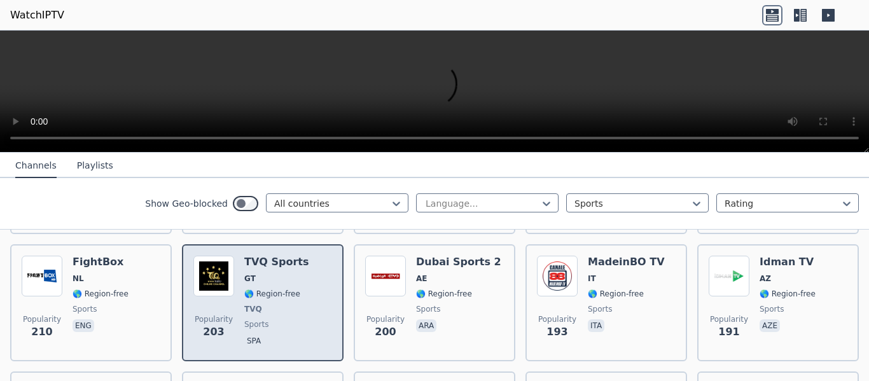
click at [298, 299] on div "Popularity 203 TVQ Sports GT 🌎 Region-free TVQ sports spa" at bounding box center [262, 303] width 139 height 94
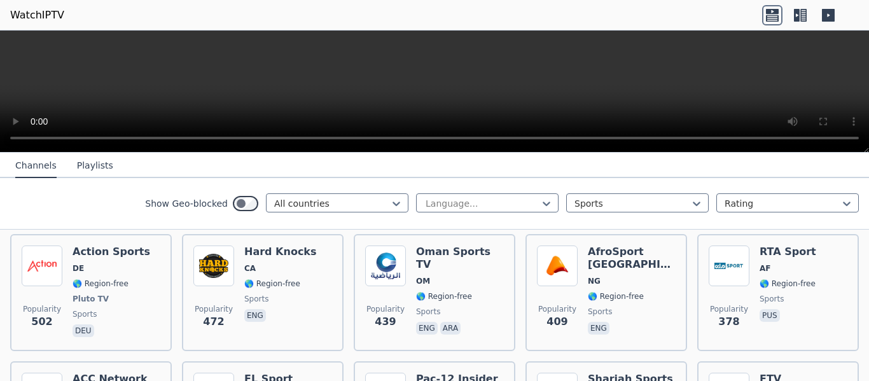
scroll to position [1018, 0]
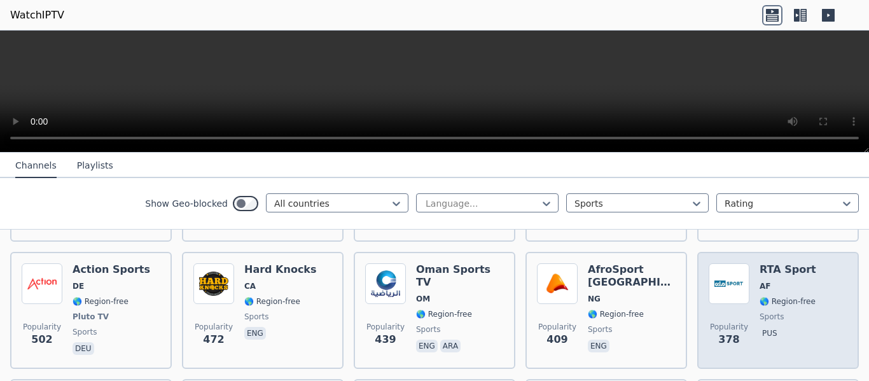
click at [791, 281] on span "AF" at bounding box center [788, 286] width 57 height 10
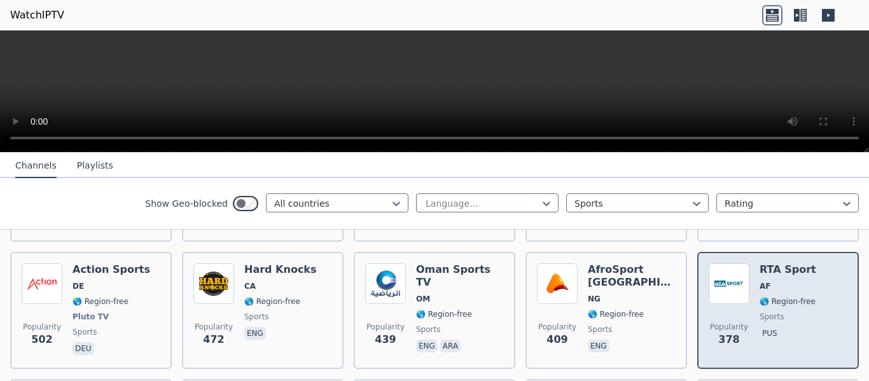
click at [791, 281] on span "AF" at bounding box center [788, 286] width 57 height 10
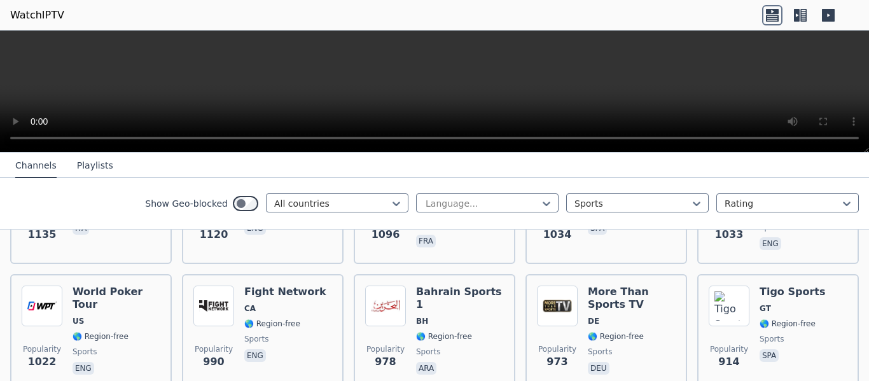
scroll to position [573, 0]
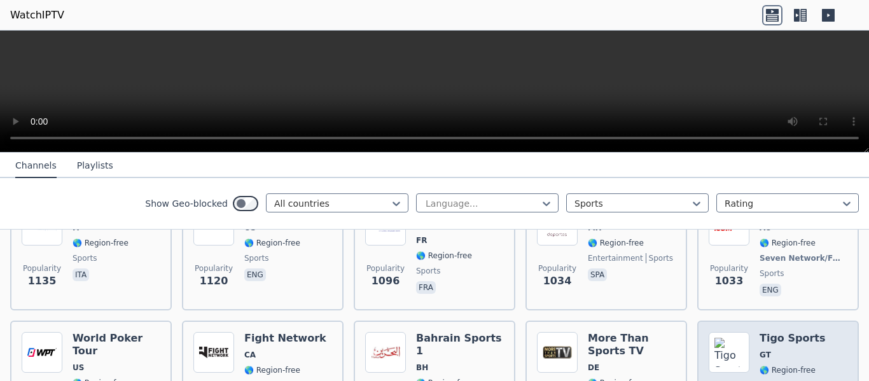
click at [777, 350] on span "GT" at bounding box center [793, 355] width 66 height 10
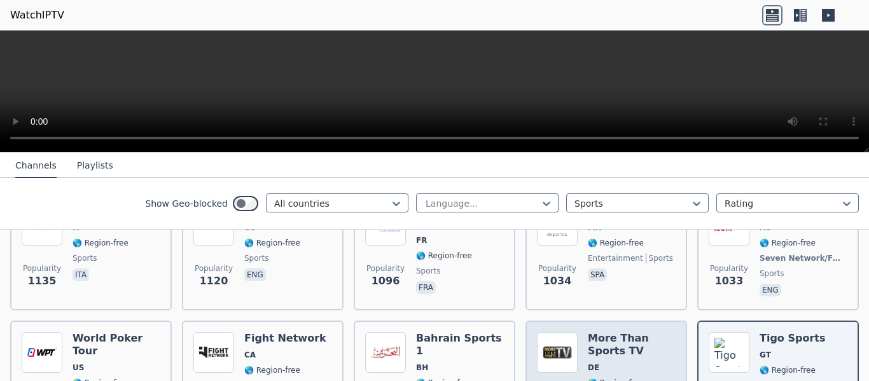
click at [630, 334] on h6 "More Than Sports TV" at bounding box center [632, 344] width 88 height 25
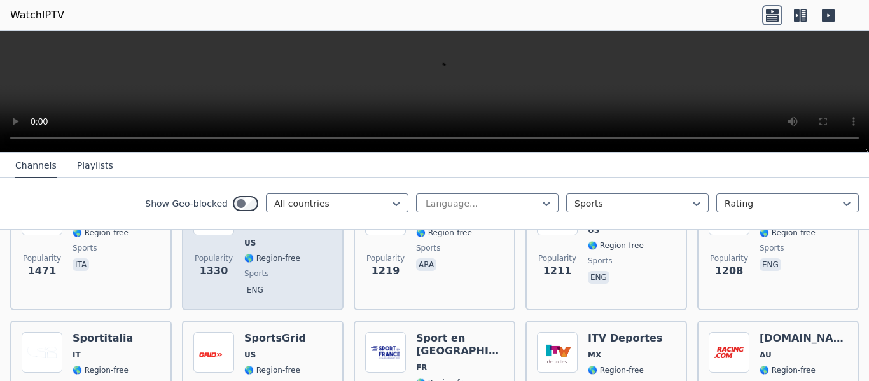
scroll to position [509, 0]
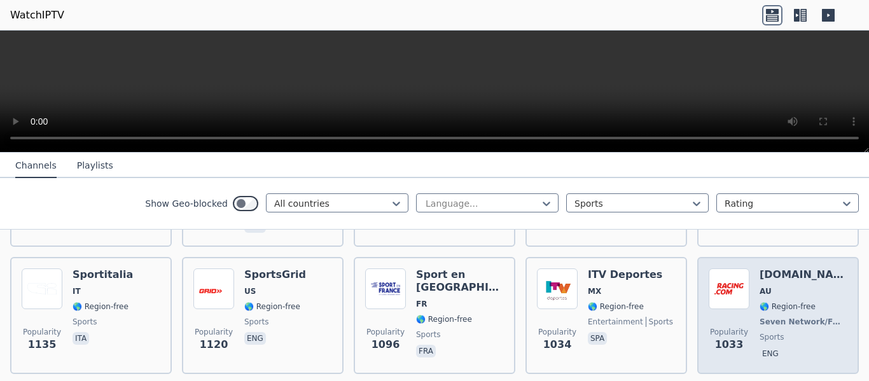
click at [790, 323] on div "[DOMAIN_NAME] AU 🌎 Region-free Seven Network/Foxtel sports eng" at bounding box center [804, 316] width 88 height 94
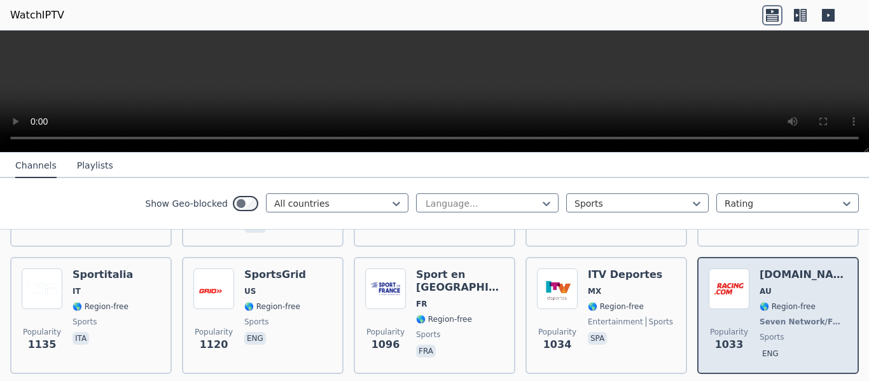
click at [790, 323] on div "[DOMAIN_NAME] AU 🌎 Region-free Seven Network/Foxtel sports eng" at bounding box center [804, 316] width 88 height 94
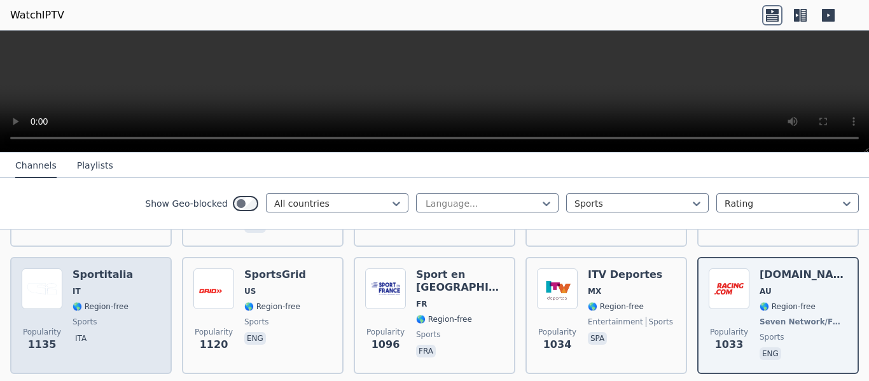
click at [111, 332] on span "ita" at bounding box center [103, 339] width 60 height 15
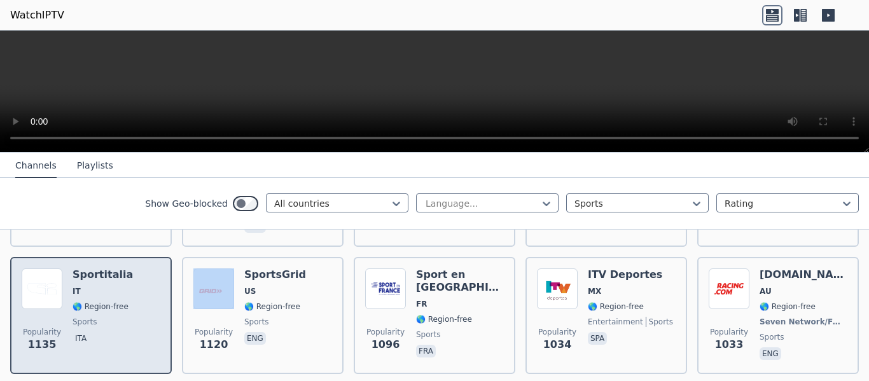
click at [111, 332] on span "ita" at bounding box center [103, 339] width 60 height 15
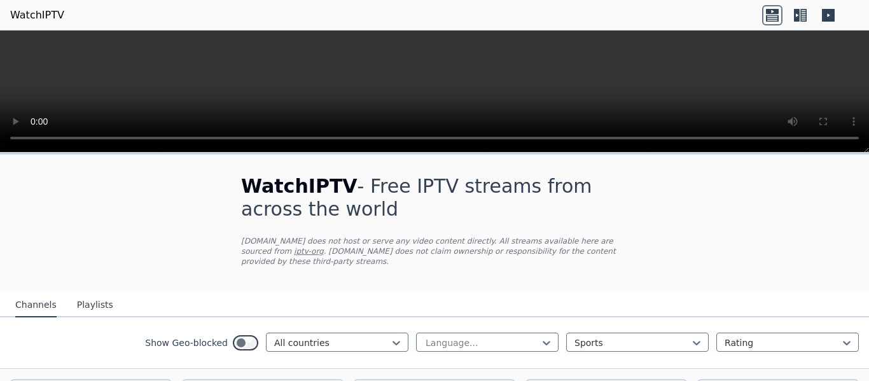
scroll to position [255, 0]
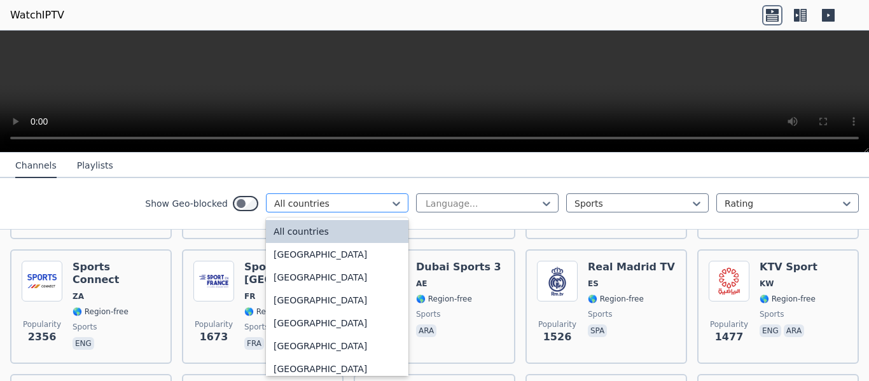
click at [358, 200] on div at bounding box center [332, 203] width 116 height 13
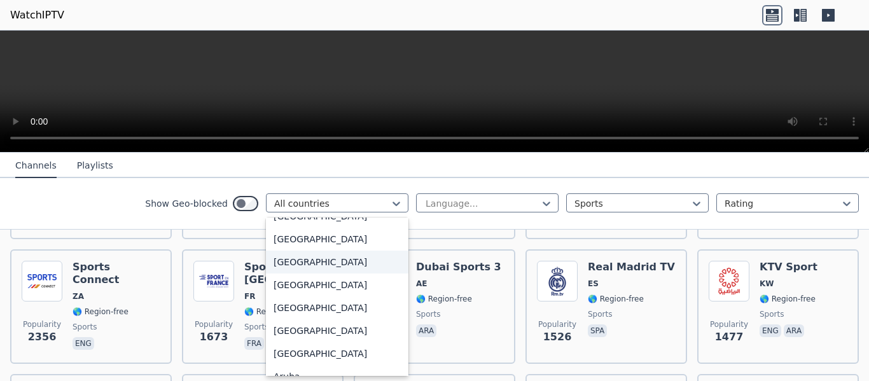
scroll to position [127, 0]
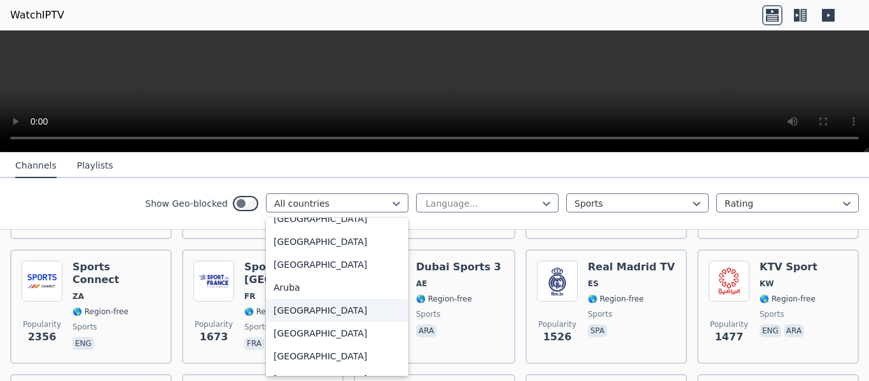
click at [341, 303] on div "[GEOGRAPHIC_DATA]" at bounding box center [337, 310] width 143 height 23
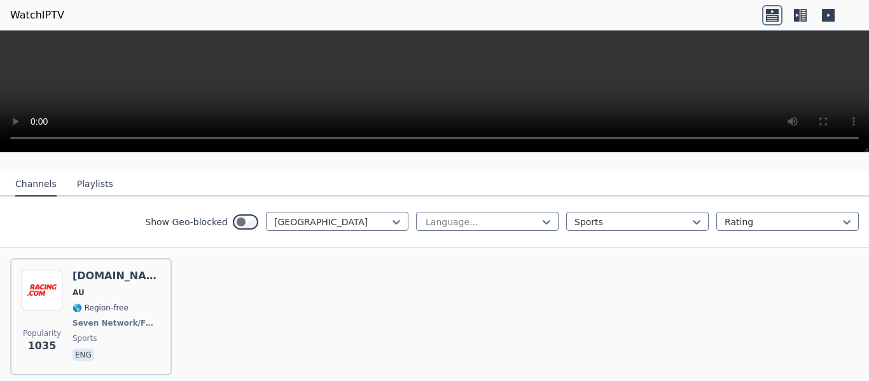
scroll to position [95, 0]
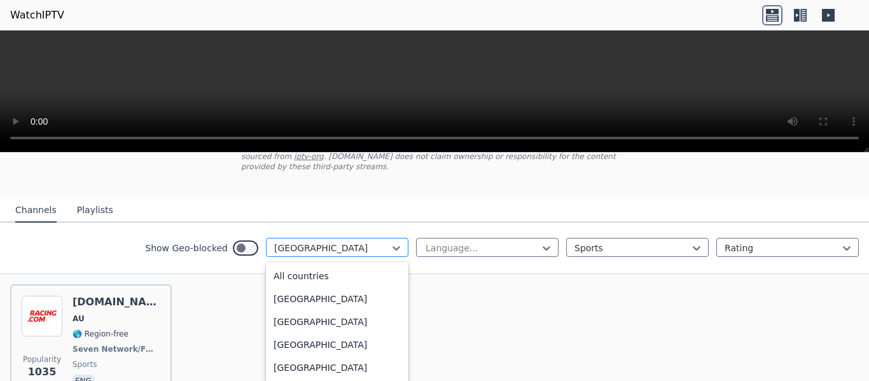
click at [344, 242] on div at bounding box center [332, 248] width 116 height 13
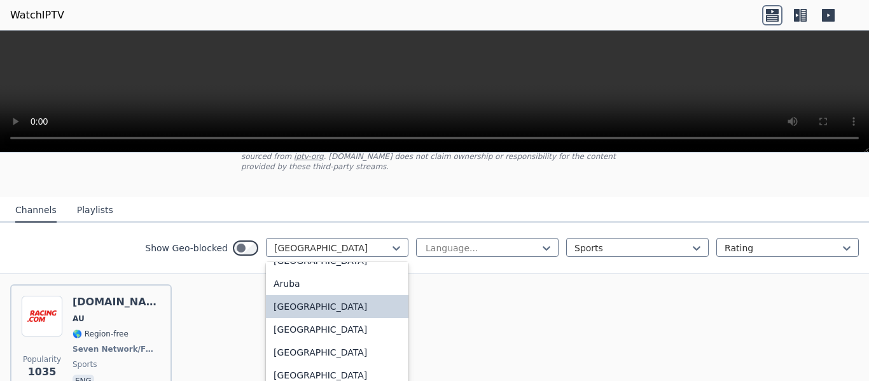
scroll to position [239, 0]
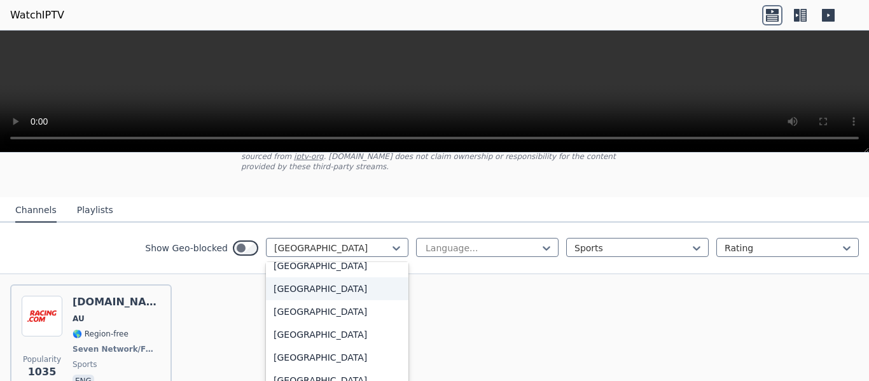
click at [266, 283] on div "[GEOGRAPHIC_DATA]" at bounding box center [337, 289] width 143 height 23
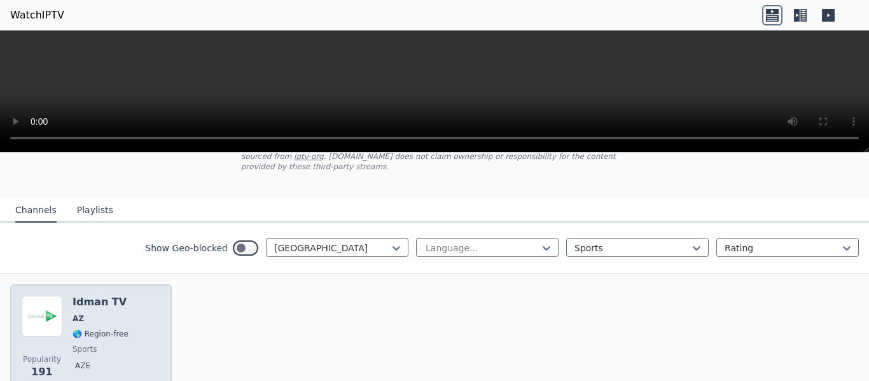
click at [137, 302] on div "Popularity 191 Idman TV AZ 🌎 Region-free sports aze" at bounding box center [91, 342] width 139 height 92
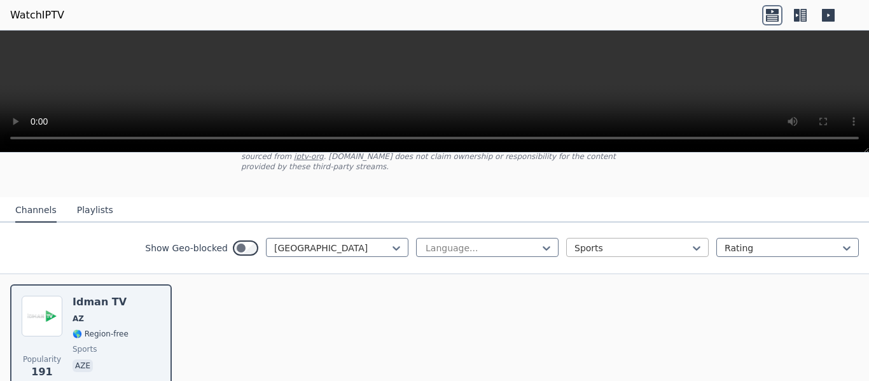
click at [636, 242] on div at bounding box center [633, 248] width 116 height 13
click at [598, 265] on div "All categories" at bounding box center [637, 276] width 143 height 23
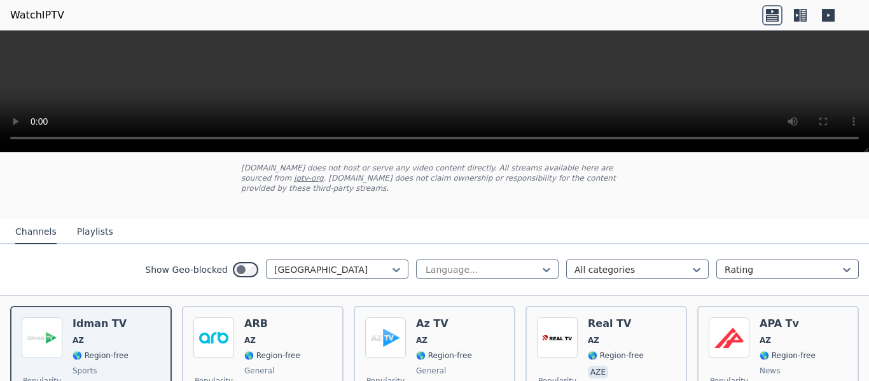
scroll to position [95, 0]
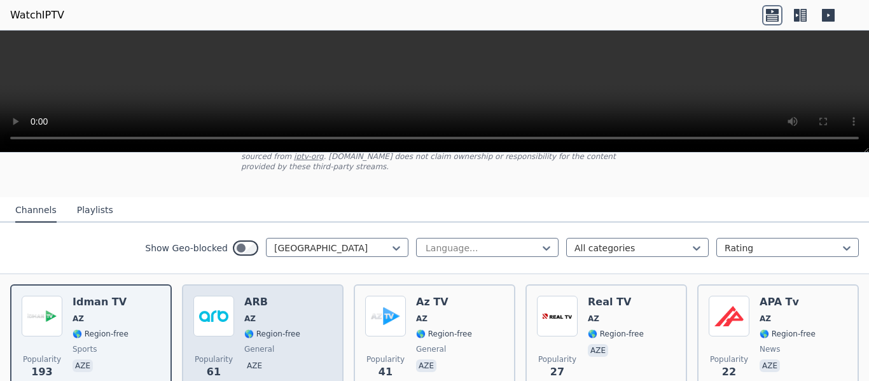
click at [304, 296] on div "Popularity 61 ARB AZ 🌎 Region-free general aze" at bounding box center [262, 342] width 139 height 92
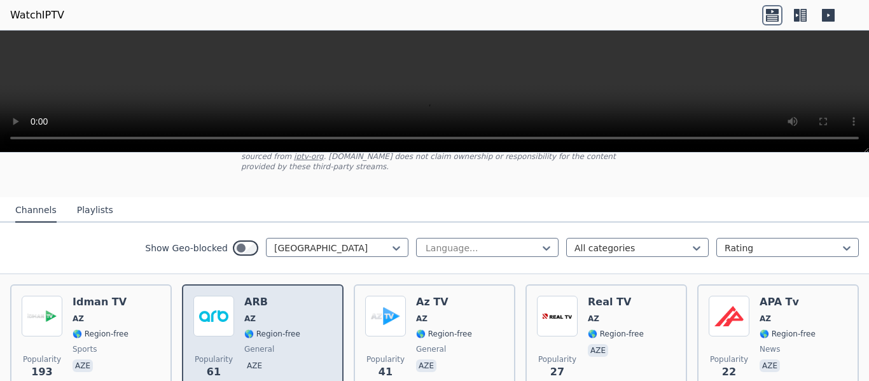
click at [304, 296] on div "Popularity 61 ARB AZ 🌎 Region-free general aze" at bounding box center [262, 342] width 139 height 92
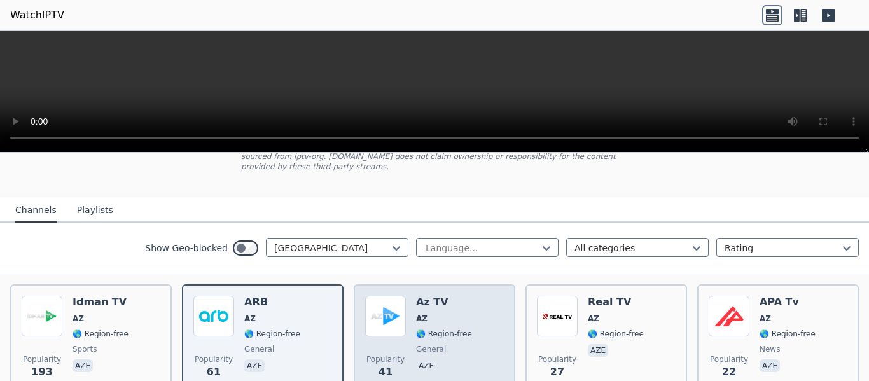
click at [460, 314] on span "AZ" at bounding box center [444, 319] width 56 height 10
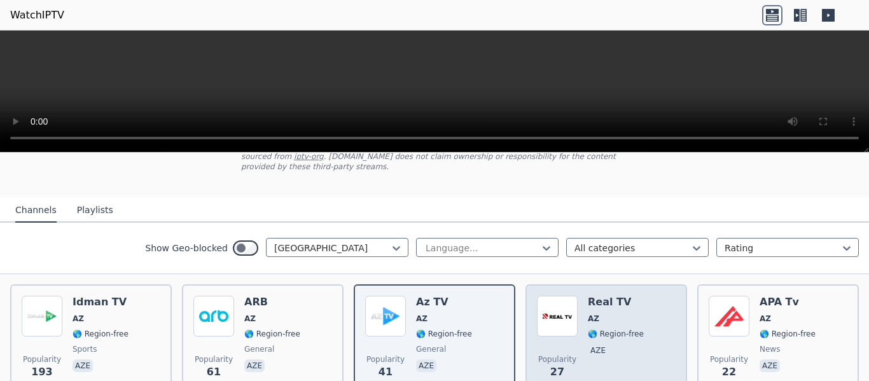
click at [621, 314] on span "AZ" at bounding box center [616, 319] width 56 height 10
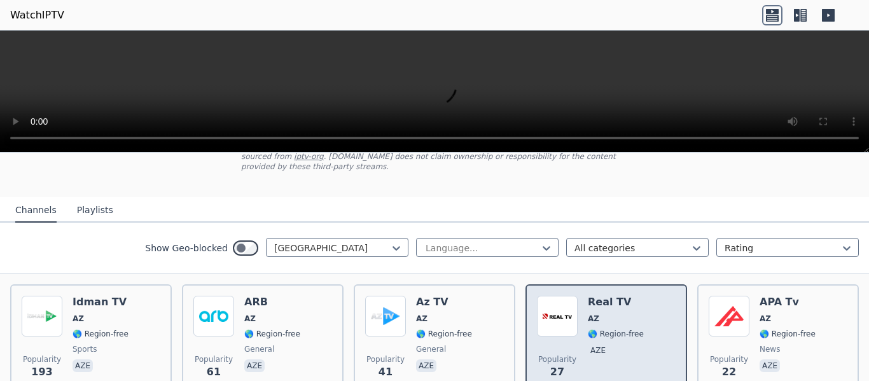
click at [621, 314] on span "AZ" at bounding box center [616, 319] width 56 height 10
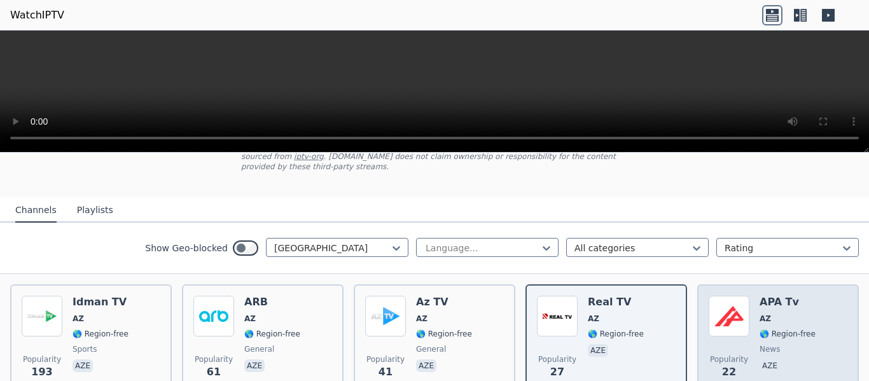
click at [803, 301] on div "Popularity 22 APA Tv AZ 🌎 Region-free news aze" at bounding box center [778, 342] width 139 height 92
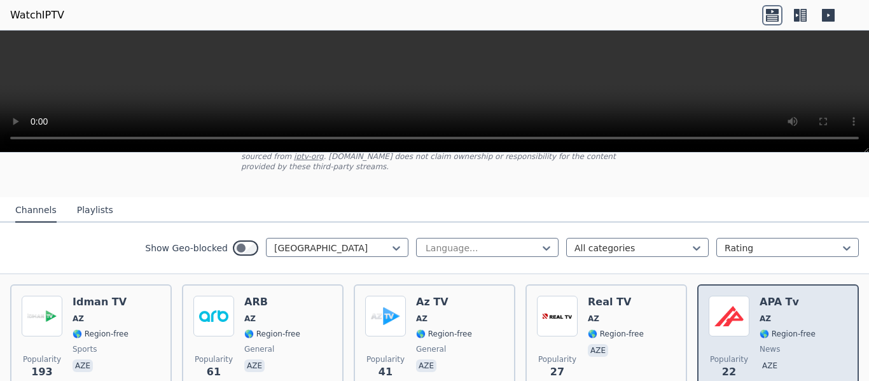
click at [803, 301] on div "Popularity 22 APA Tv AZ 🌎 Region-free news aze" at bounding box center [778, 342] width 139 height 92
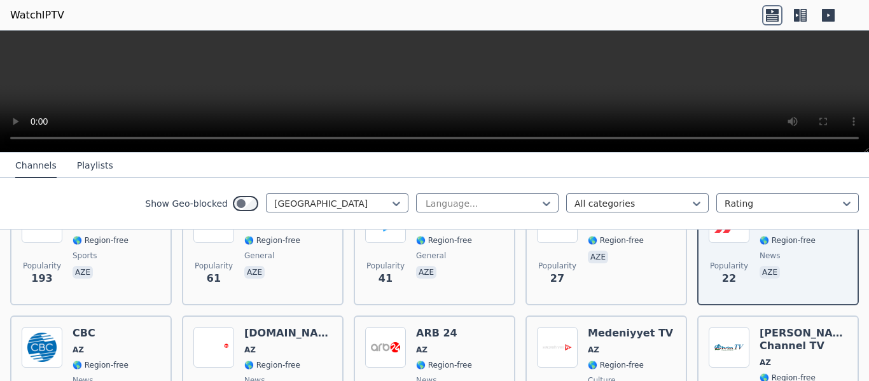
scroll to position [222, 0]
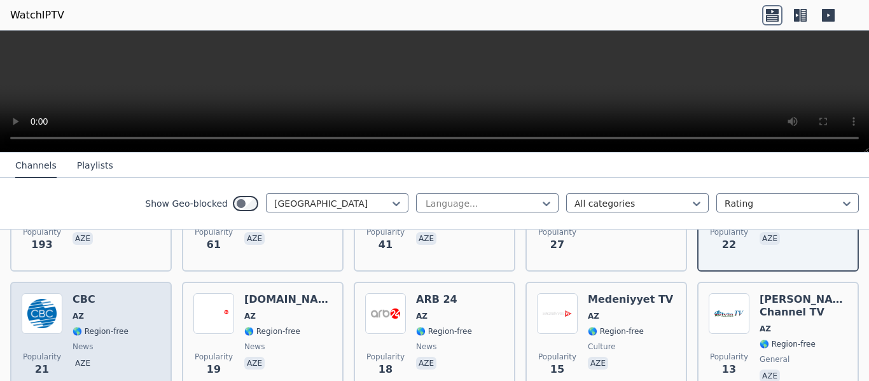
click at [116, 295] on h6 "CBC" at bounding box center [101, 299] width 56 height 13
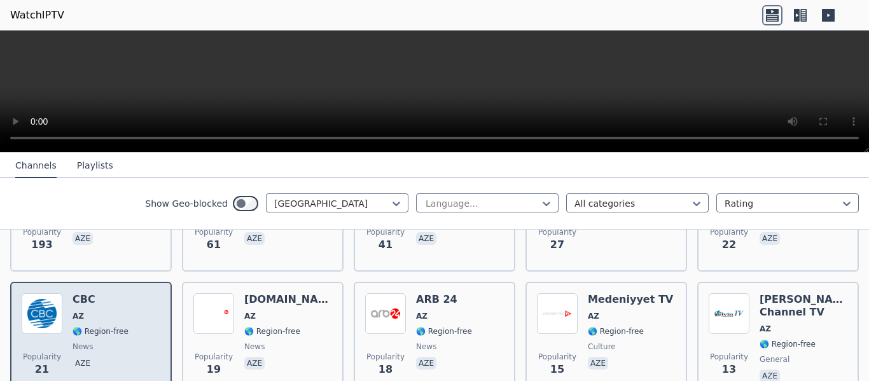
click at [116, 295] on h6 "CBC" at bounding box center [101, 299] width 56 height 13
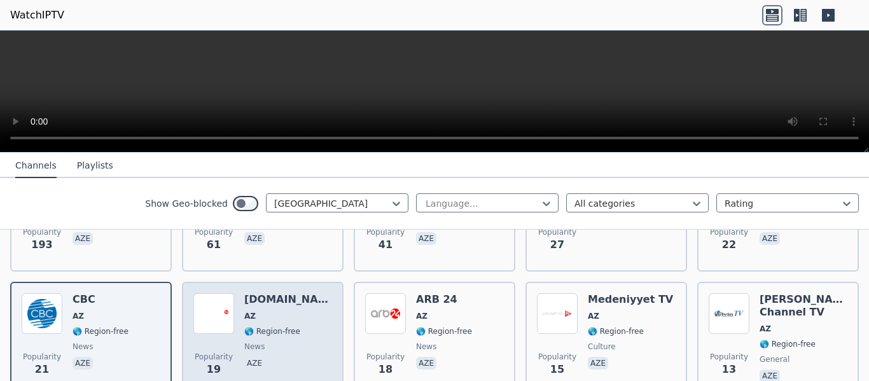
click at [288, 311] on span "AZ" at bounding box center [288, 316] width 88 height 10
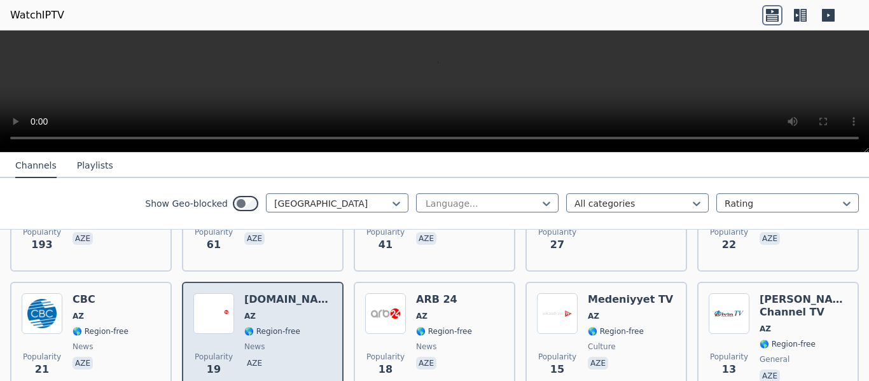
click at [288, 311] on span "AZ" at bounding box center [288, 316] width 88 height 10
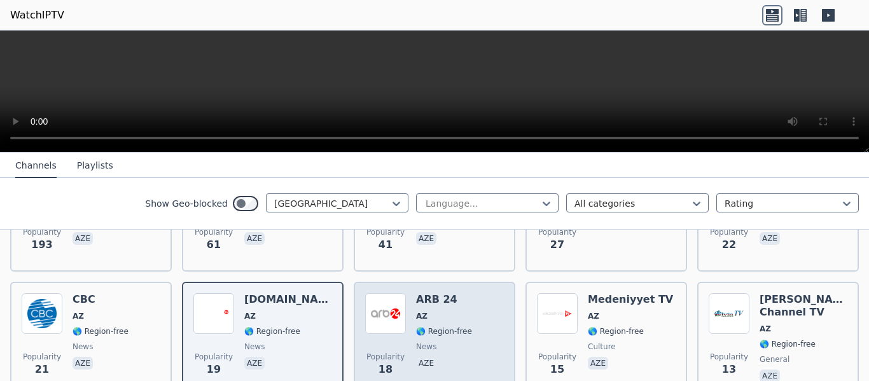
click at [454, 311] on span "AZ" at bounding box center [444, 316] width 56 height 10
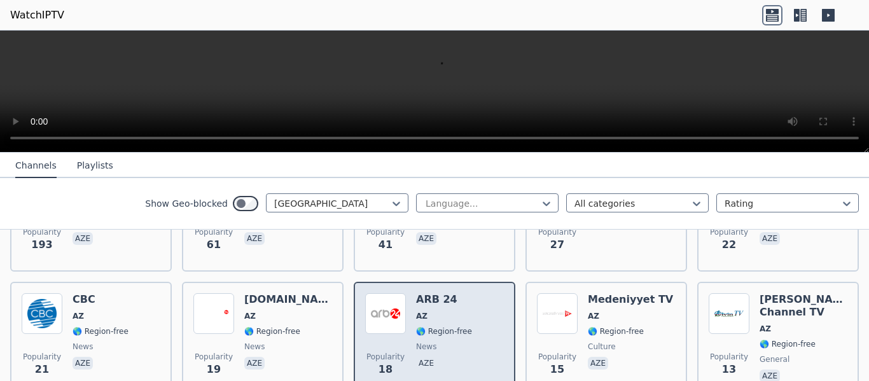
click at [454, 311] on span "AZ" at bounding box center [444, 316] width 56 height 10
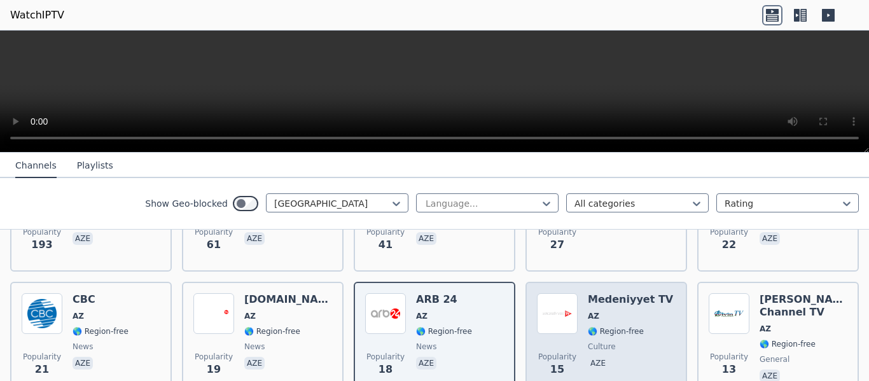
click at [651, 311] on div "Medeniyyet TV AZ 🌎 Region-free culture aze" at bounding box center [630, 339] width 85 height 92
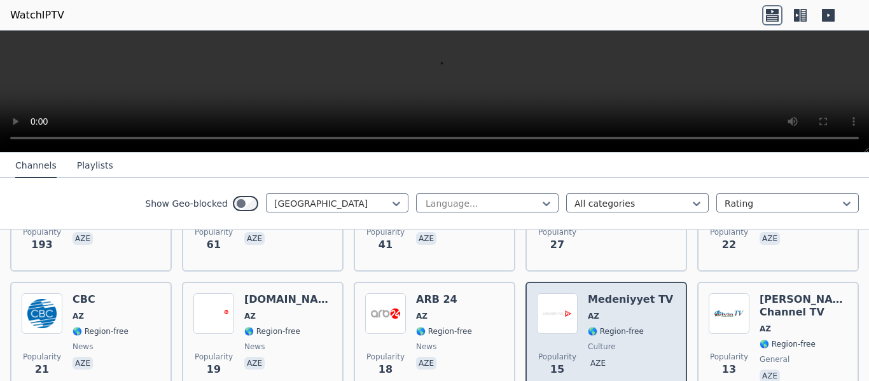
click at [651, 311] on div "Medeniyyet TV AZ 🌎 Region-free culture aze" at bounding box center [630, 339] width 85 height 92
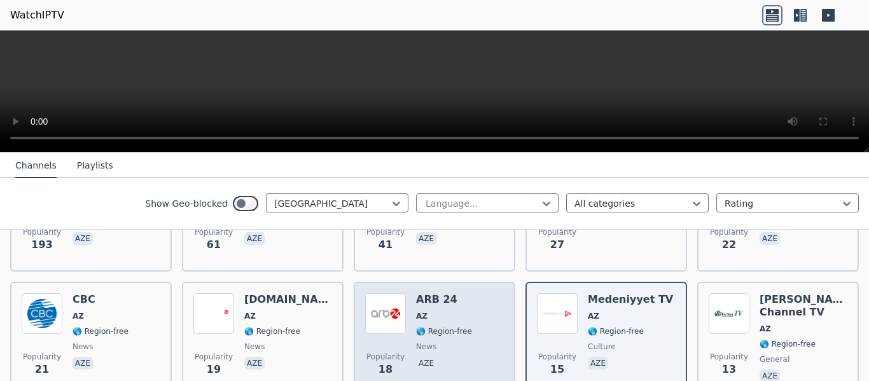
click at [465, 312] on div "Popularity 18 ARB 24 AZ 🌎 Region-free news aze" at bounding box center [434, 339] width 139 height 92
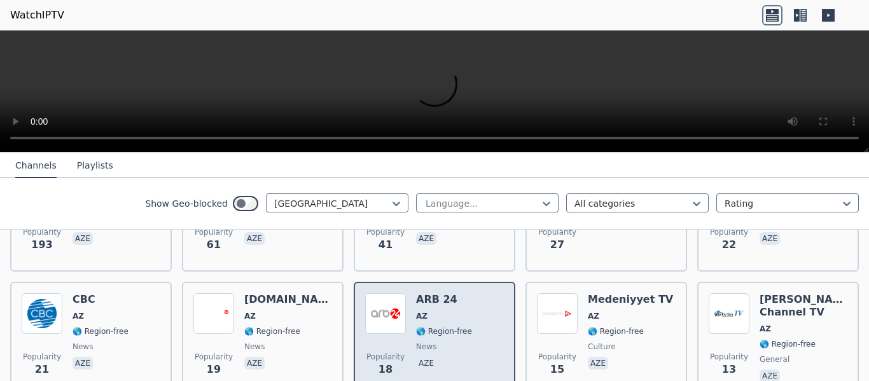
click at [465, 312] on div "Popularity 18 ARB 24 AZ 🌎 Region-free news aze" at bounding box center [434, 339] width 139 height 92
click at [469, 300] on div "Popularity 18 ARB 24 AZ 🌎 Region-free news aze" at bounding box center [434, 339] width 139 height 92
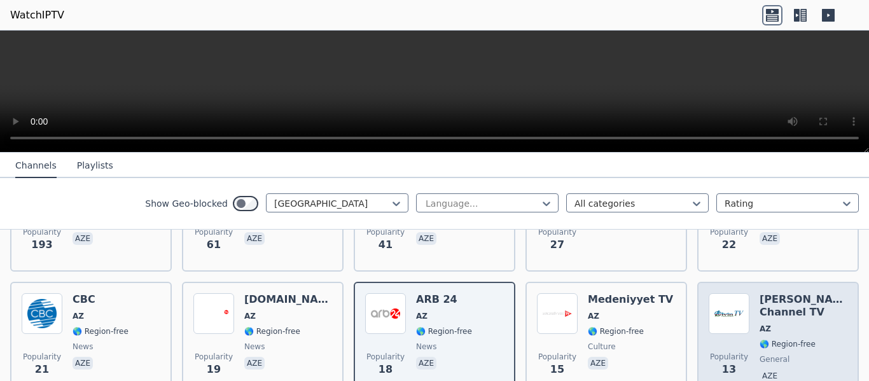
click at [818, 355] on span "general" at bounding box center [804, 360] width 88 height 10
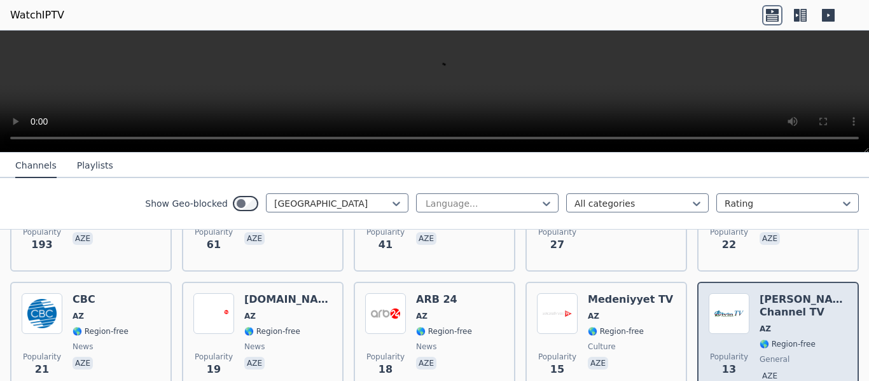
click at [818, 355] on span "general" at bounding box center [804, 360] width 88 height 10
click at [810, 342] on div "[PERSON_NAME] Channel TV AZ 🌎 Region-free general aze" at bounding box center [804, 339] width 88 height 92
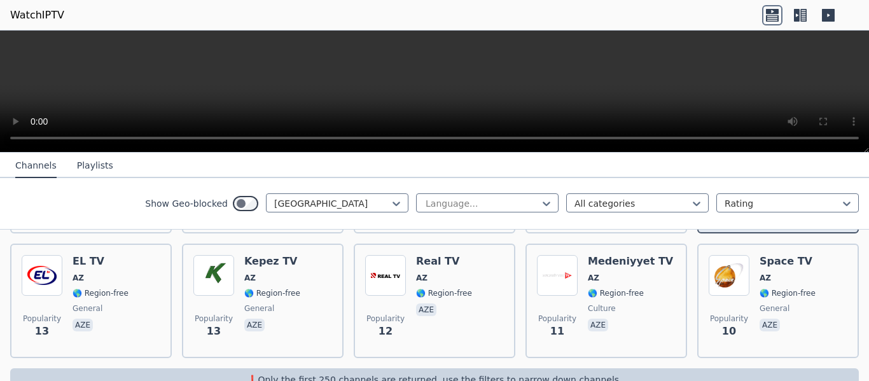
scroll to position [405, 0]
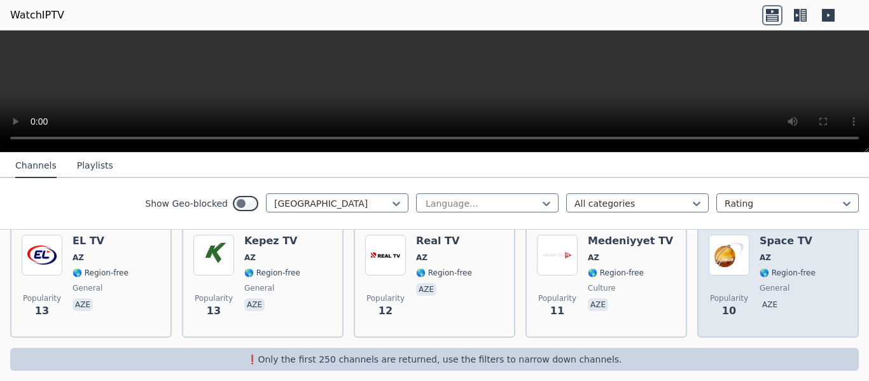
click at [822, 281] on div "Popularity 10 Space TV AZ 🌎 Region-free general aze" at bounding box center [778, 281] width 139 height 92
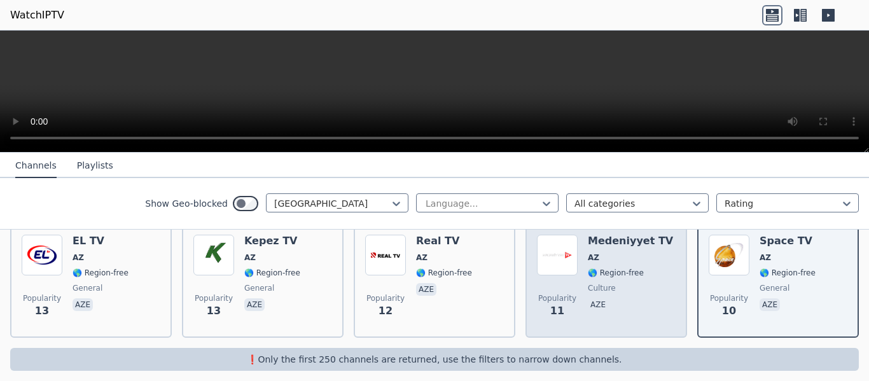
click at [660, 302] on div "Popularity 11 Medeniyyet TV AZ 🌎 Region-free culture aze" at bounding box center [606, 281] width 139 height 92
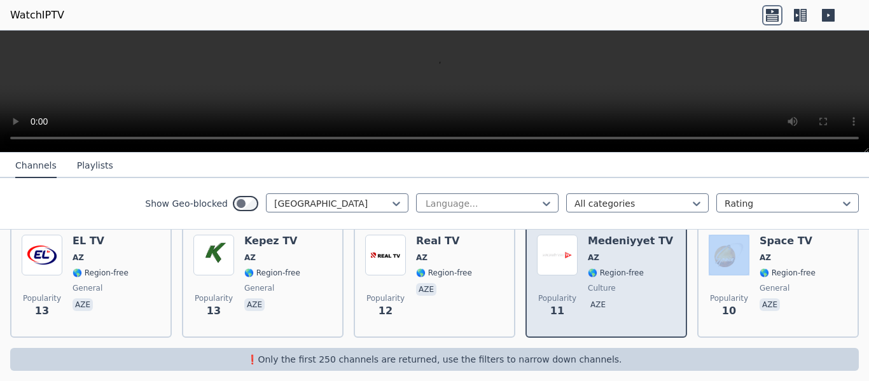
click at [660, 302] on div "Popularity 11 Medeniyyet TV AZ 🌎 Region-free culture aze" at bounding box center [606, 281] width 139 height 92
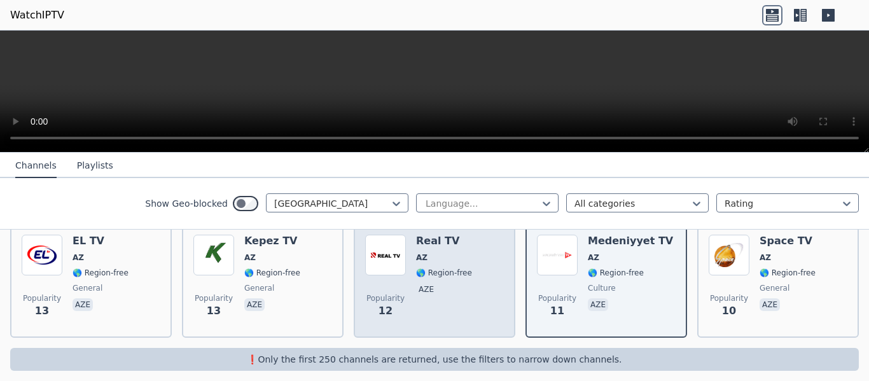
click at [479, 311] on div "Popularity 12 Real TV AZ 🌎 Region-free aze" at bounding box center [434, 281] width 139 height 92
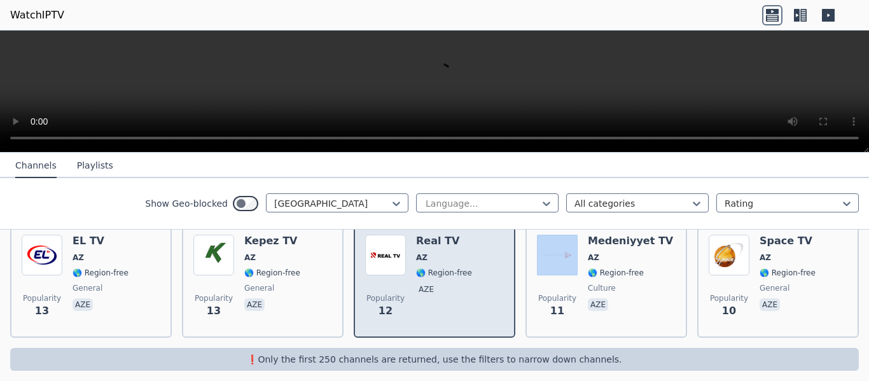
click at [479, 311] on div "Popularity 12 Real TV AZ 🌎 Region-free aze" at bounding box center [434, 281] width 139 height 92
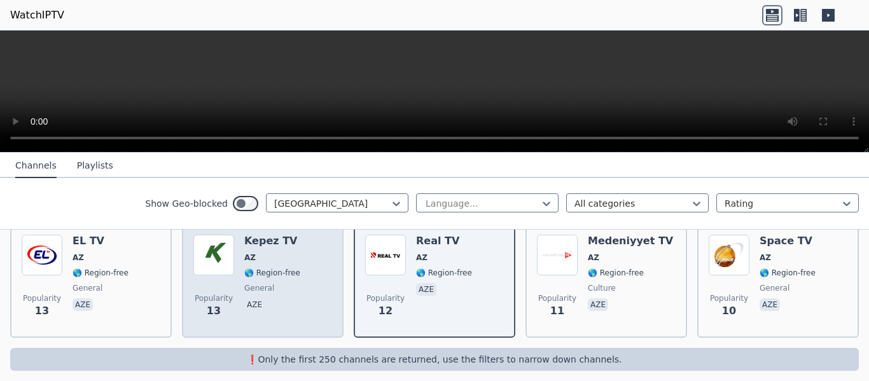
click at [295, 310] on div "Popularity 13 Kepez TV AZ 🌎 Region-free general aze" at bounding box center [262, 281] width 139 height 92
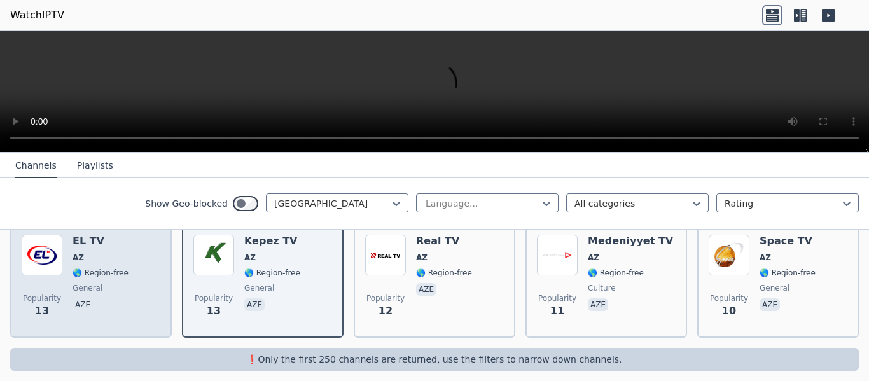
click at [134, 297] on div "Popularity 13 EL TV AZ 🌎 Region-free general aze" at bounding box center [91, 281] width 139 height 92
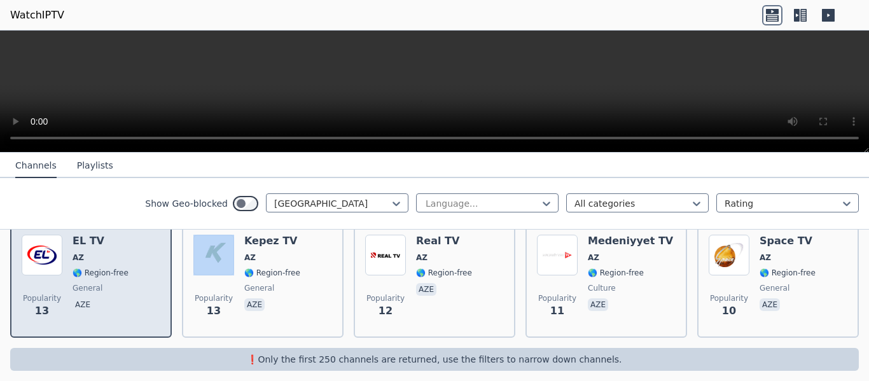
click at [134, 297] on div "Popularity 13 EL TV AZ 🌎 Region-free general aze" at bounding box center [91, 281] width 139 height 92
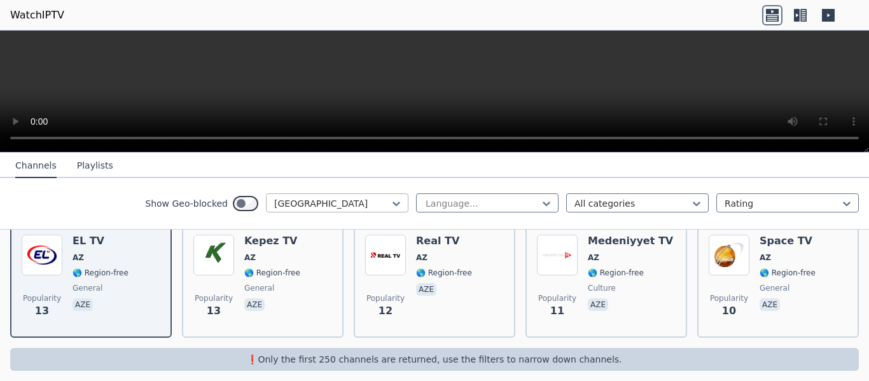
click at [323, 199] on div at bounding box center [332, 203] width 116 height 13
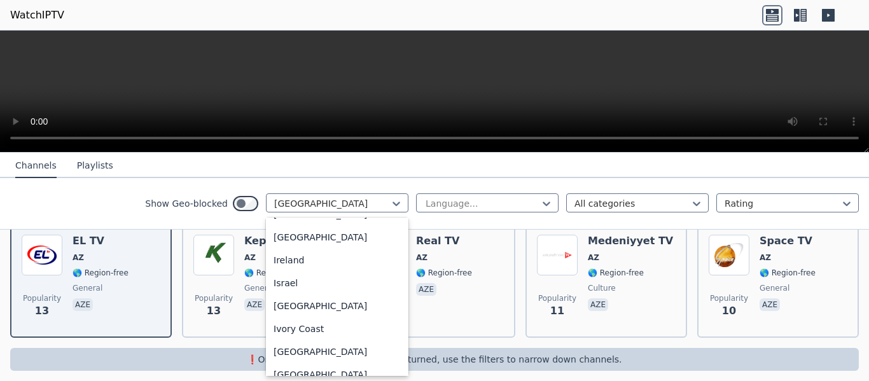
scroll to position [2067, 0]
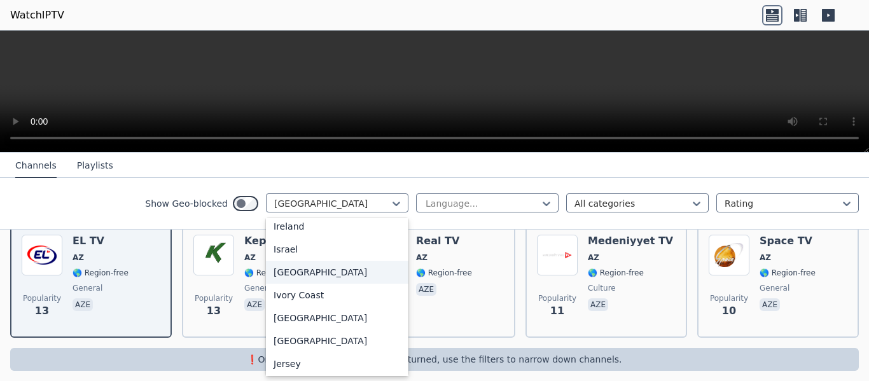
click at [332, 278] on div "[GEOGRAPHIC_DATA]" at bounding box center [337, 272] width 143 height 23
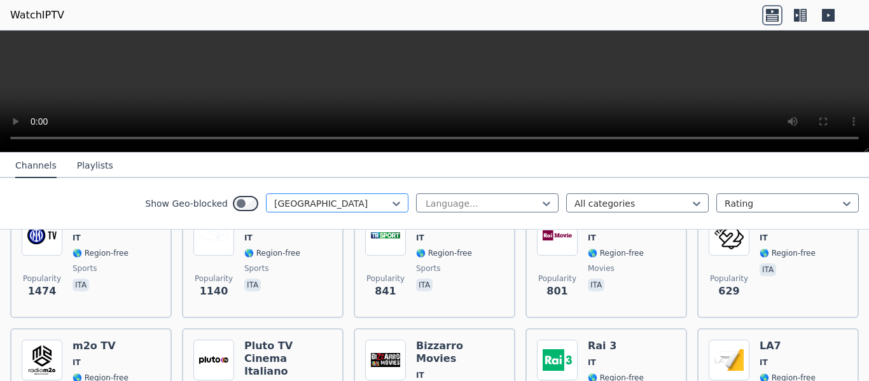
scroll to position [191, 0]
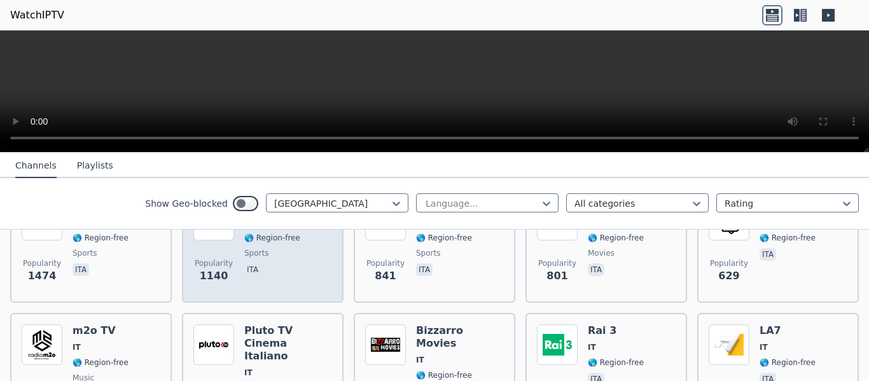
click at [306, 269] on div "Popularity 1140 Sportitalia IT 🌎 Region-free sports ita" at bounding box center [262, 246] width 139 height 92
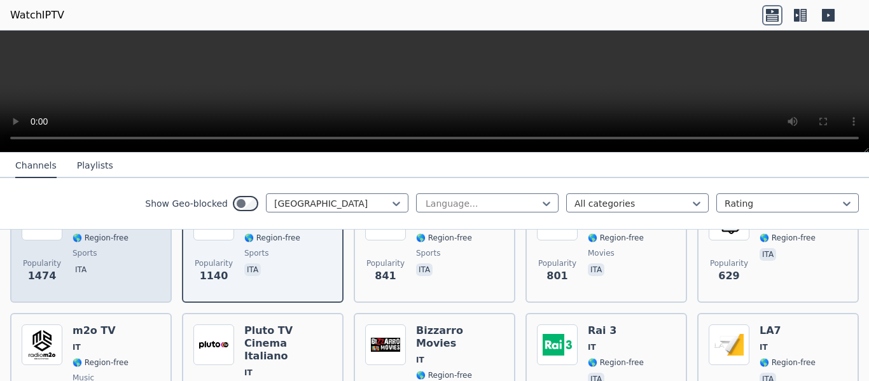
click at [139, 269] on div "Popularity 1474 Inter TV IT 🌎 Region-free sports ita" at bounding box center [91, 246] width 139 height 92
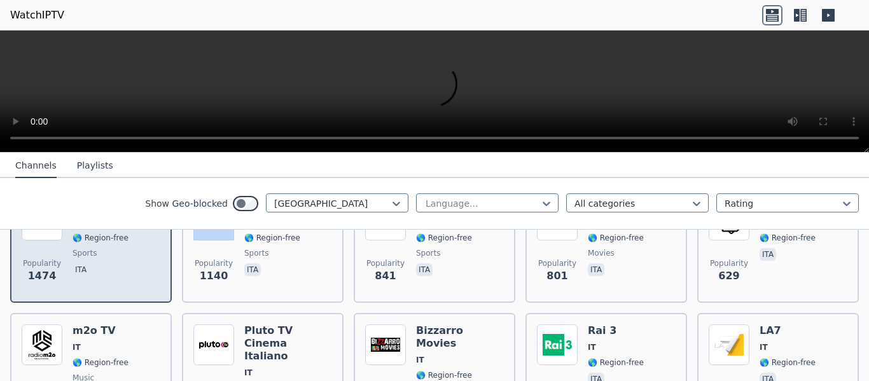
click at [139, 269] on div "Popularity 1474 Inter TV IT 🌎 Region-free sports ita" at bounding box center [91, 246] width 139 height 92
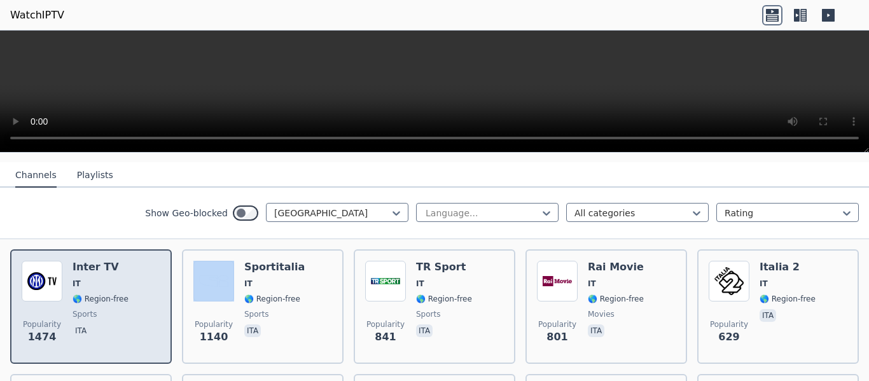
scroll to position [127, 0]
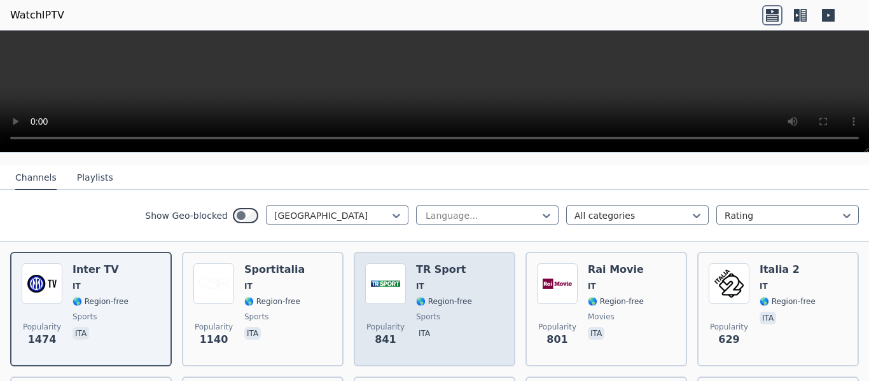
click at [456, 316] on div "TR Sport IT 🌎 Region-free sports ita" at bounding box center [444, 309] width 56 height 92
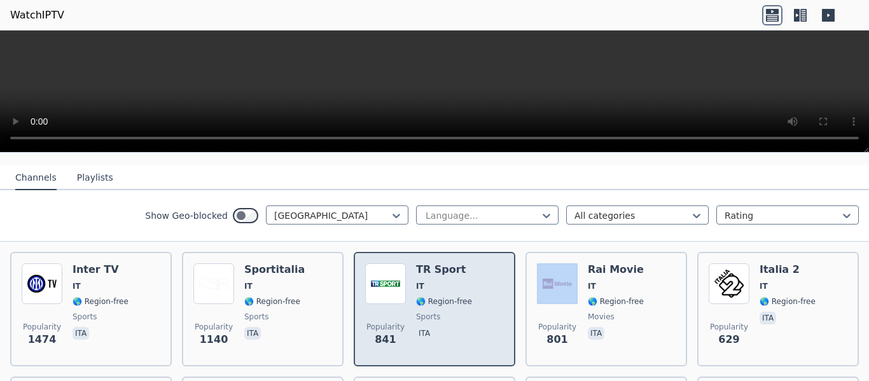
click at [456, 316] on div "TR Sport IT 🌎 Region-free sports ita" at bounding box center [444, 309] width 56 height 92
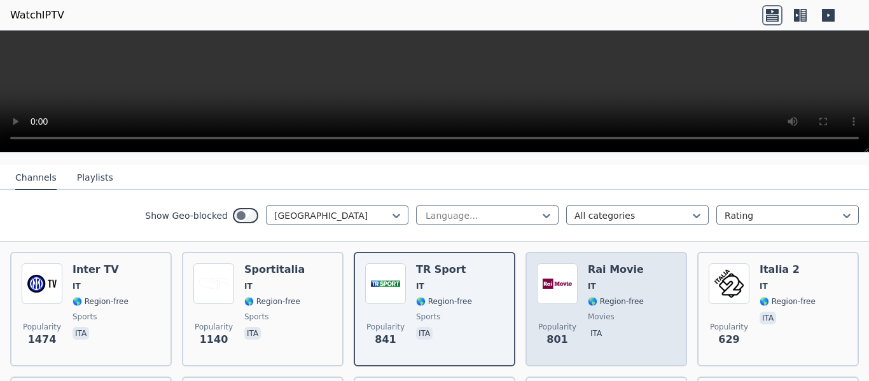
click at [642, 308] on div "Popularity 801 Rai Movie IT 🌎 Region-free movies ita" at bounding box center [606, 309] width 139 height 92
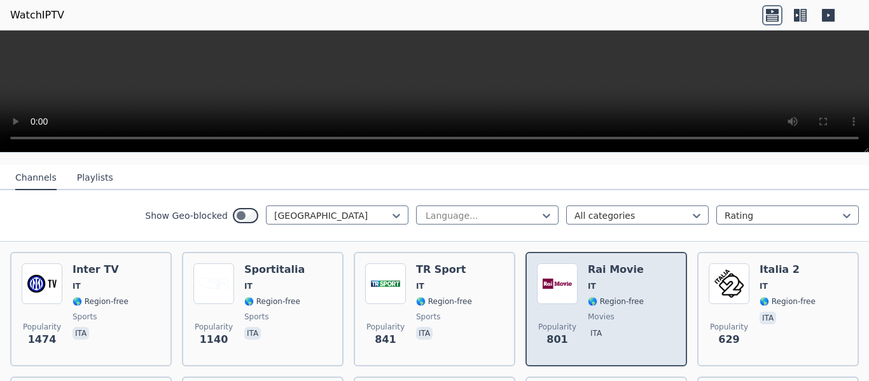
click at [642, 308] on div "Popularity 801 Rai Movie IT 🌎 Region-free movies ita" at bounding box center [606, 309] width 139 height 92
click at [642, 307] on div "Popularity 801 Rai Movie IT 🌎 Region-free movies ita" at bounding box center [606, 309] width 139 height 92
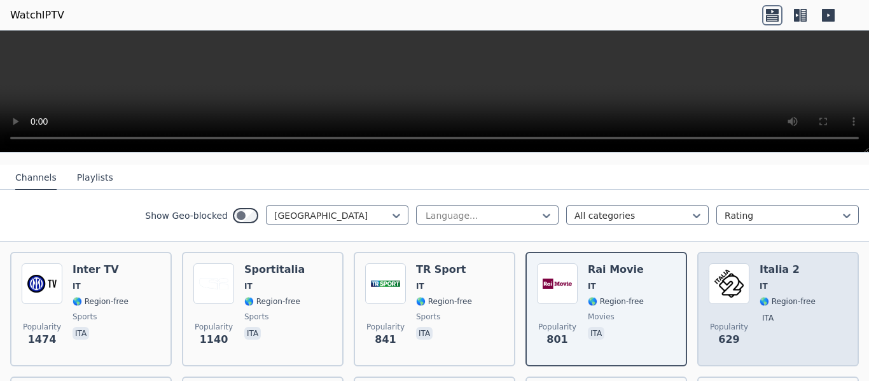
click at [787, 318] on div "Italia 2 IT 🌎 Region-free ita" at bounding box center [788, 309] width 56 height 92
click at [786, 318] on div "Italia 2 IT 🌎 Region-free ita" at bounding box center [788, 309] width 56 height 92
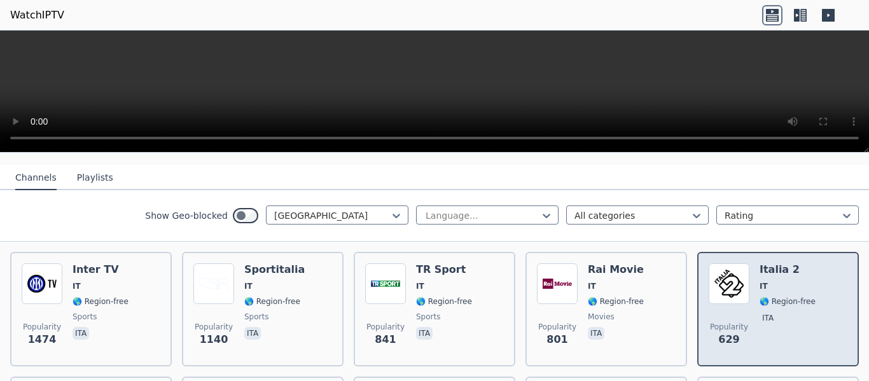
click at [785, 318] on div "Italia 2 IT 🌎 Region-free ita" at bounding box center [788, 309] width 56 height 92
click at [785, 317] on div "Italia 2 IT 🌎 Region-free ita" at bounding box center [788, 309] width 56 height 92
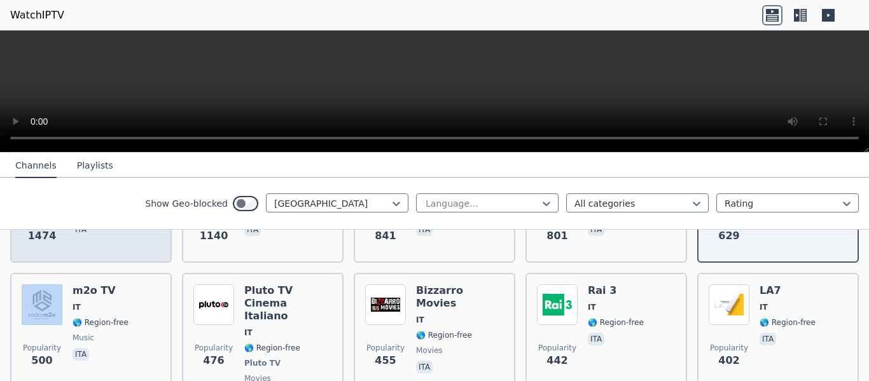
scroll to position [255, 0]
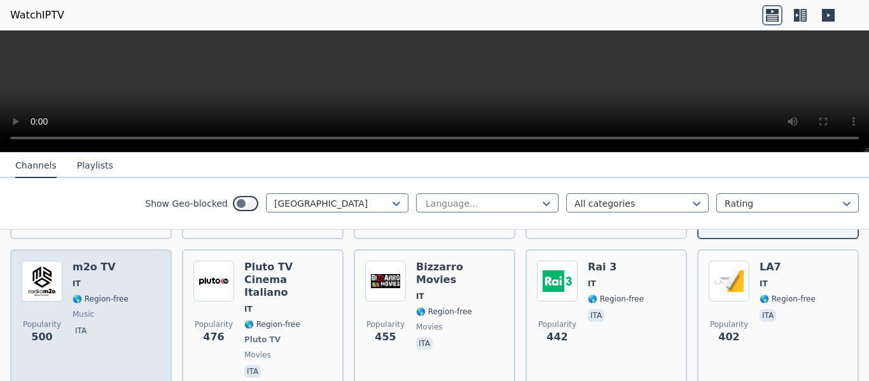
click at [132, 262] on div "Popularity 500 m2o TV IT 🌎 Region-free music ita" at bounding box center [91, 321] width 139 height 120
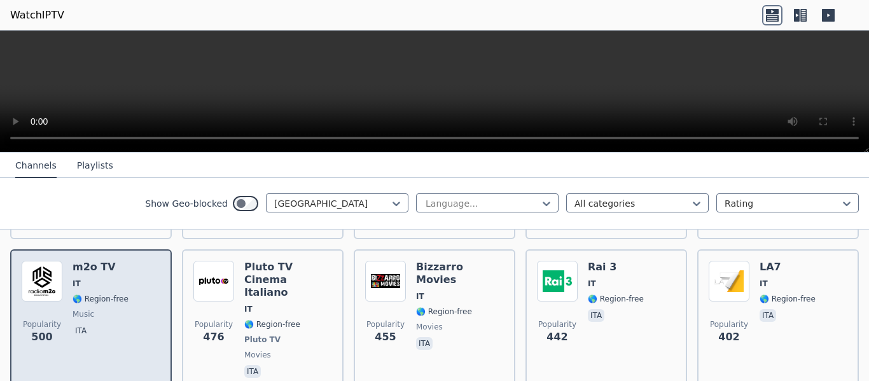
click at [132, 262] on div "Popularity 500 m2o TV IT 🌎 Region-free music ita" at bounding box center [91, 321] width 139 height 120
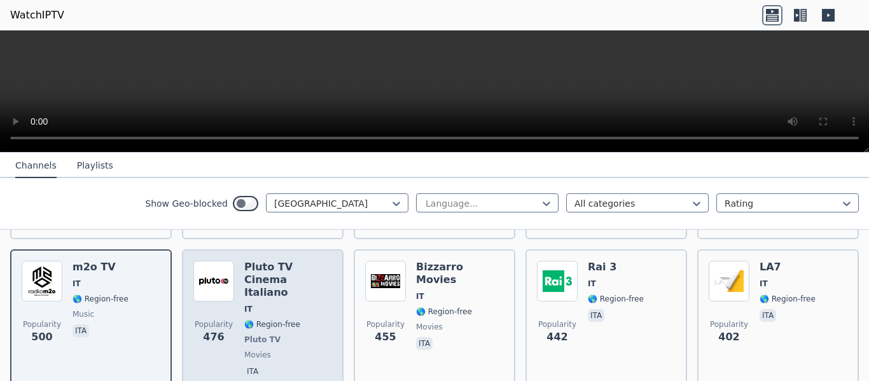
click at [315, 304] on span "IT" at bounding box center [288, 309] width 88 height 10
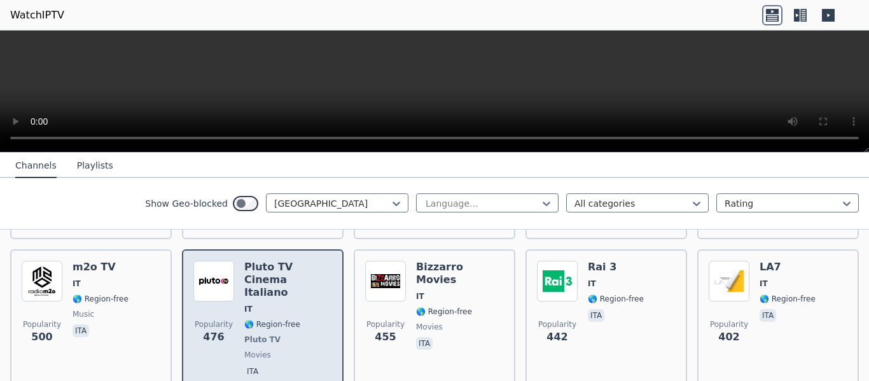
click at [315, 304] on span "IT" at bounding box center [288, 309] width 88 height 10
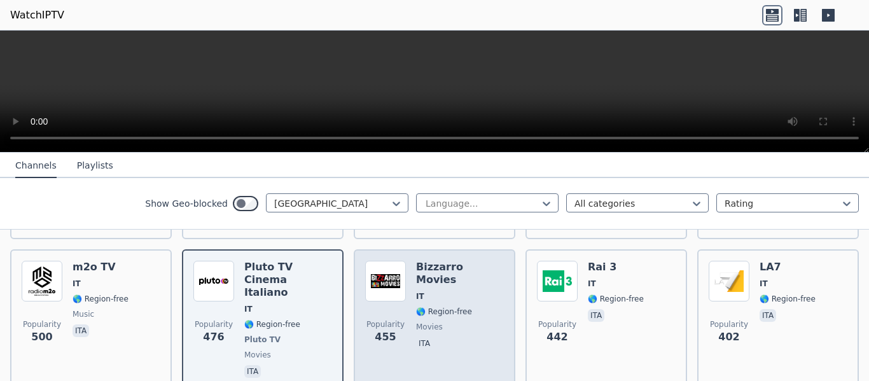
click at [439, 337] on span "ita" at bounding box center [460, 344] width 88 height 15
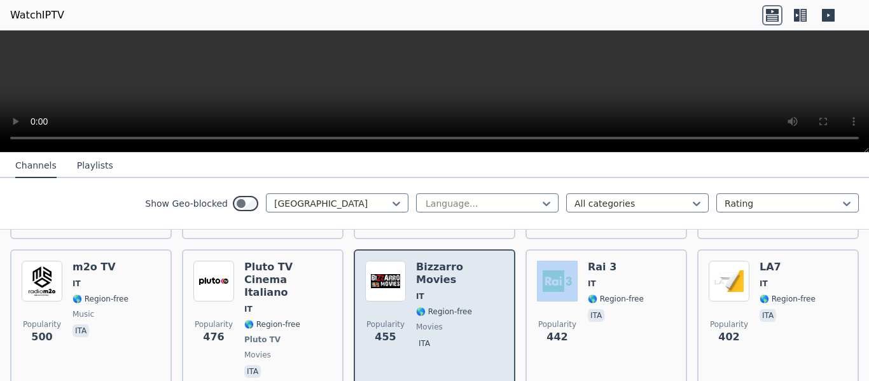
click at [439, 337] on span "ita" at bounding box center [460, 344] width 88 height 15
click at [468, 339] on div "[PERSON_NAME] Movies IT 🌎 Region-free movies ita" at bounding box center [460, 321] width 88 height 120
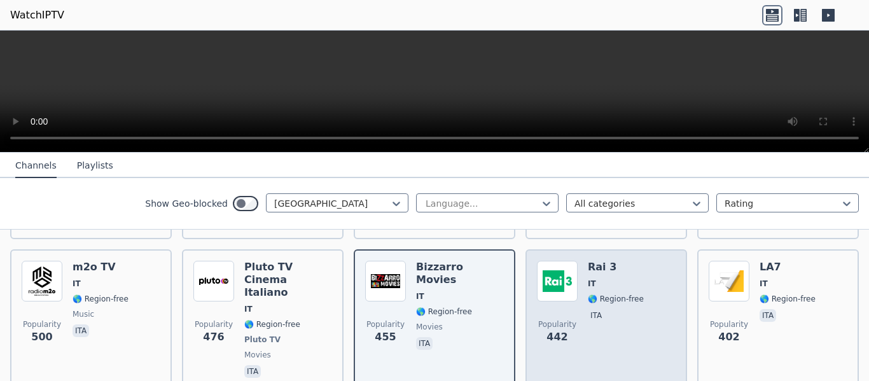
click at [633, 327] on div "Popularity 442 Rai 3 IT 🌎 Region-free ita" at bounding box center [606, 321] width 139 height 120
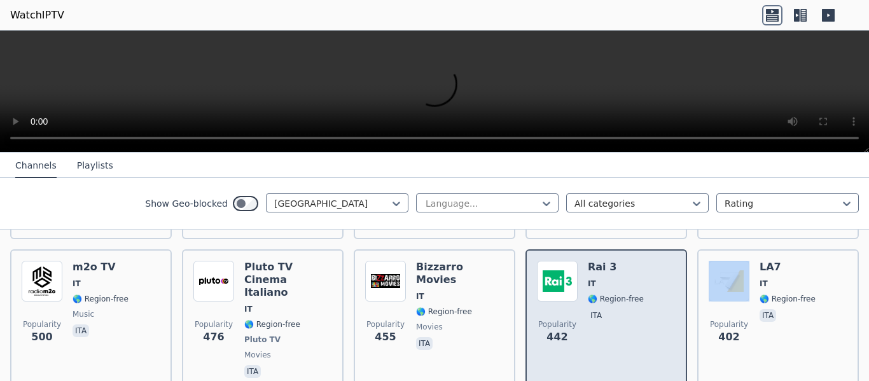
click at [633, 327] on div "Popularity 442 Rai 3 IT 🌎 Region-free ita" at bounding box center [606, 321] width 139 height 120
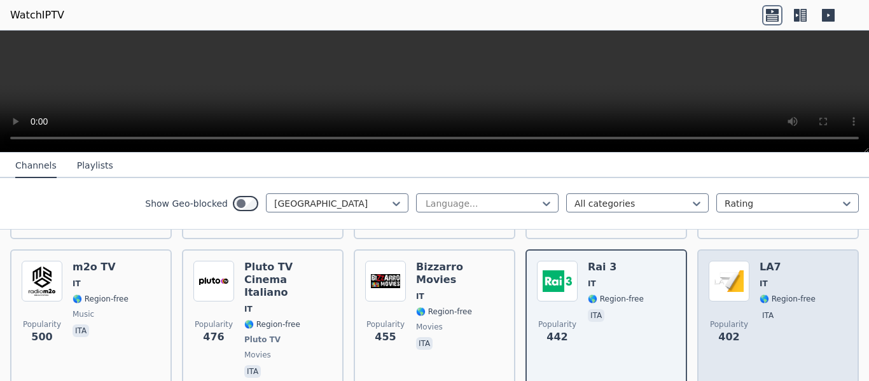
click at [809, 334] on div "Popularity 402 LA7 IT 🌎 Region-free ita" at bounding box center [778, 321] width 139 height 120
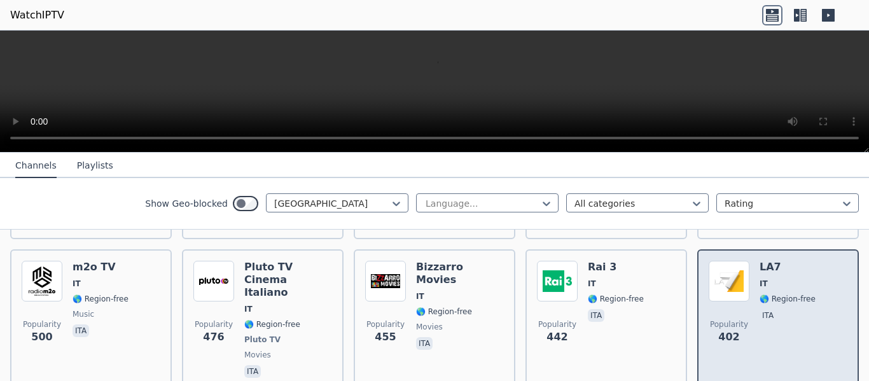
click at [809, 334] on div "Popularity 402 LA7 IT 🌎 Region-free ita" at bounding box center [778, 321] width 139 height 120
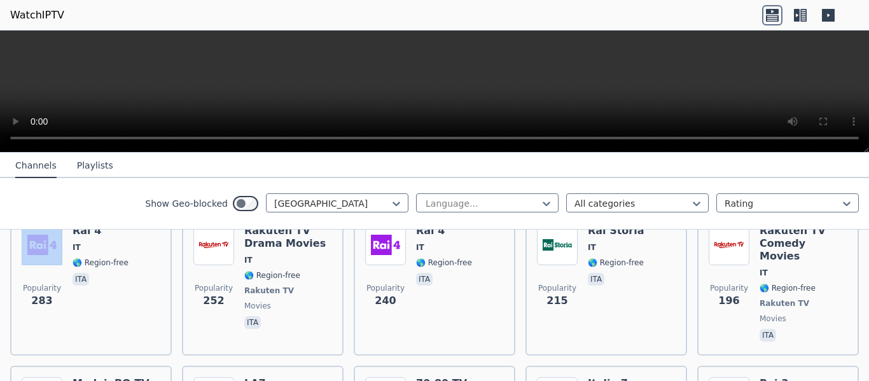
scroll to position [446, 0]
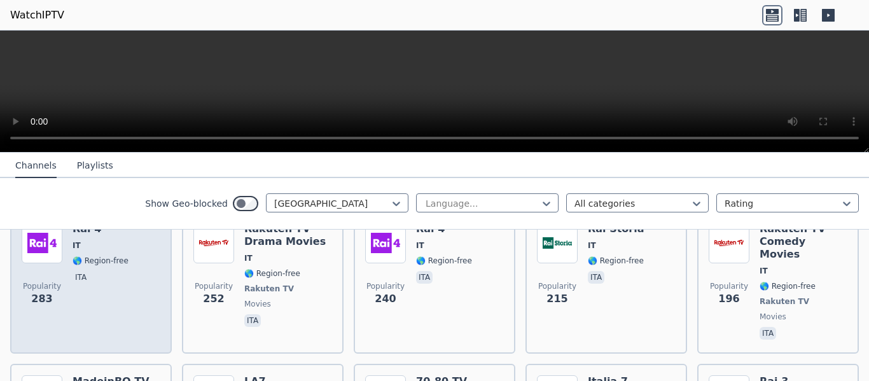
click at [122, 285] on div "Rai 4 IT 🌎 Region-free ita" at bounding box center [101, 283] width 56 height 120
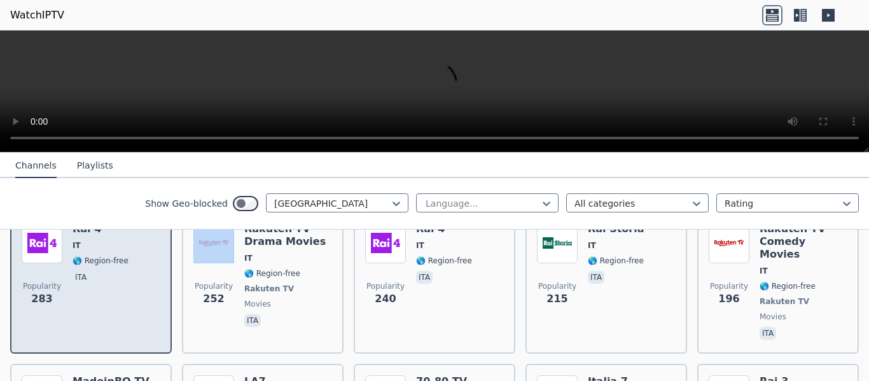
click at [122, 285] on div "Rai 4 IT 🌎 Region-free ita" at bounding box center [101, 283] width 56 height 120
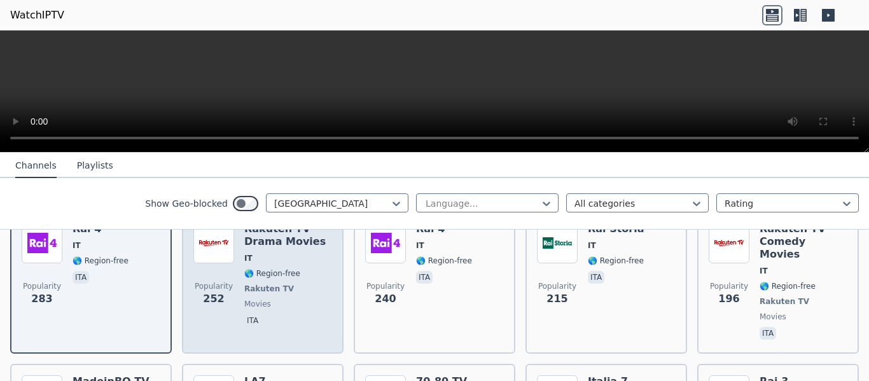
click at [285, 299] on span "movies" at bounding box center [288, 304] width 88 height 10
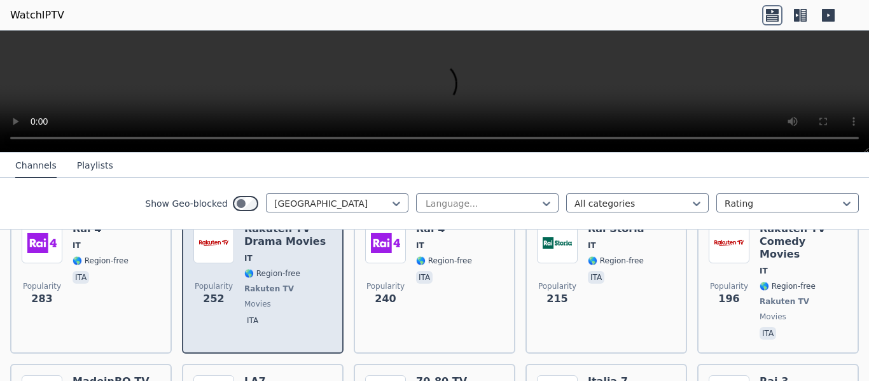
click at [285, 299] on span "movies" at bounding box center [288, 304] width 88 height 10
click at [290, 291] on div "Rakuten TV Drama Movies IT 🌎 Region-free Rakuten TV movies ita" at bounding box center [288, 283] width 88 height 120
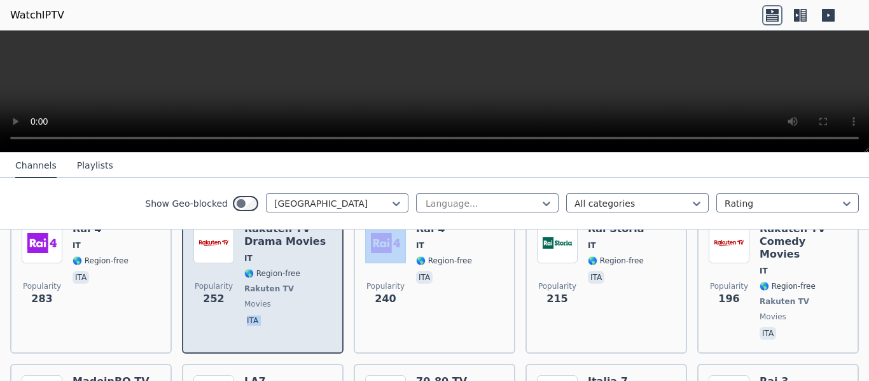
click at [290, 291] on div "Rakuten TV Drama Movies IT 🌎 Region-free Rakuten TV movies ita" at bounding box center [288, 283] width 88 height 120
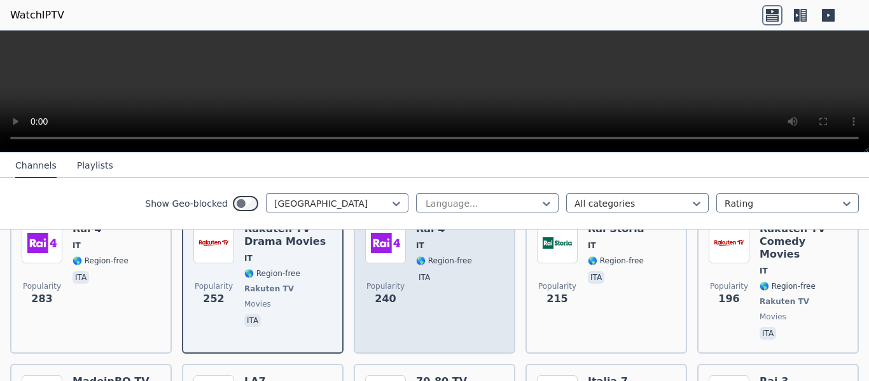
click at [428, 291] on div "Rai 4 IT 🌎 Region-free ita" at bounding box center [444, 283] width 56 height 120
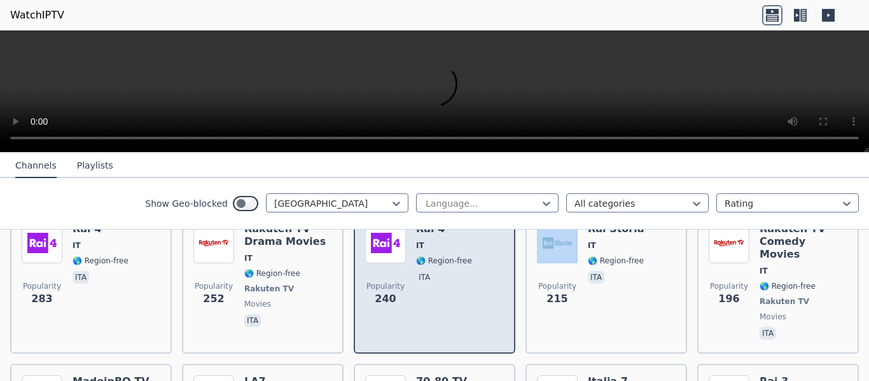
click at [428, 291] on div "Rai 4 IT 🌎 Region-free ita" at bounding box center [444, 283] width 56 height 120
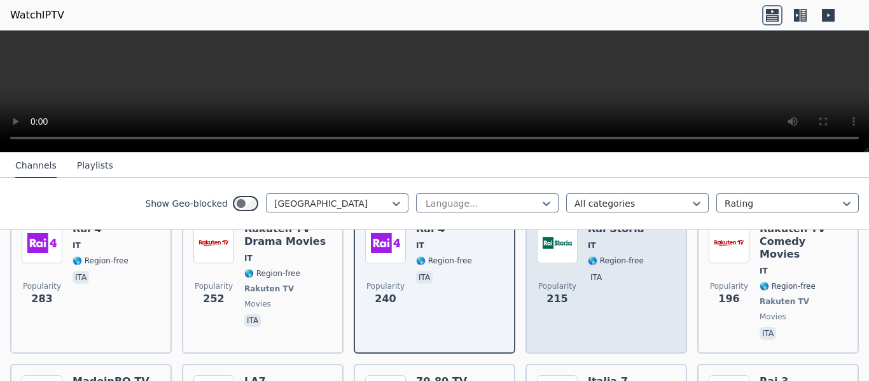
click at [637, 278] on div "Popularity 215 Rai Storia IT 🌎 Region-free ita" at bounding box center [606, 283] width 139 height 120
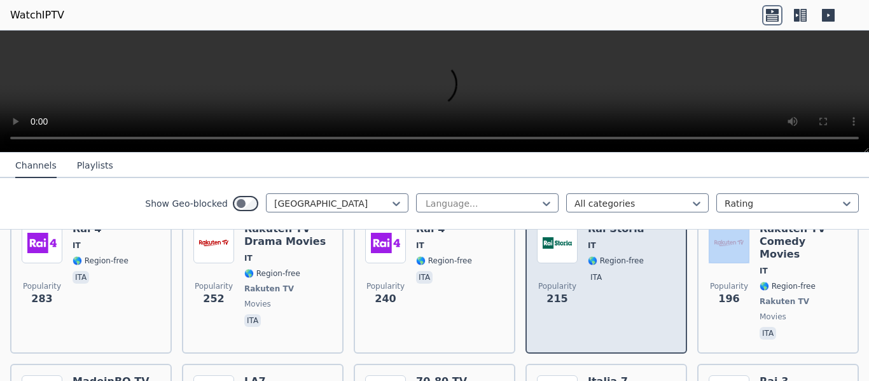
click at [637, 278] on div "Popularity 215 Rai Storia IT 🌎 Region-free ita" at bounding box center [606, 283] width 139 height 120
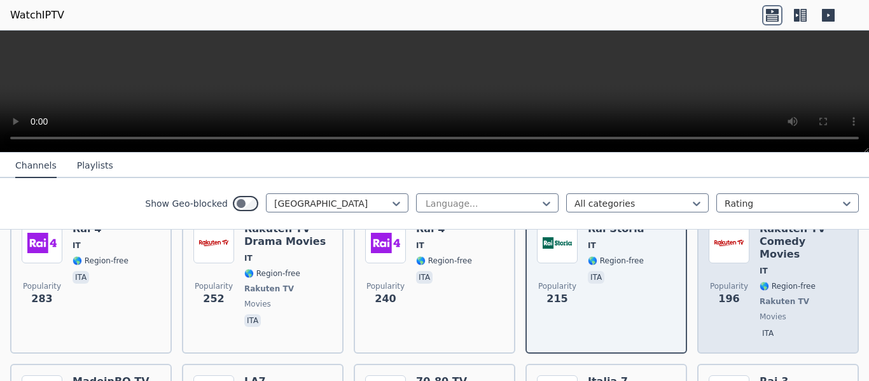
click at [811, 288] on div "Rakuten TV Comedy Movies IT 🌎 Region-free Rakuten TV movies ita" at bounding box center [804, 283] width 88 height 120
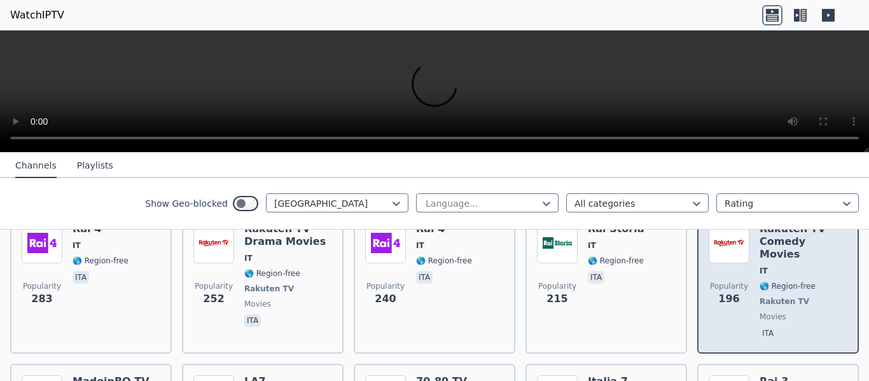
click at [811, 288] on div "Rakuten TV Comedy Movies IT 🌎 Region-free Rakuten TV movies ita" at bounding box center [804, 283] width 88 height 120
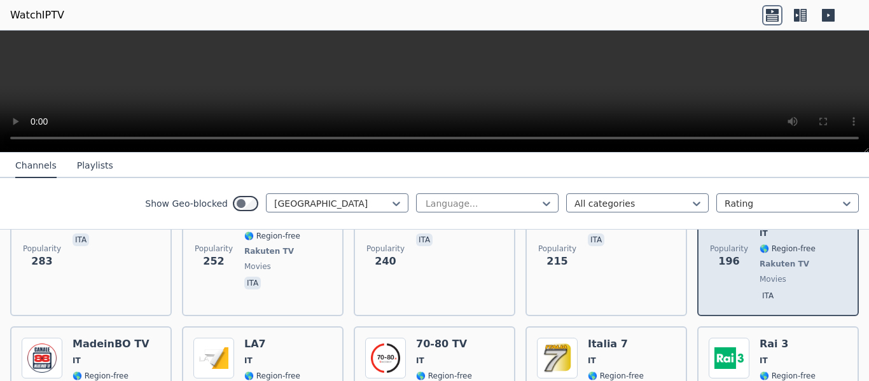
scroll to position [509, 0]
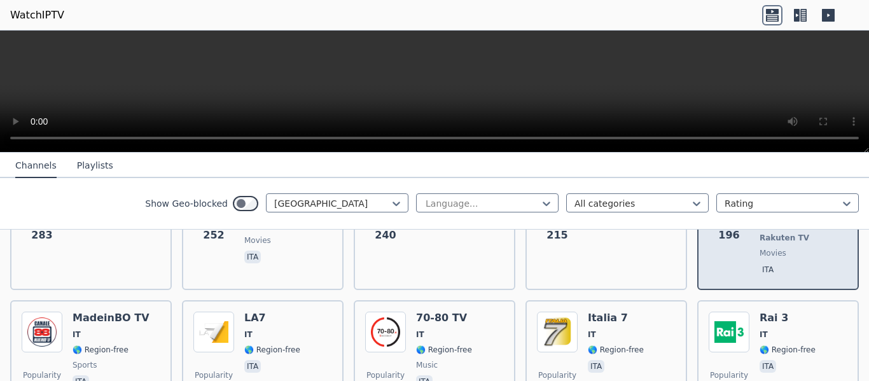
click at [811, 312] on div "Popularity 173 Rai 3 IT 🌎 Region-free ita" at bounding box center [778, 358] width 139 height 92
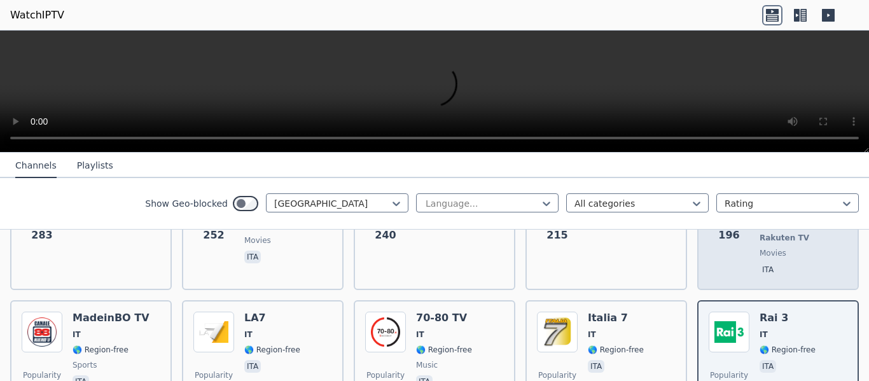
click at [811, 312] on div "Popularity 173 Rai 3 IT 🌎 Region-free ita" at bounding box center [778, 358] width 139 height 92
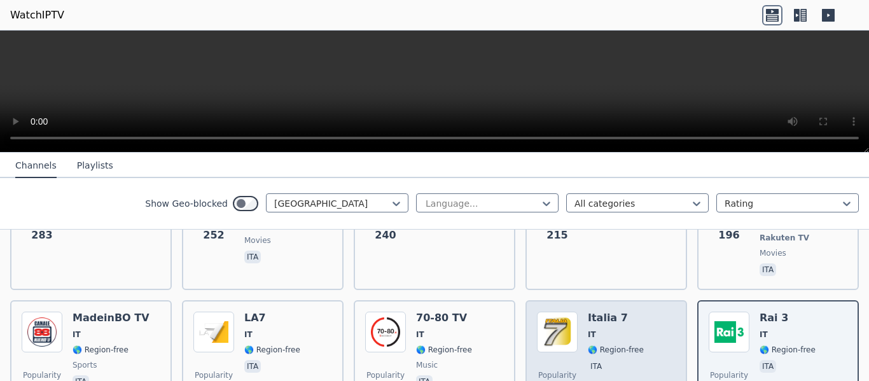
click at [630, 330] on span "IT" at bounding box center [616, 335] width 56 height 10
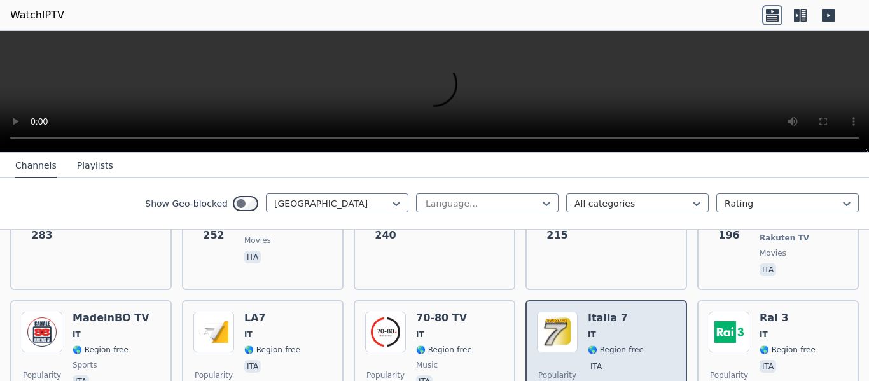
click at [629, 330] on span "IT" at bounding box center [616, 335] width 56 height 10
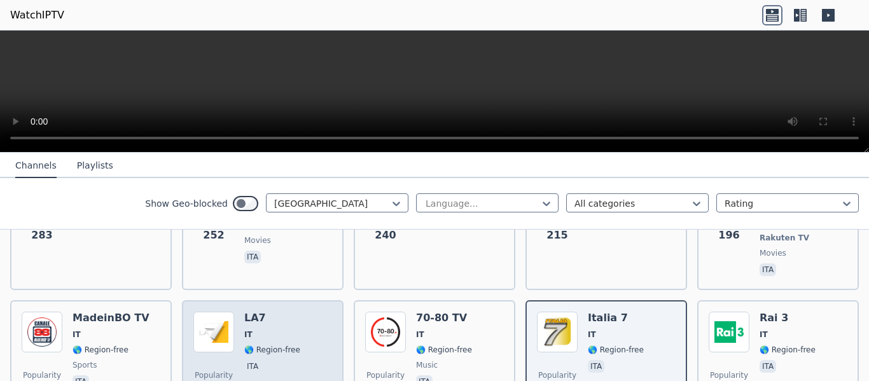
click at [269, 312] on h6 "LA7" at bounding box center [272, 318] width 56 height 13
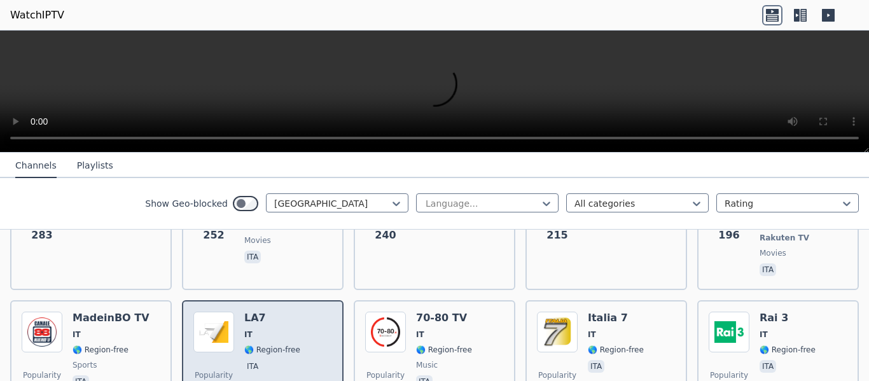
click at [269, 312] on h6 "LA7" at bounding box center [272, 318] width 56 height 13
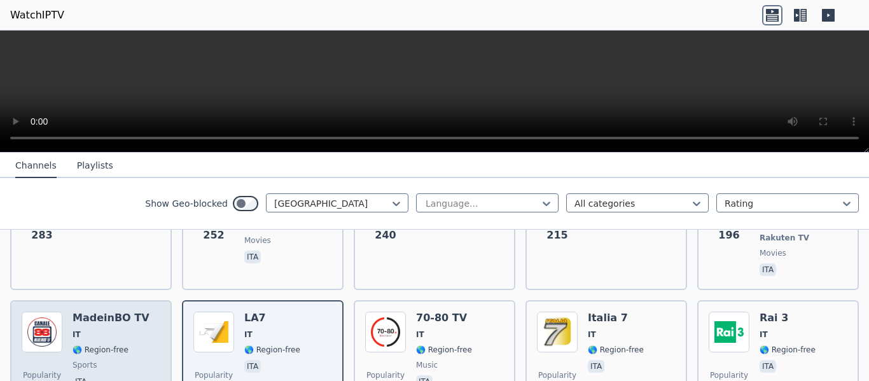
click at [123, 312] on div "MadeinBO TV IT 🌎 Region-free sports ita" at bounding box center [111, 358] width 77 height 92
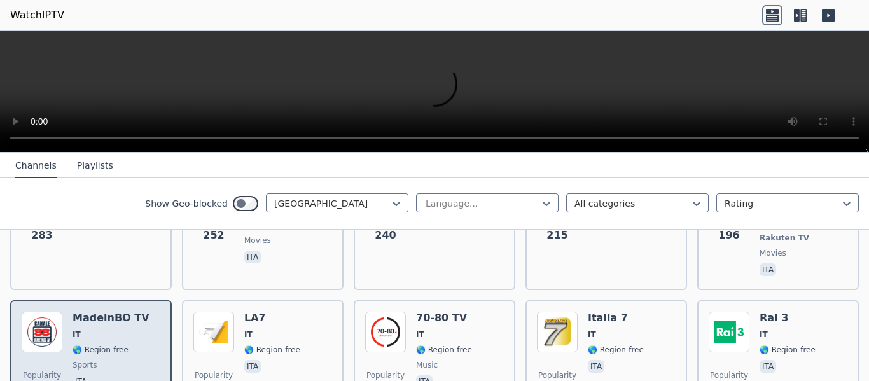
click at [123, 312] on div "MadeinBO TV IT 🌎 Region-free sports ita" at bounding box center [111, 358] width 77 height 92
click at [144, 339] on div "Popularity 195 MadeinBO TV IT 🌎 Region-free sports ita" at bounding box center [91, 358] width 139 height 92
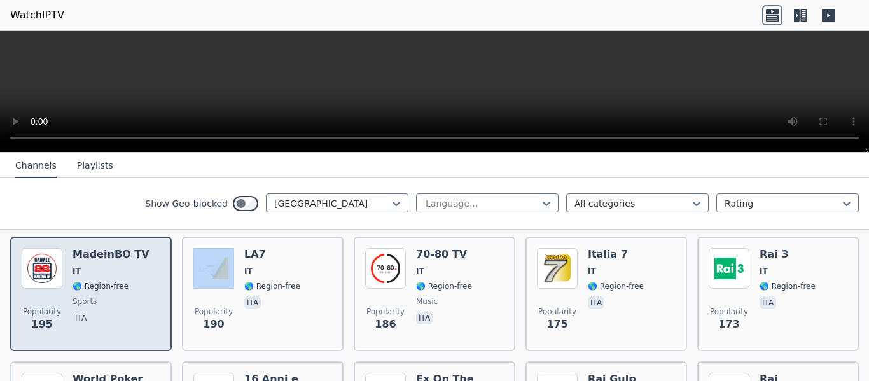
scroll to position [636, 0]
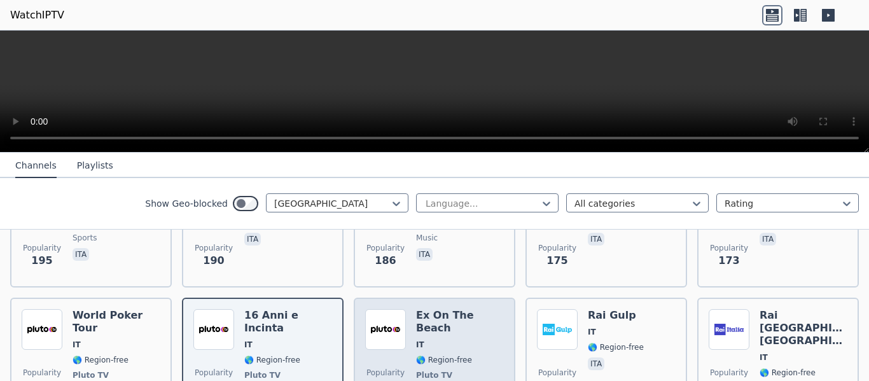
click at [461, 318] on div "Ex On The Beach IT 🌎 Region-free Pluto TV entertainment ita" at bounding box center [460, 362] width 88 height 107
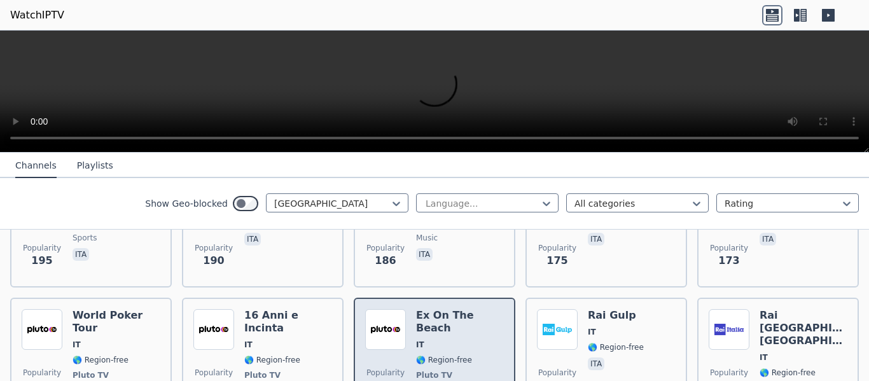
click at [461, 318] on div "Ex On The Beach IT 🌎 Region-free Pluto TV entertainment ita" at bounding box center [460, 362] width 88 height 107
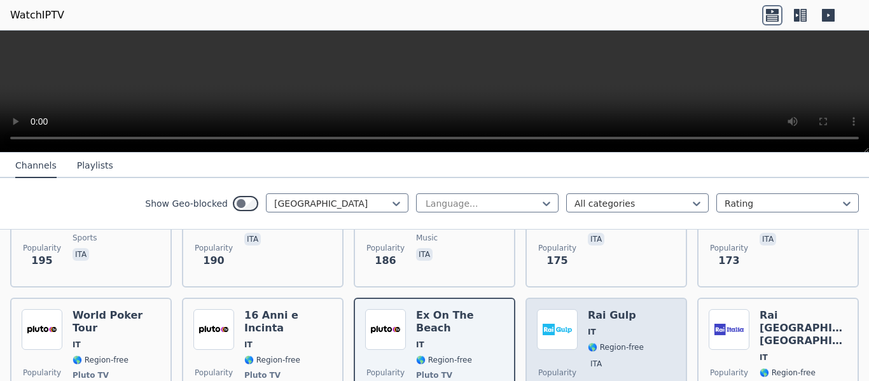
click at [612, 358] on span "ita" at bounding box center [616, 365] width 56 height 15
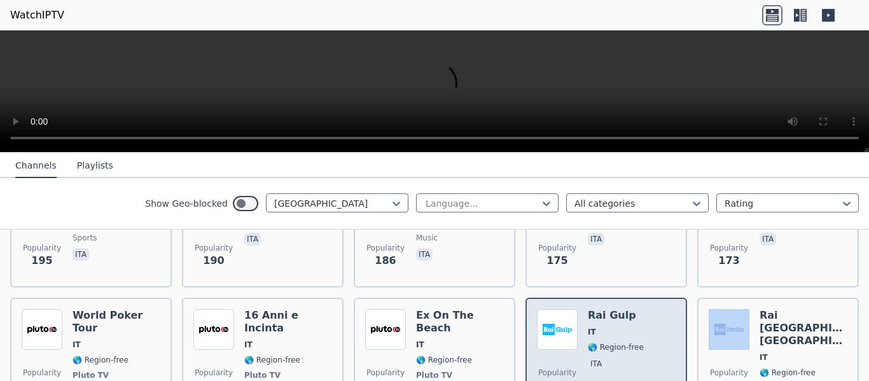
click at [612, 358] on span "ita" at bounding box center [616, 365] width 56 height 15
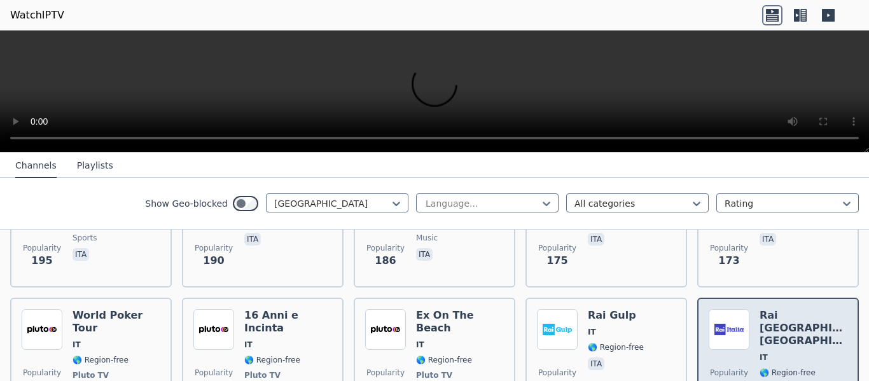
click at [803, 348] on div "Rai [GEOGRAPHIC_DATA] [GEOGRAPHIC_DATA] IT 🌎 Region-free eng" at bounding box center [804, 362] width 88 height 107
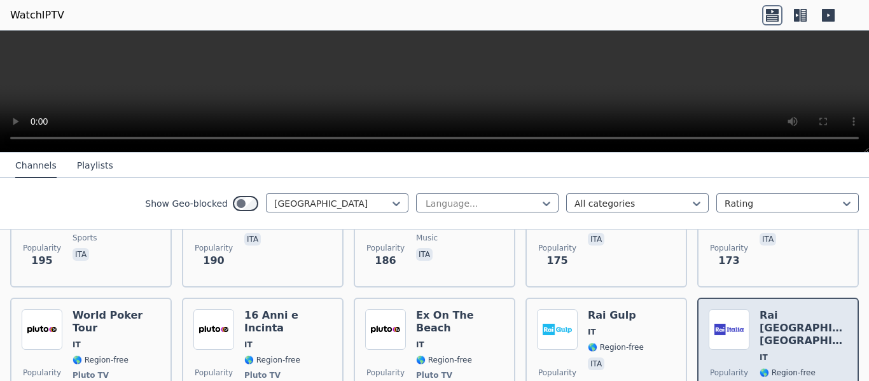
click at [803, 348] on div "Rai [GEOGRAPHIC_DATA] [GEOGRAPHIC_DATA] IT 🌎 Region-free eng" at bounding box center [804, 362] width 88 height 107
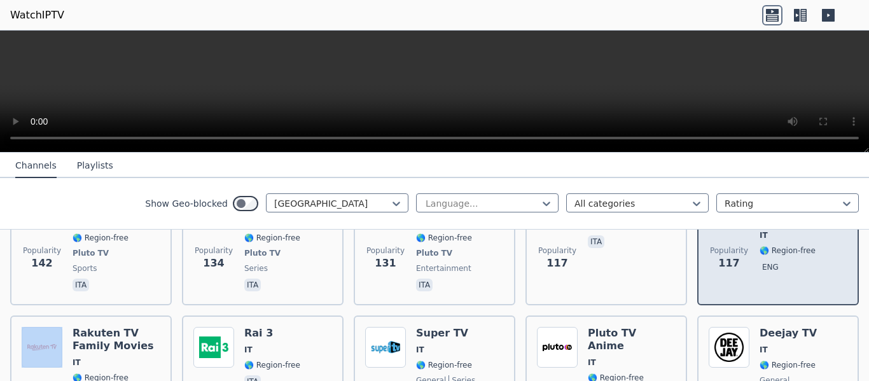
scroll to position [764, 0]
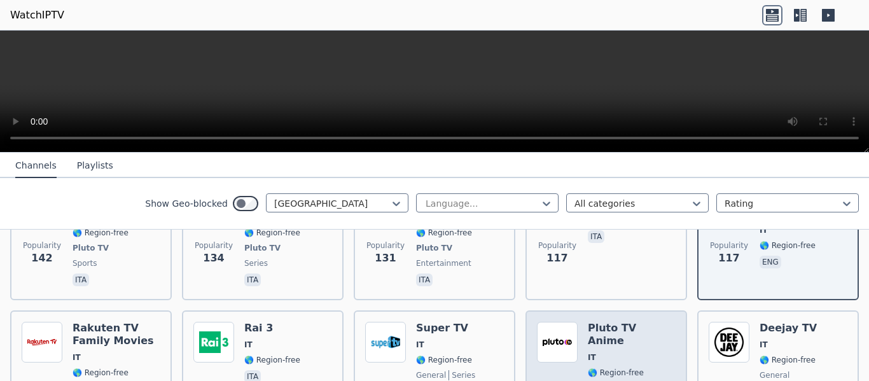
click at [638, 381] on span "Pluto TV" at bounding box center [632, 388] width 88 height 10
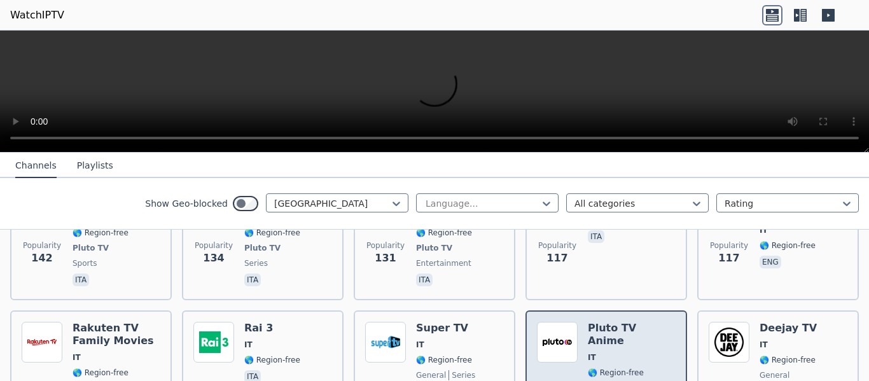
click at [638, 381] on span "Pluto TV" at bounding box center [632, 388] width 88 height 10
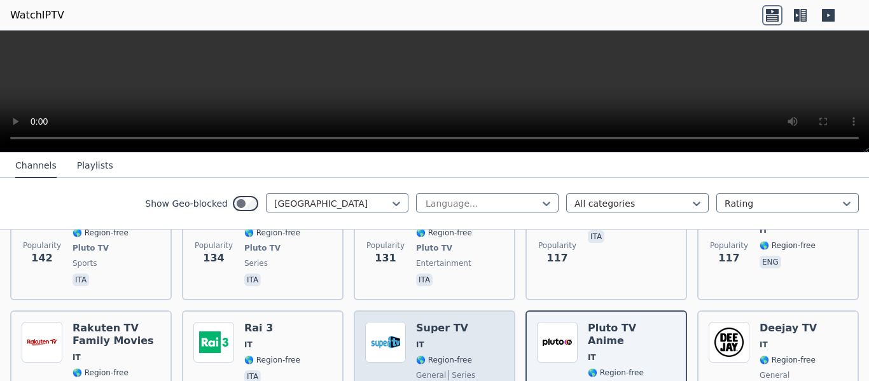
click at [473, 342] on div "Popularity 114 Super TV IT 🌎 Region-free general series ita" at bounding box center [434, 375] width 139 height 107
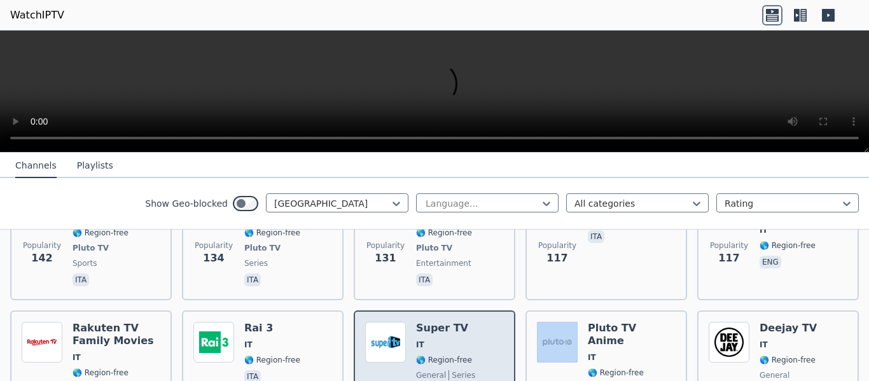
click at [473, 342] on div "Popularity 114 Super TV IT 🌎 Region-free general series ita" at bounding box center [434, 375] width 139 height 107
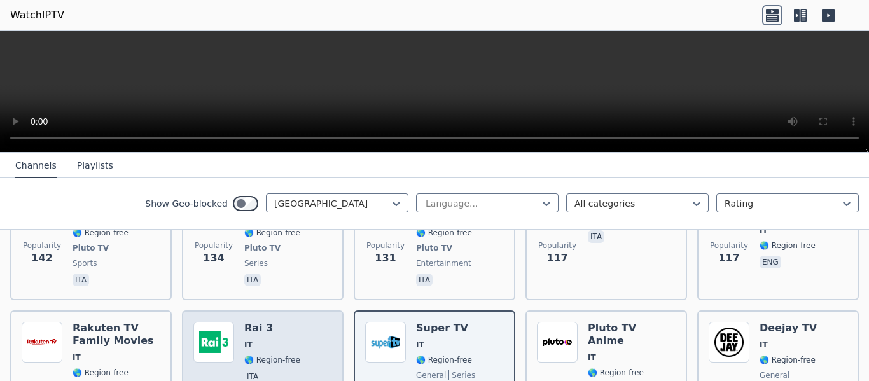
click at [302, 344] on div "Popularity 114 Rai 3 IT 🌎 Region-free ita" at bounding box center [262, 375] width 139 height 107
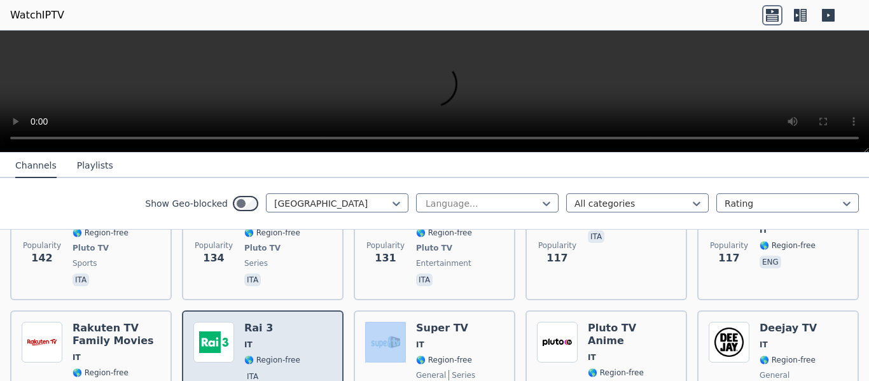
click at [302, 344] on div "Popularity 114 Rai 3 IT 🌎 Region-free ita" at bounding box center [262, 375] width 139 height 107
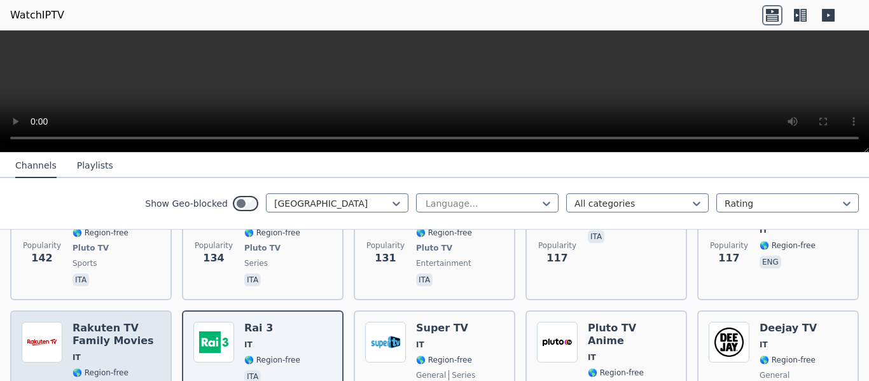
click at [134, 353] on span "IT" at bounding box center [117, 358] width 88 height 10
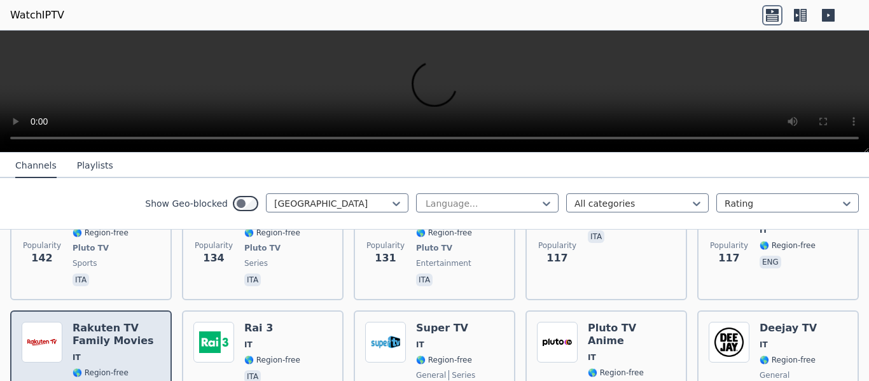
click at [134, 353] on span "IT" at bounding box center [117, 358] width 88 height 10
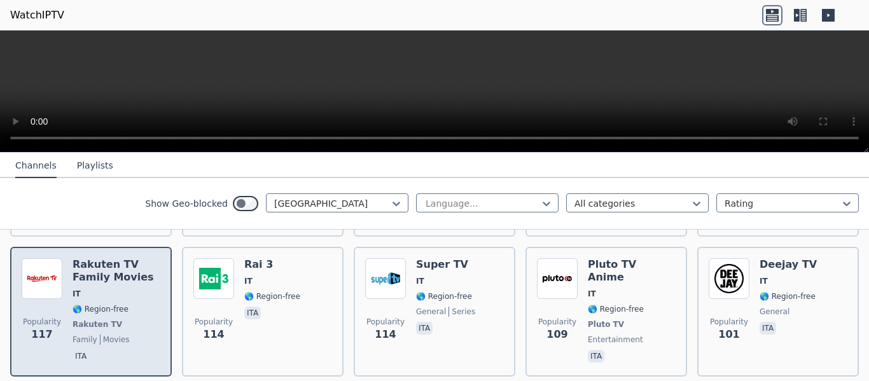
click at [134, 350] on span "ita" at bounding box center [117, 357] width 88 height 15
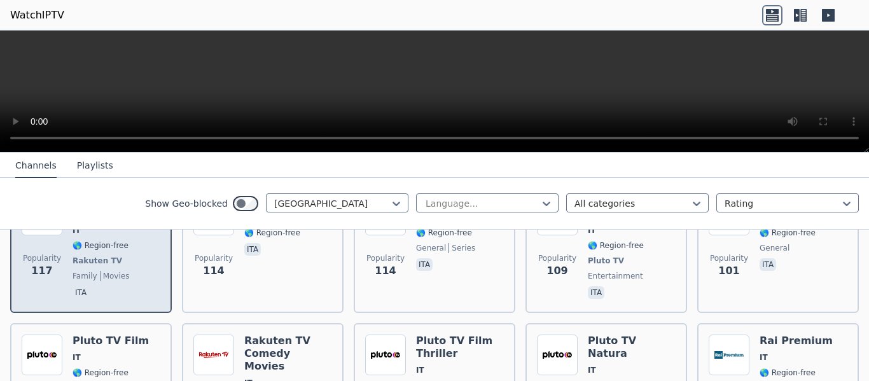
click at [134, 353] on span "IT" at bounding box center [111, 358] width 76 height 10
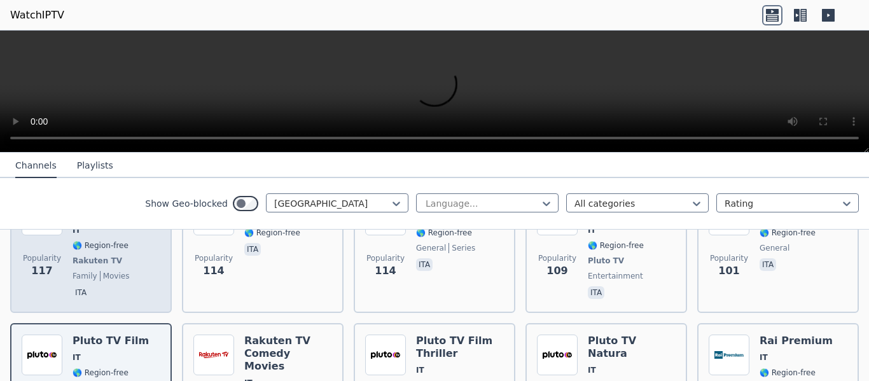
click at [134, 353] on span "IT" at bounding box center [111, 358] width 76 height 10
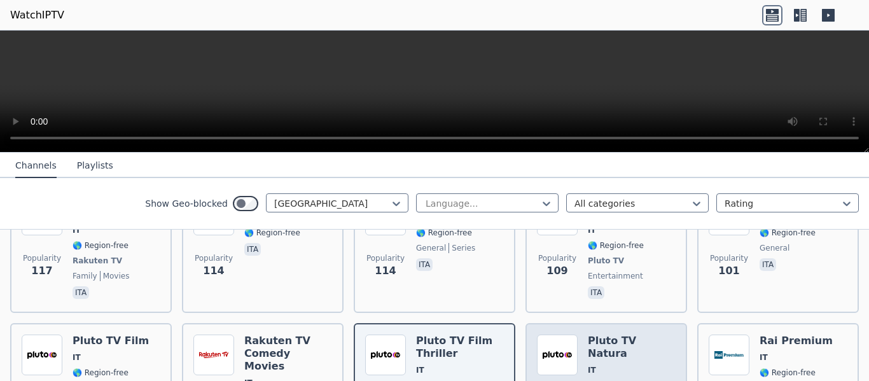
click at [638, 381] on span "🌎 Region-free" at bounding box center [632, 386] width 88 height 10
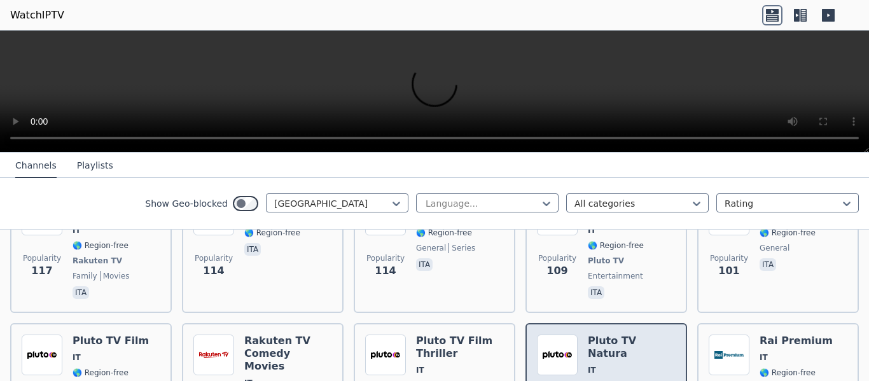
click at [638, 381] on span "🌎 Region-free" at bounding box center [632, 386] width 88 height 10
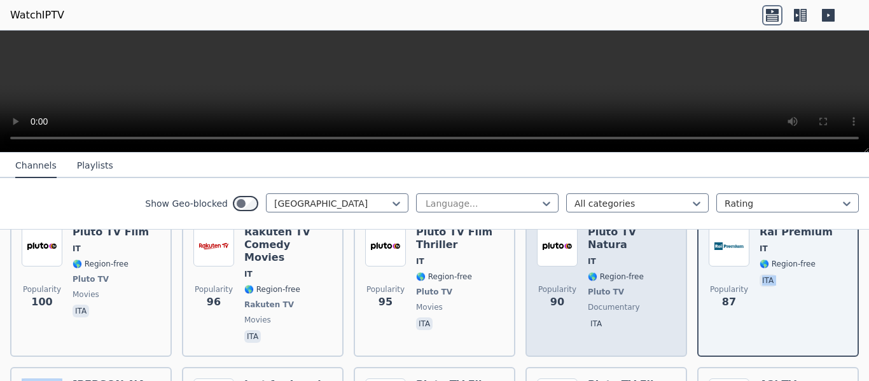
scroll to position [1018, 0]
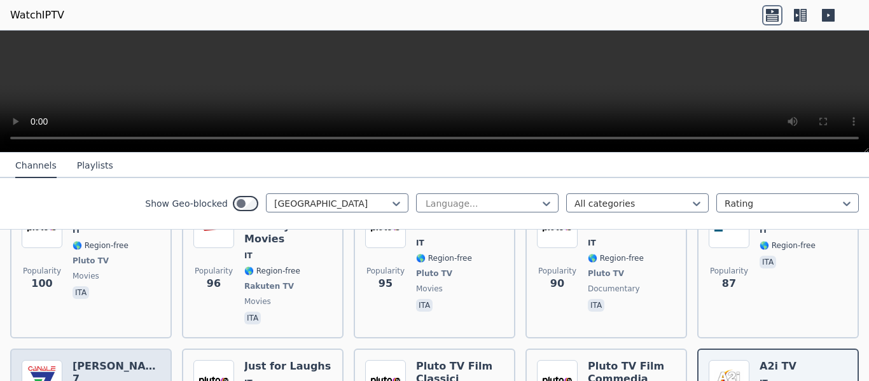
click at [122, 360] on h6 "[PERSON_NAME] 7" at bounding box center [117, 372] width 88 height 25
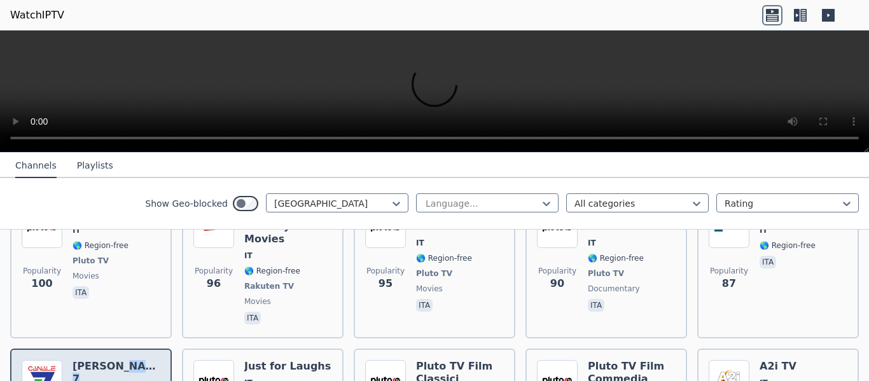
click at [122, 360] on h6 "[PERSON_NAME] 7" at bounding box center [117, 372] width 88 height 25
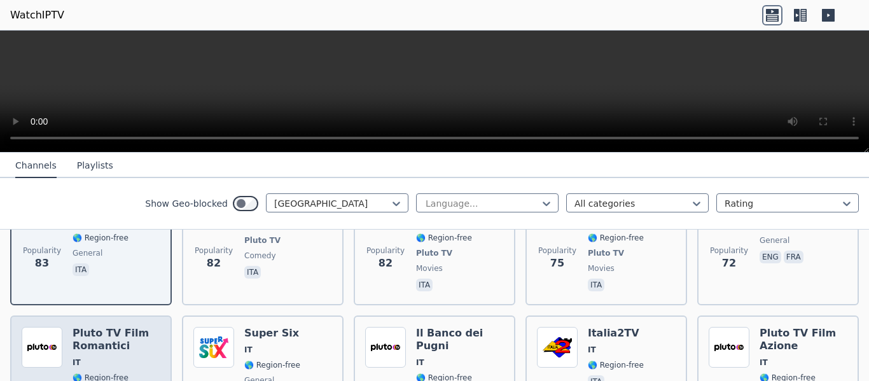
scroll to position [1209, 0]
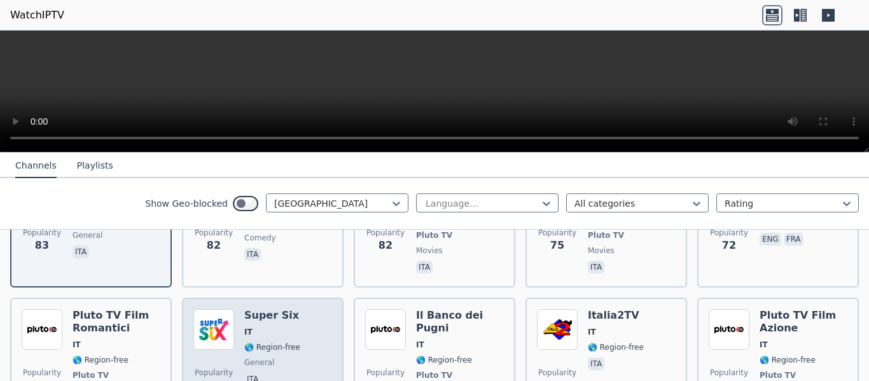
click at [318, 309] on div "Popularity 68 Super Six IT 🌎 Region-free general ita" at bounding box center [262, 362] width 139 height 107
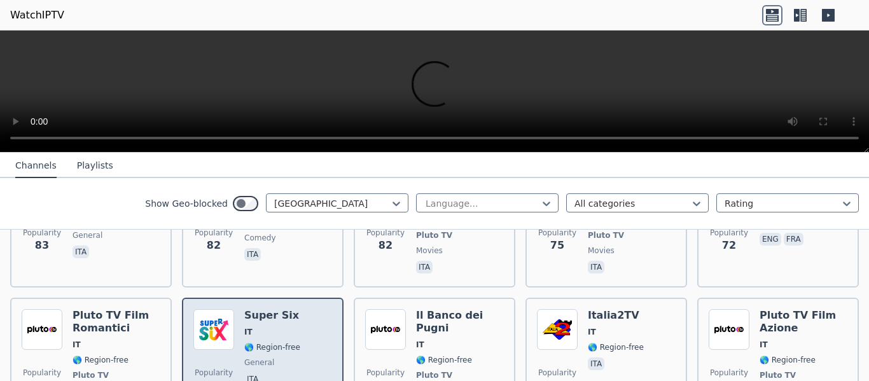
click at [318, 309] on div "Popularity 68 Super Six IT 🌎 Region-free general ita" at bounding box center [262, 362] width 139 height 107
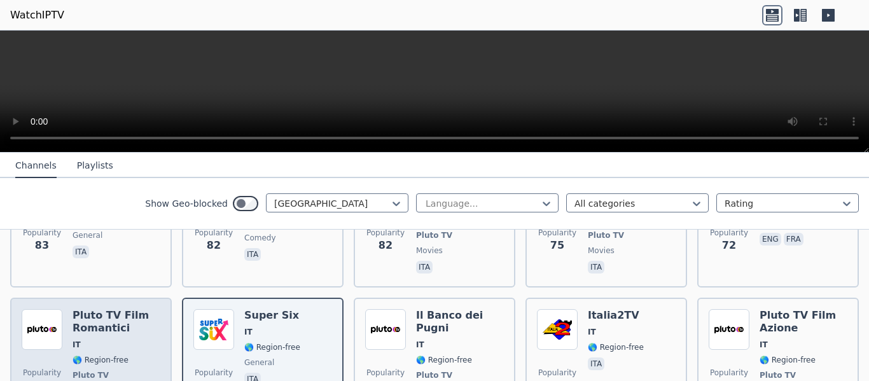
click at [132, 340] on span "IT" at bounding box center [117, 345] width 88 height 10
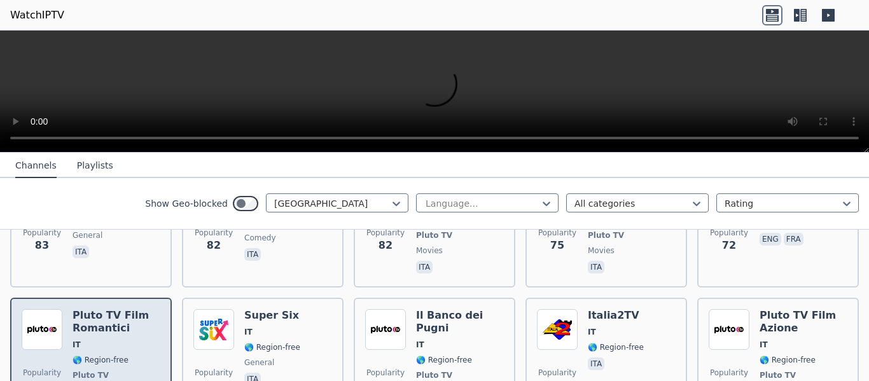
click at [132, 340] on span "IT" at bounding box center [117, 345] width 88 height 10
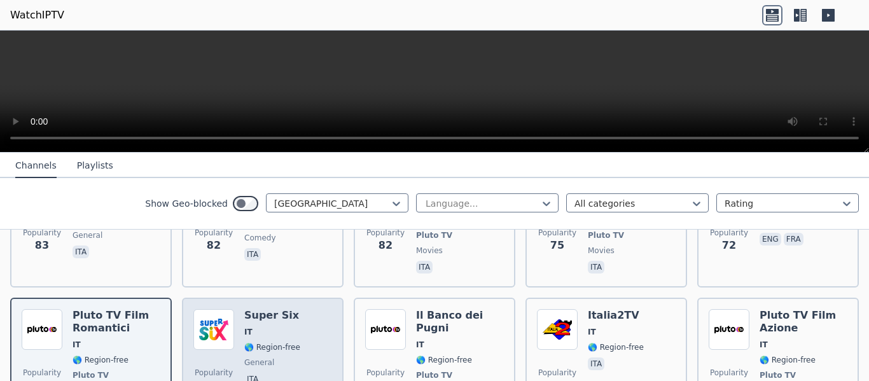
click at [299, 317] on div "Popularity 68 Super Six IT 🌎 Region-free general ita" at bounding box center [262, 362] width 139 height 107
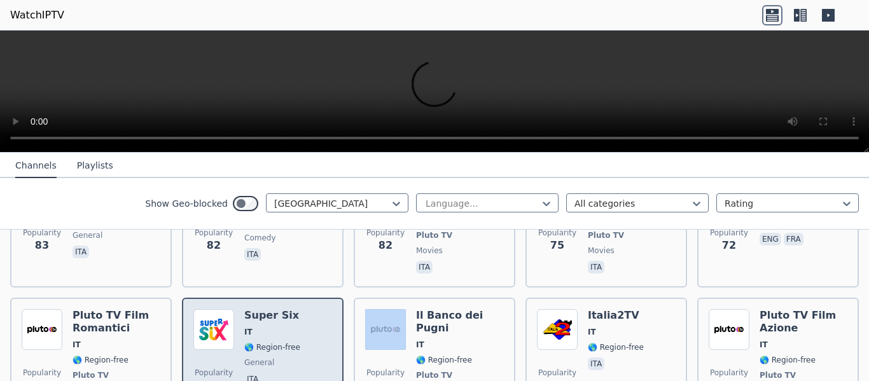
click at [299, 317] on div "Popularity 68 Super Six IT 🌎 Region-free general ita" at bounding box center [262, 362] width 139 height 107
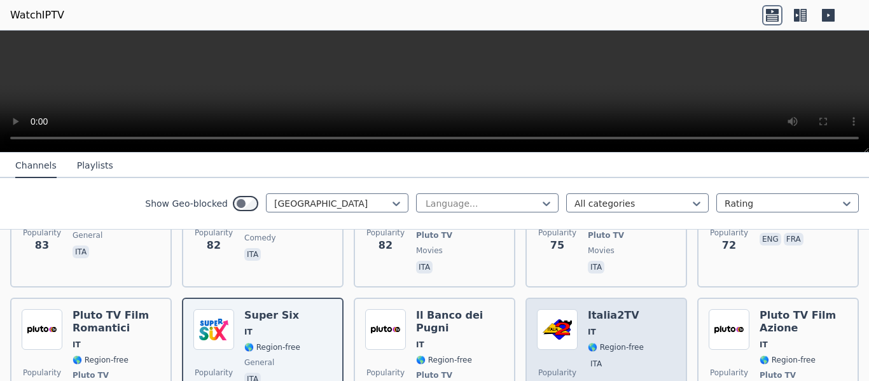
click at [635, 319] on div "Popularity 66 Italia2TV IT 🌎 Region-free ita" at bounding box center [606, 362] width 139 height 107
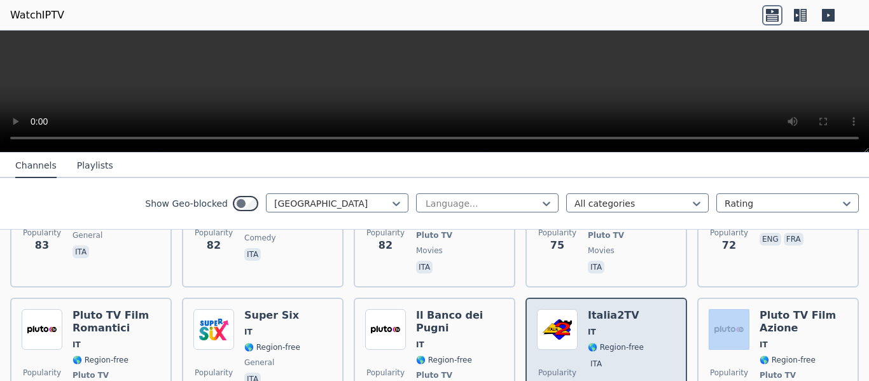
click at [635, 319] on div "Popularity 66 Italia2TV IT 🌎 Region-free ita" at bounding box center [606, 362] width 139 height 107
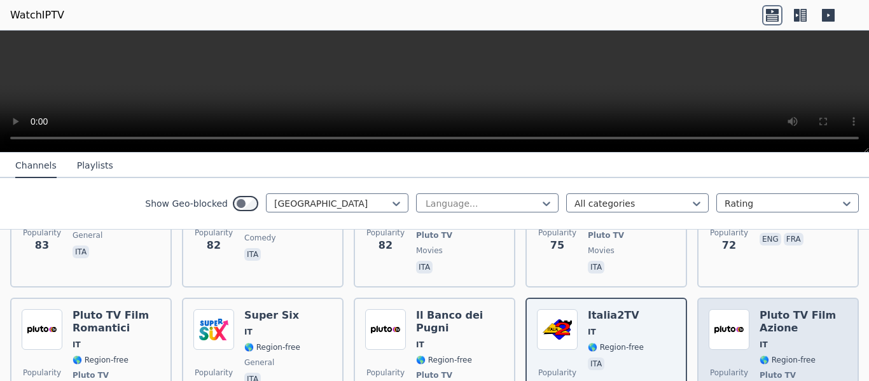
click at [816, 355] on span "🌎 Region-free" at bounding box center [804, 360] width 88 height 10
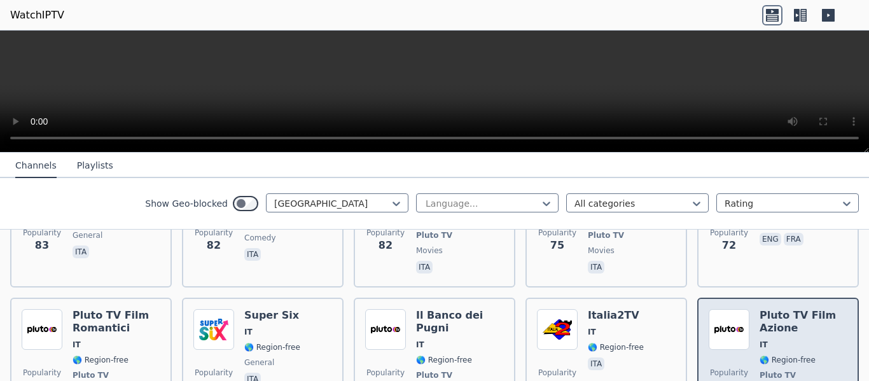
click at [816, 355] on span "🌎 Region-free" at bounding box center [804, 360] width 88 height 10
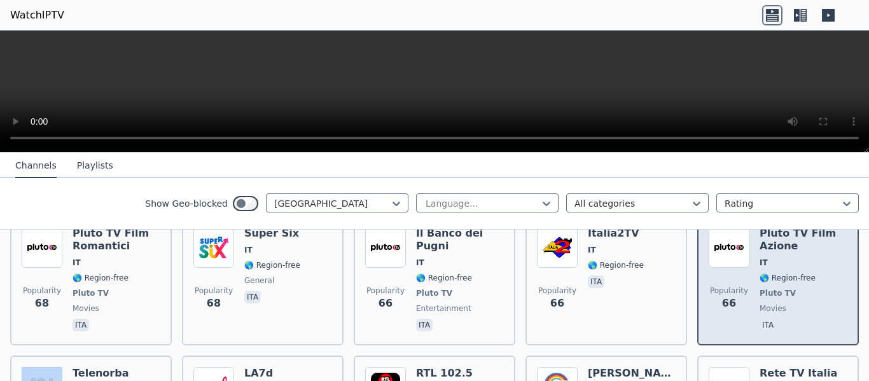
scroll to position [1337, 0]
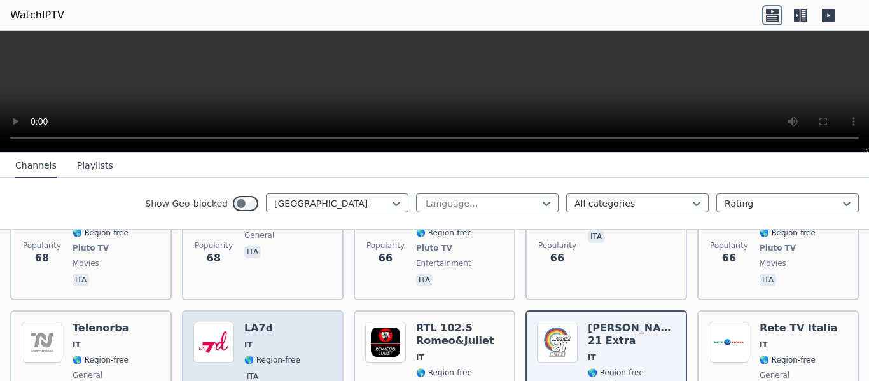
click at [301, 322] on div "Popularity 64 LA7d IT 🌎 Region-free ita" at bounding box center [262, 368] width 139 height 92
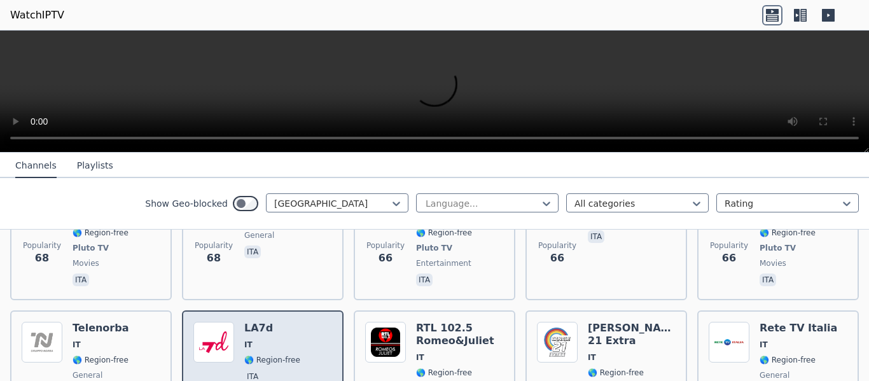
click at [301, 322] on div "Popularity 64 LA7d IT 🌎 Region-free ita" at bounding box center [262, 368] width 139 height 92
click at [279, 322] on h6 "LA7d" at bounding box center [272, 328] width 56 height 13
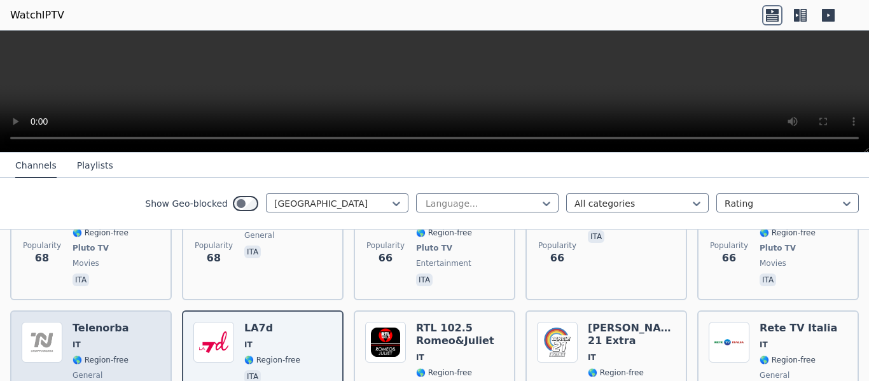
click at [130, 322] on div "Popularity 65 Telenorba IT 🌎 Region-free general ita" at bounding box center [91, 368] width 139 height 92
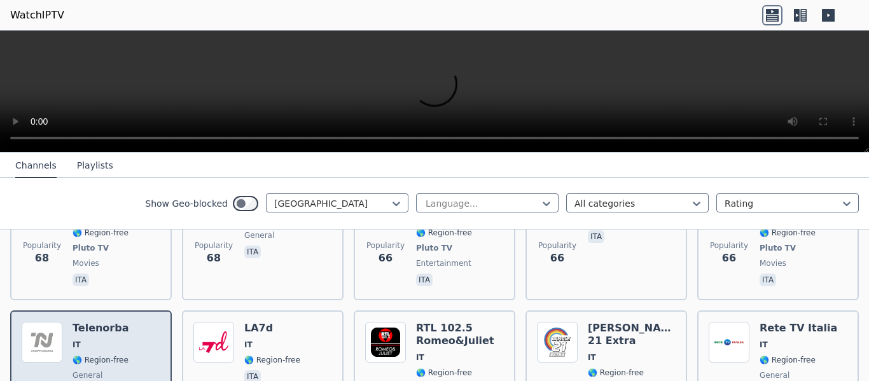
click at [130, 322] on div "Popularity 65 Telenorba IT 🌎 Region-free general ita" at bounding box center [91, 368] width 139 height 92
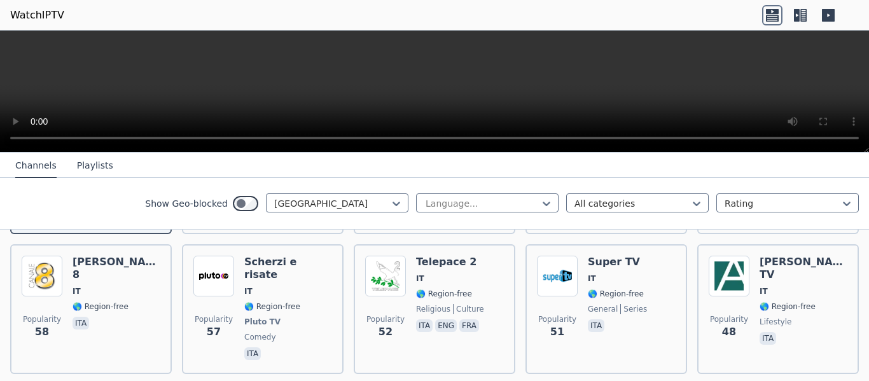
scroll to position [1464, 0]
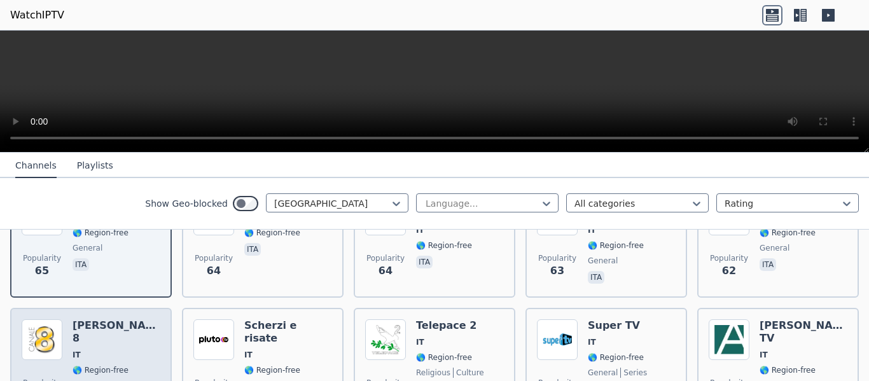
click at [118, 325] on div "[PERSON_NAME] 8 IT 🌎 Region-free ita" at bounding box center [117, 373] width 88 height 107
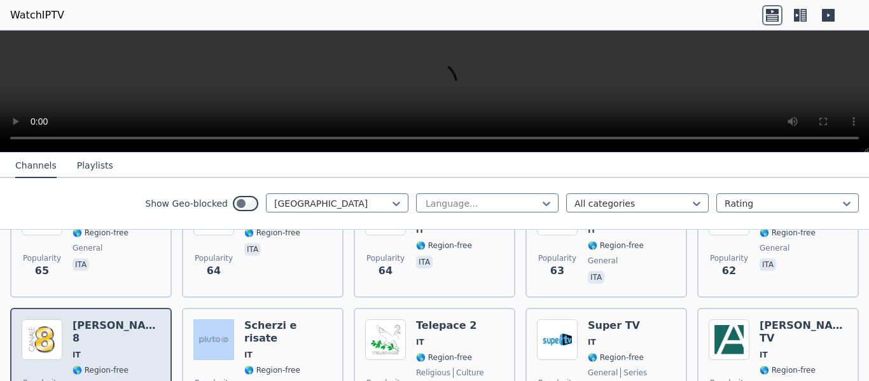
click at [118, 325] on div "[PERSON_NAME] 8 IT 🌎 Region-free ita" at bounding box center [117, 373] width 88 height 107
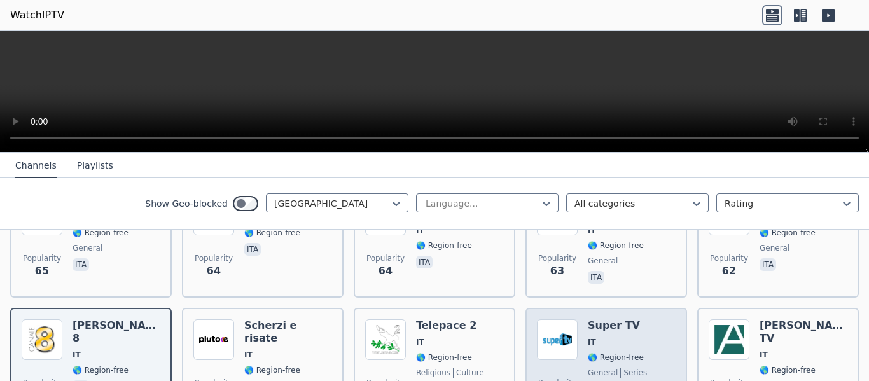
click at [650, 325] on div "Popularity 51 Super TV IT 🌎 Region-free general series ita" at bounding box center [606, 373] width 139 height 107
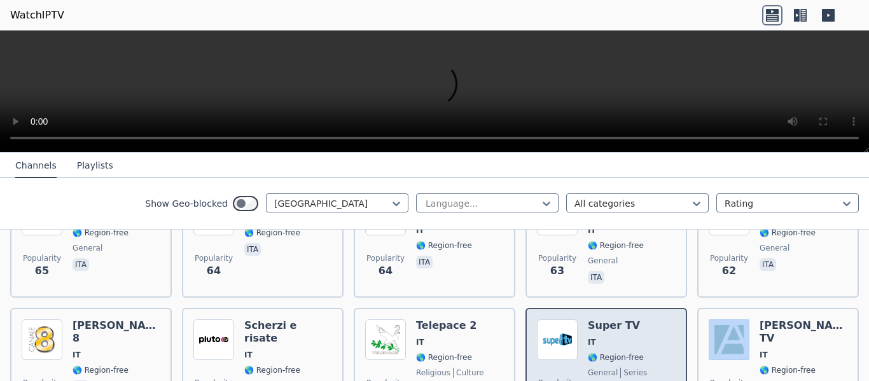
click at [650, 325] on div "Popularity 51 Super TV IT 🌎 Region-free general series ita" at bounding box center [606, 373] width 139 height 107
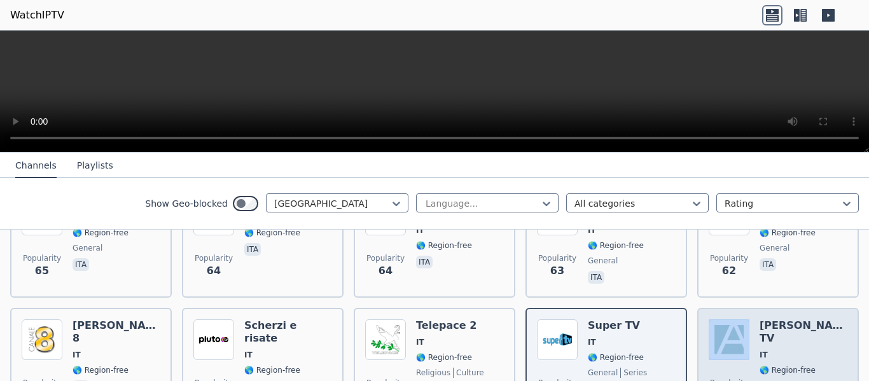
click at [823, 320] on div "Popularity 48 [PERSON_NAME] TV IT 🌎 Region-free lifestyle ita" at bounding box center [778, 373] width 139 height 107
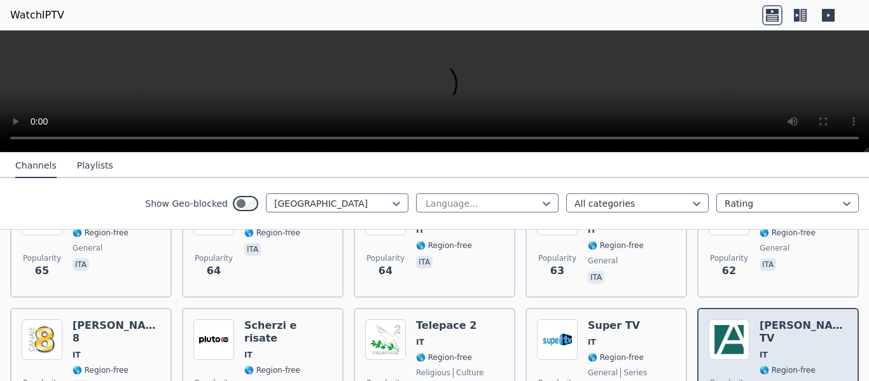
click at [823, 320] on div "Popularity 48 [PERSON_NAME] TV IT 🌎 Region-free lifestyle ita" at bounding box center [778, 373] width 139 height 107
